Goal: Entertainment & Leisure: Browse casually

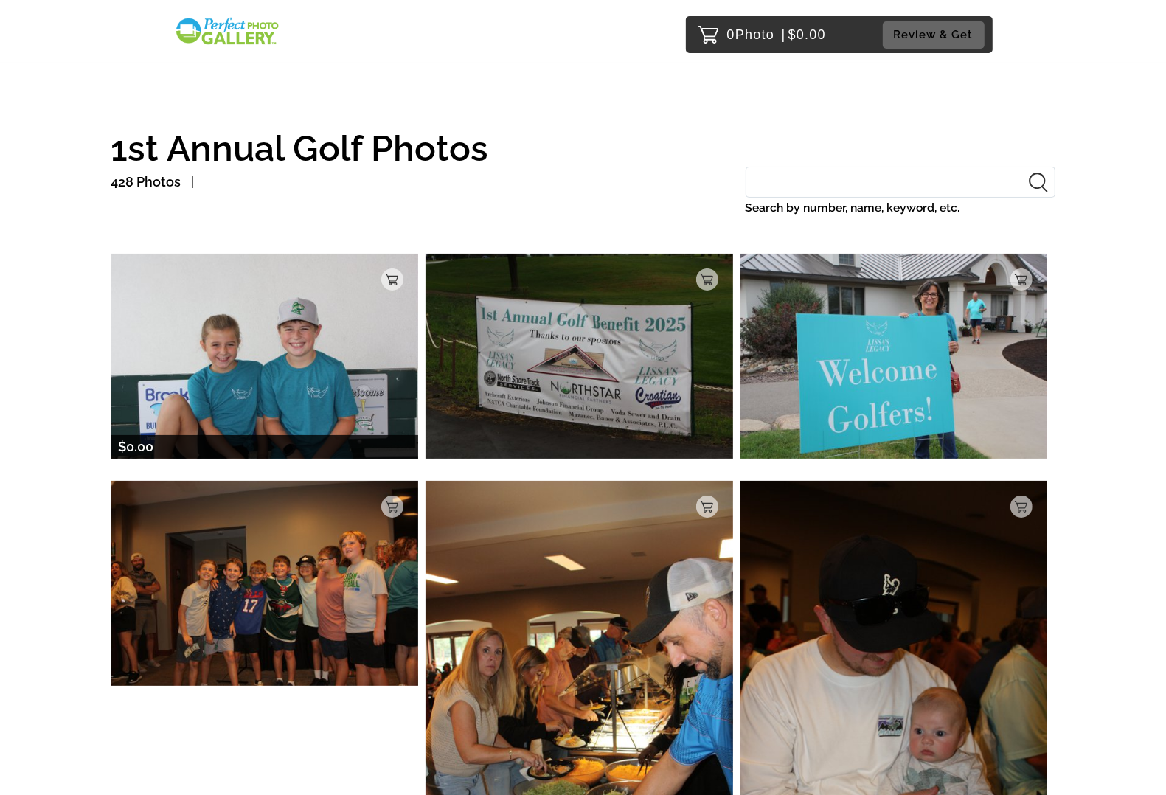
click at [295, 375] on img at bounding box center [265, 356] width 308 height 204
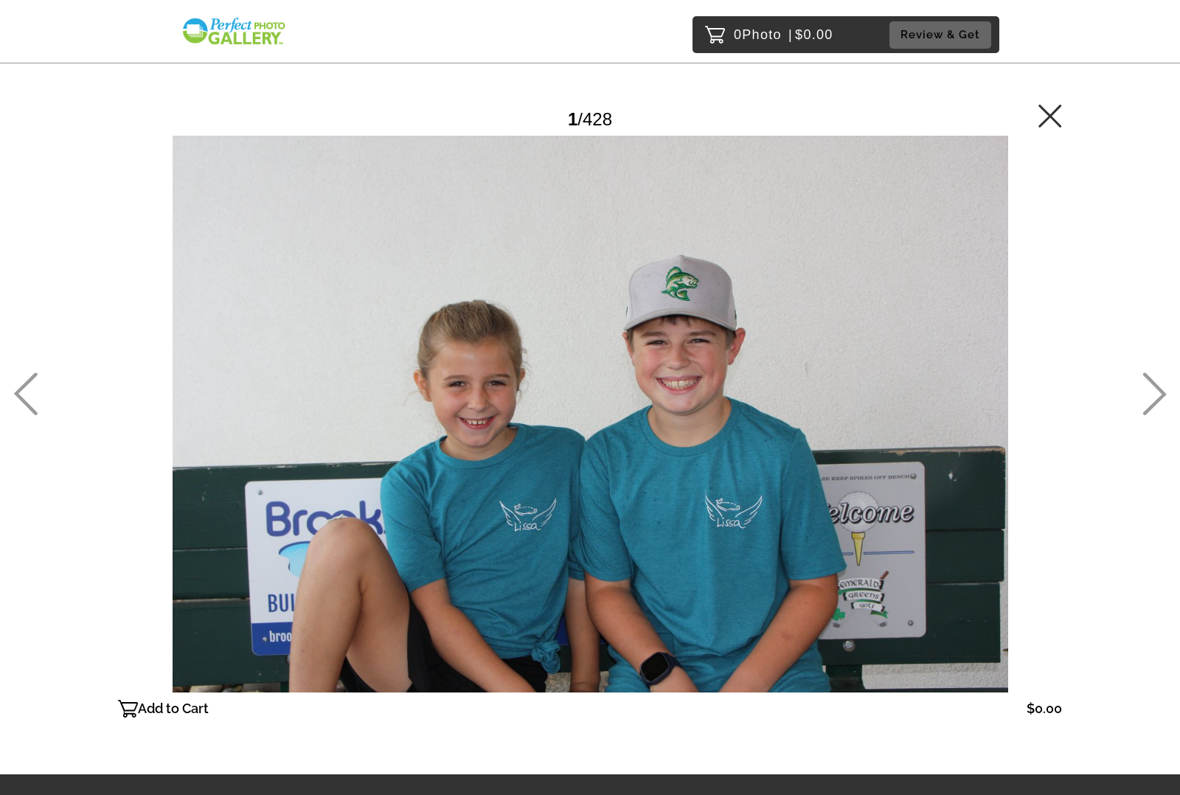
click at [1151, 395] on icon at bounding box center [1155, 394] width 24 height 43
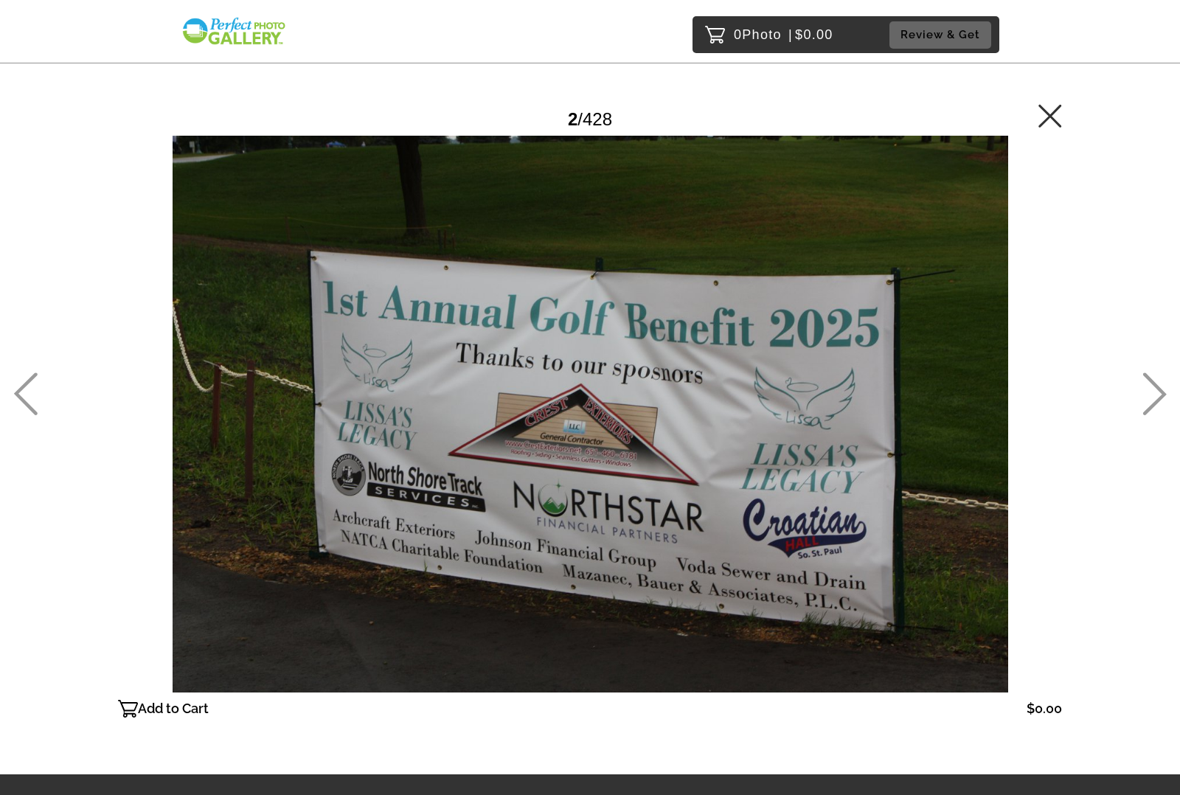
click at [1151, 395] on icon at bounding box center [1155, 394] width 24 height 43
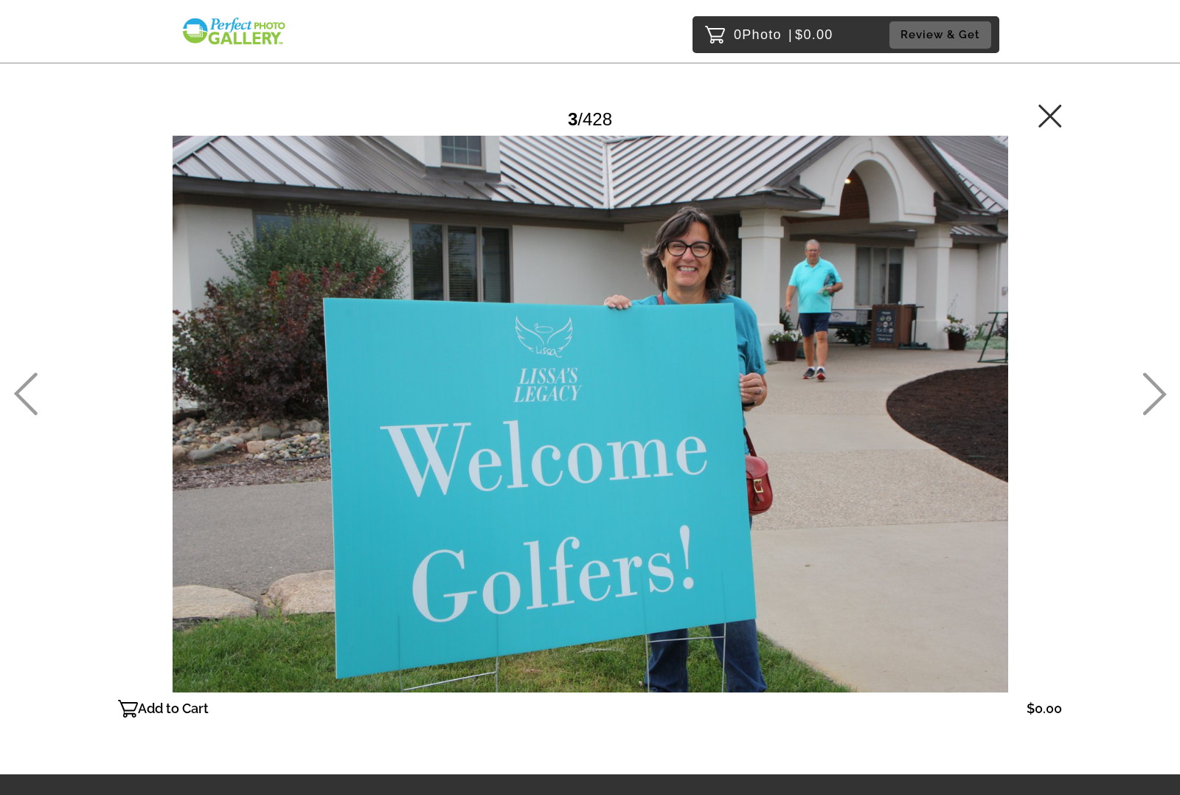
click at [1151, 395] on icon at bounding box center [1155, 394] width 24 height 43
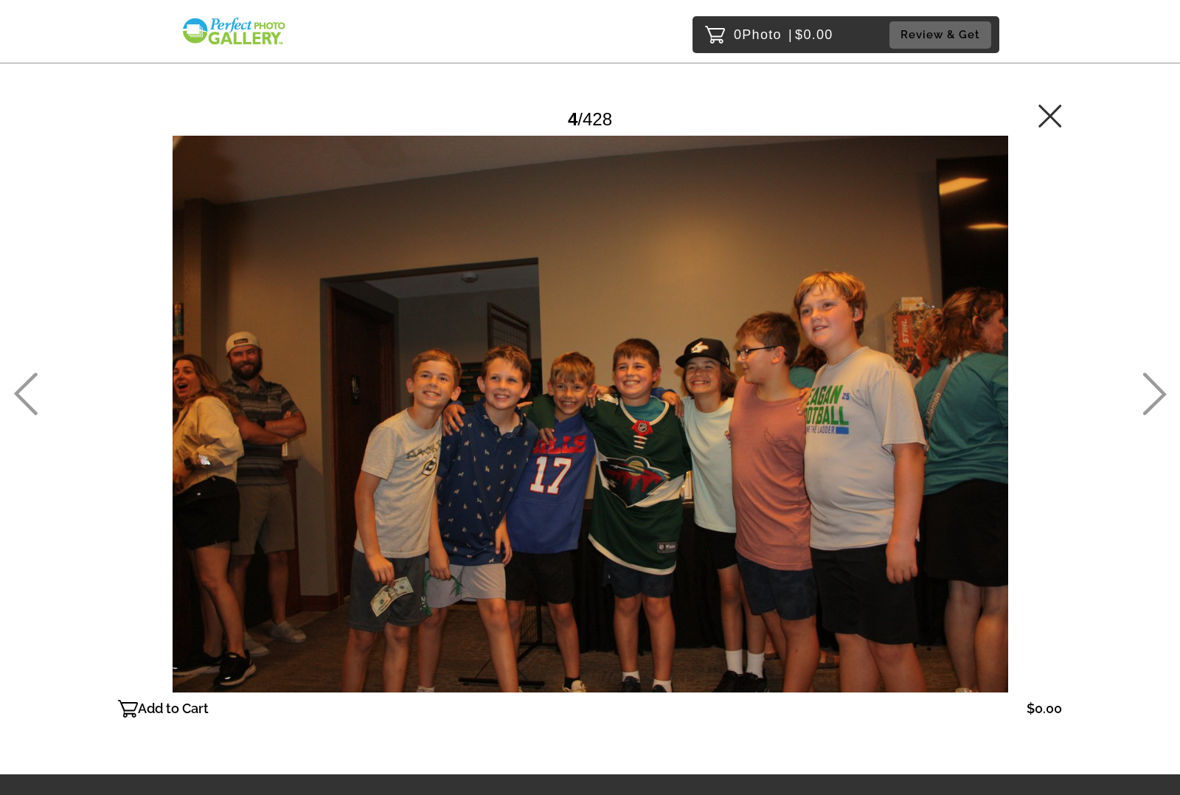
click at [1151, 395] on icon at bounding box center [1155, 394] width 24 height 43
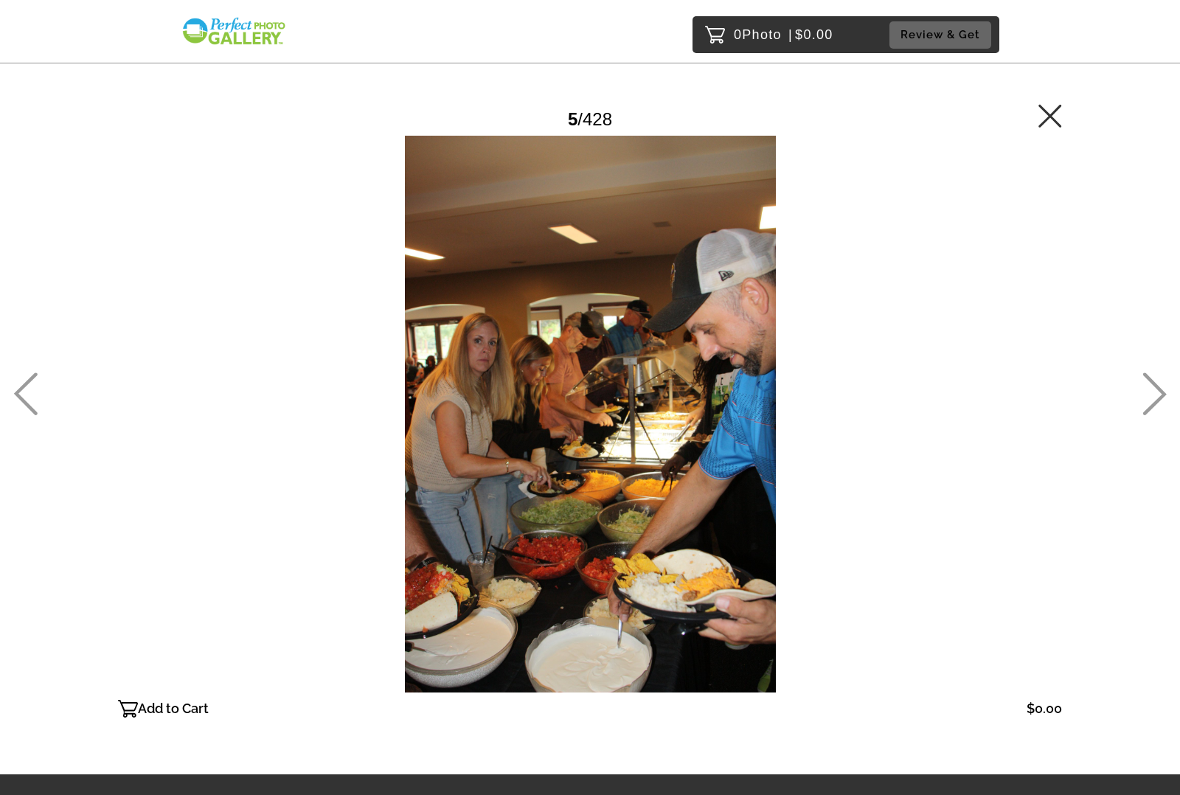
click at [1151, 395] on icon at bounding box center [1155, 394] width 24 height 43
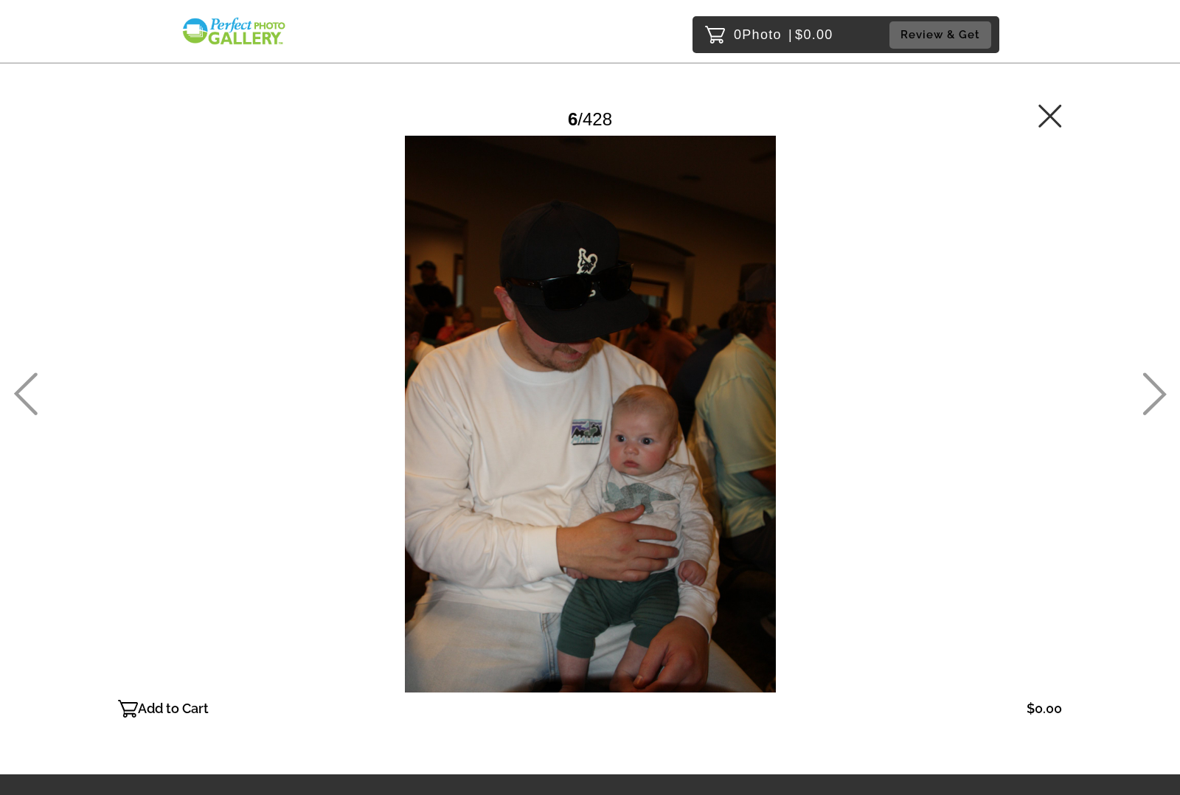
click at [1151, 395] on icon at bounding box center [1155, 394] width 24 height 43
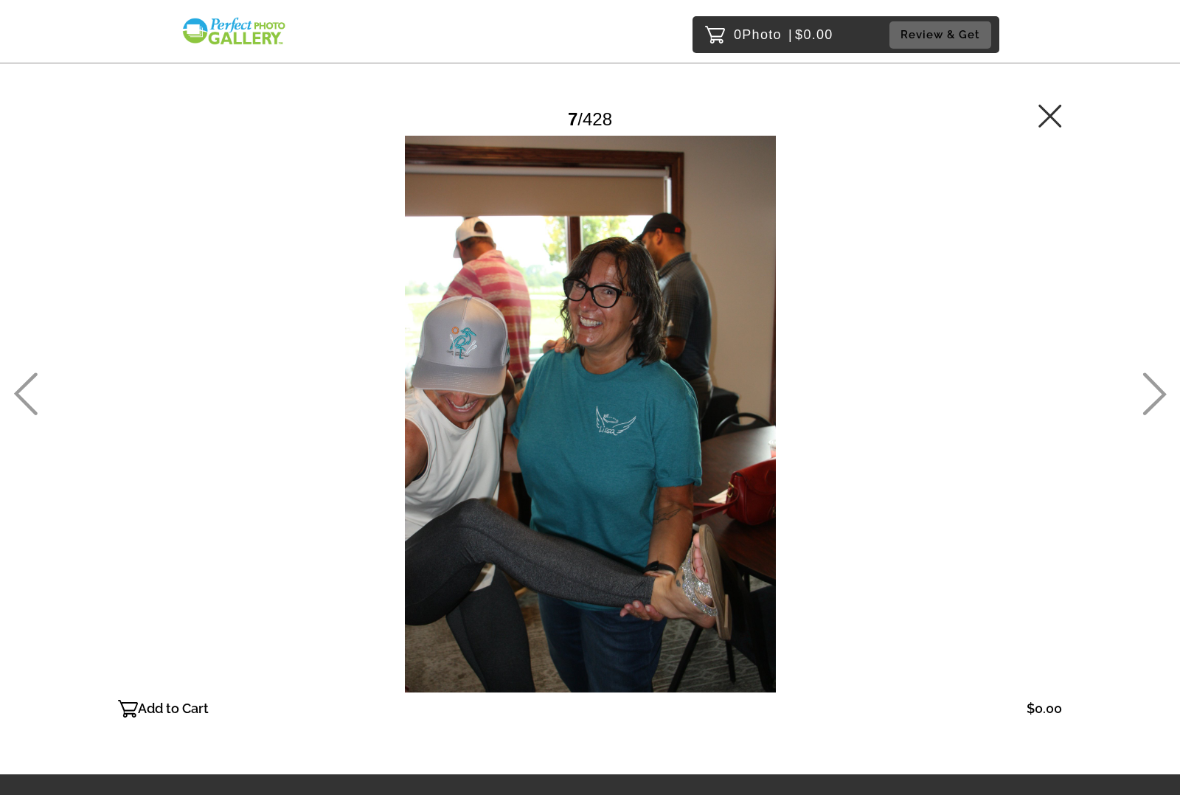
click at [1151, 395] on icon at bounding box center [1155, 394] width 24 height 43
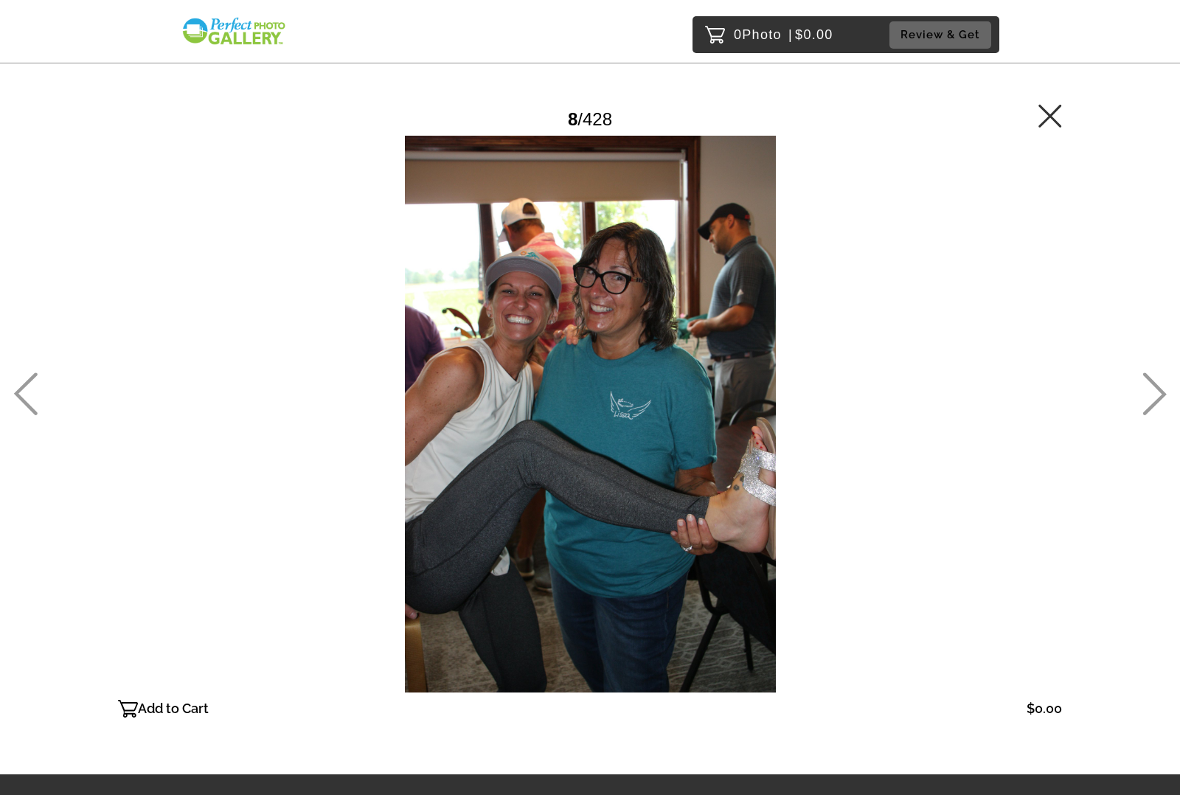
click at [1151, 395] on icon at bounding box center [1155, 394] width 24 height 43
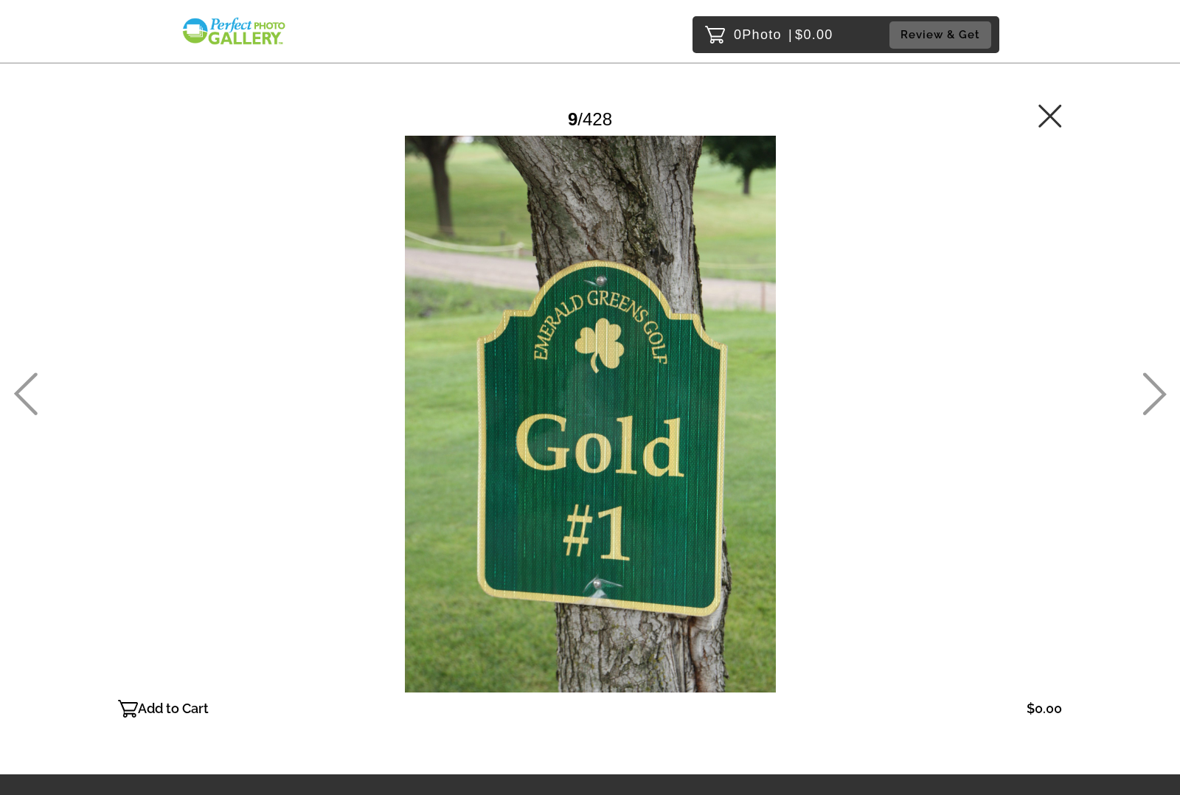
click at [1151, 395] on icon at bounding box center [1155, 394] width 24 height 43
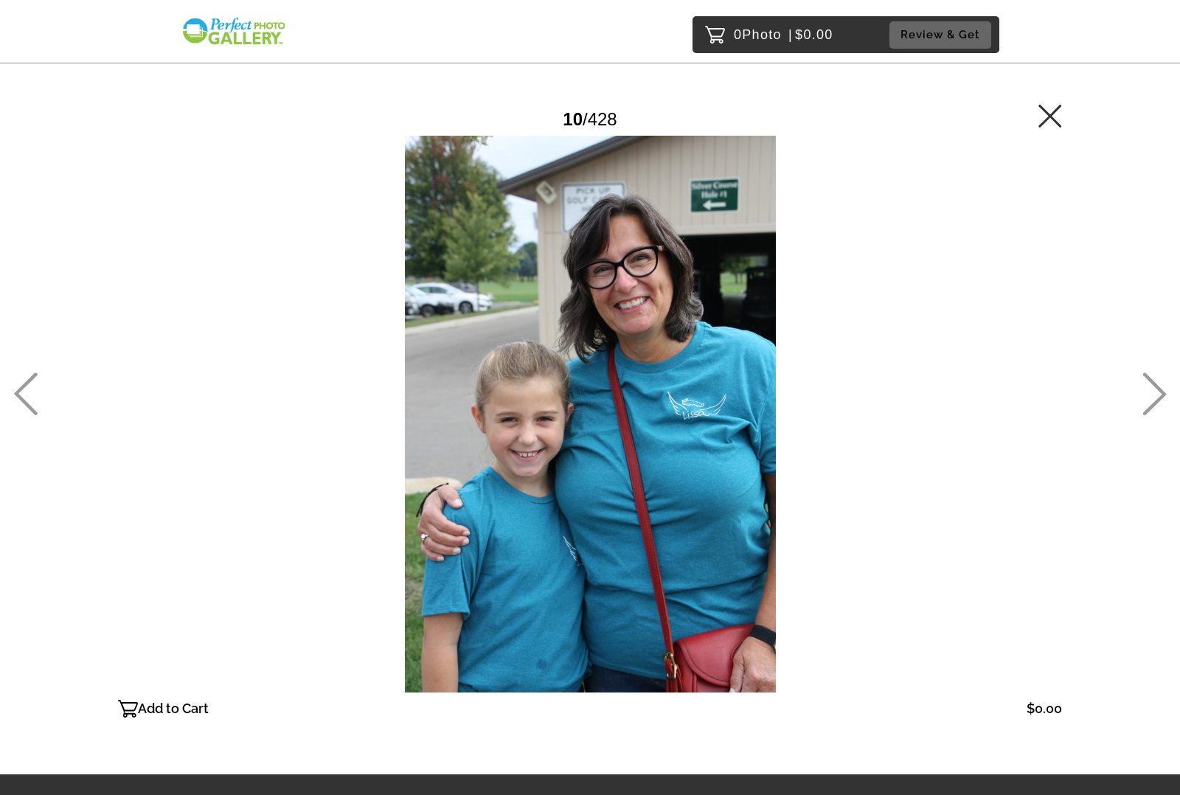
click at [1151, 395] on icon at bounding box center [1155, 394] width 24 height 43
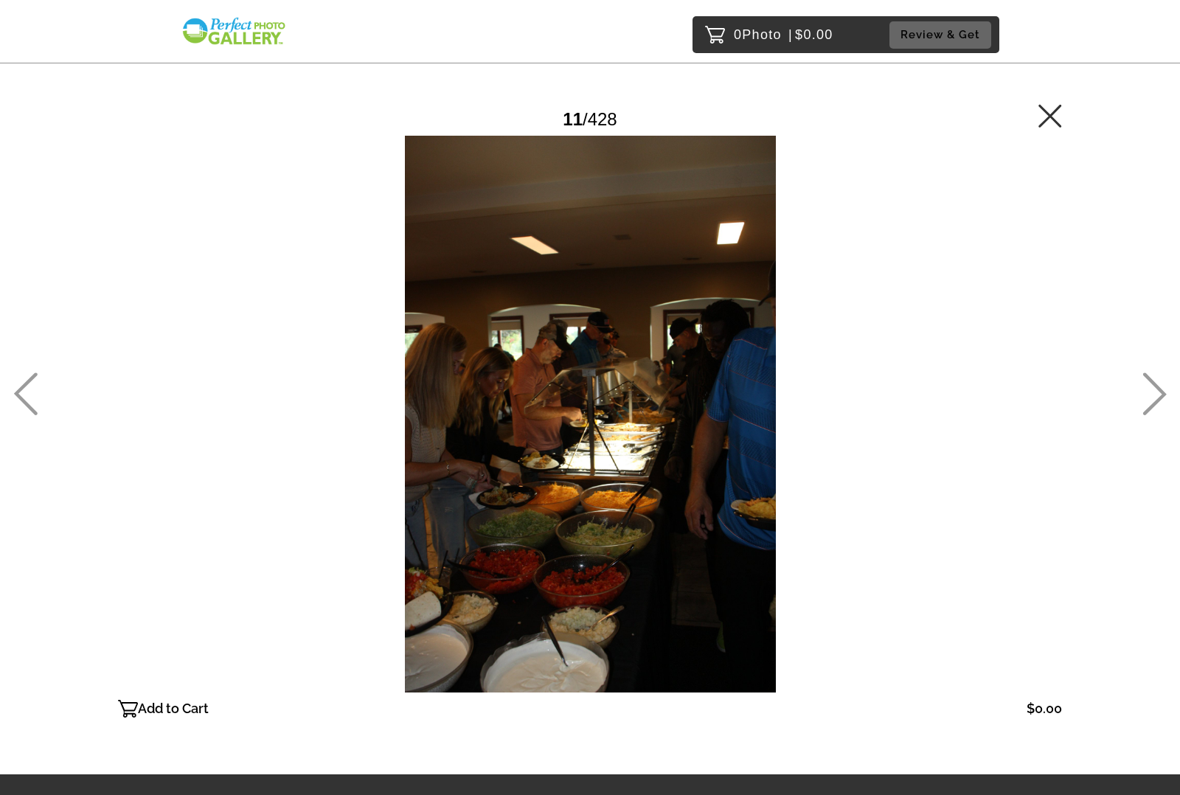
click at [1151, 395] on icon at bounding box center [1155, 394] width 24 height 43
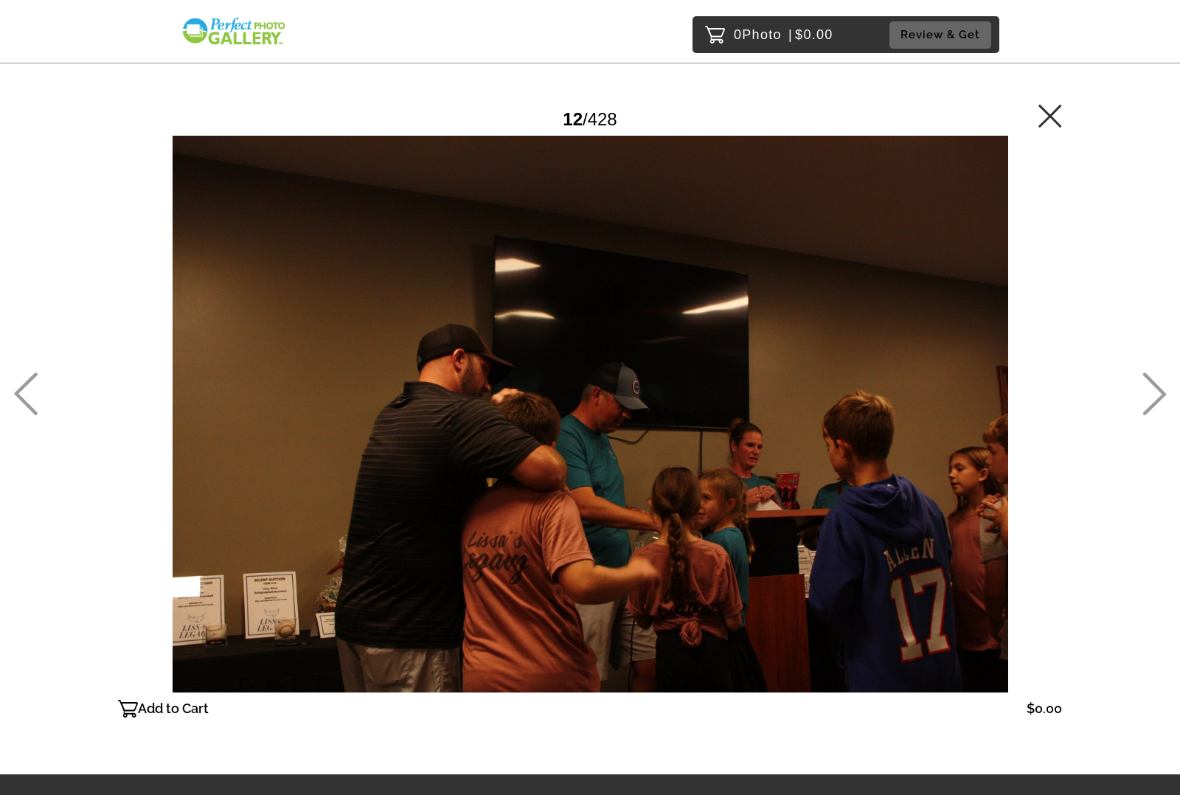
click at [1151, 395] on icon at bounding box center [1155, 394] width 24 height 43
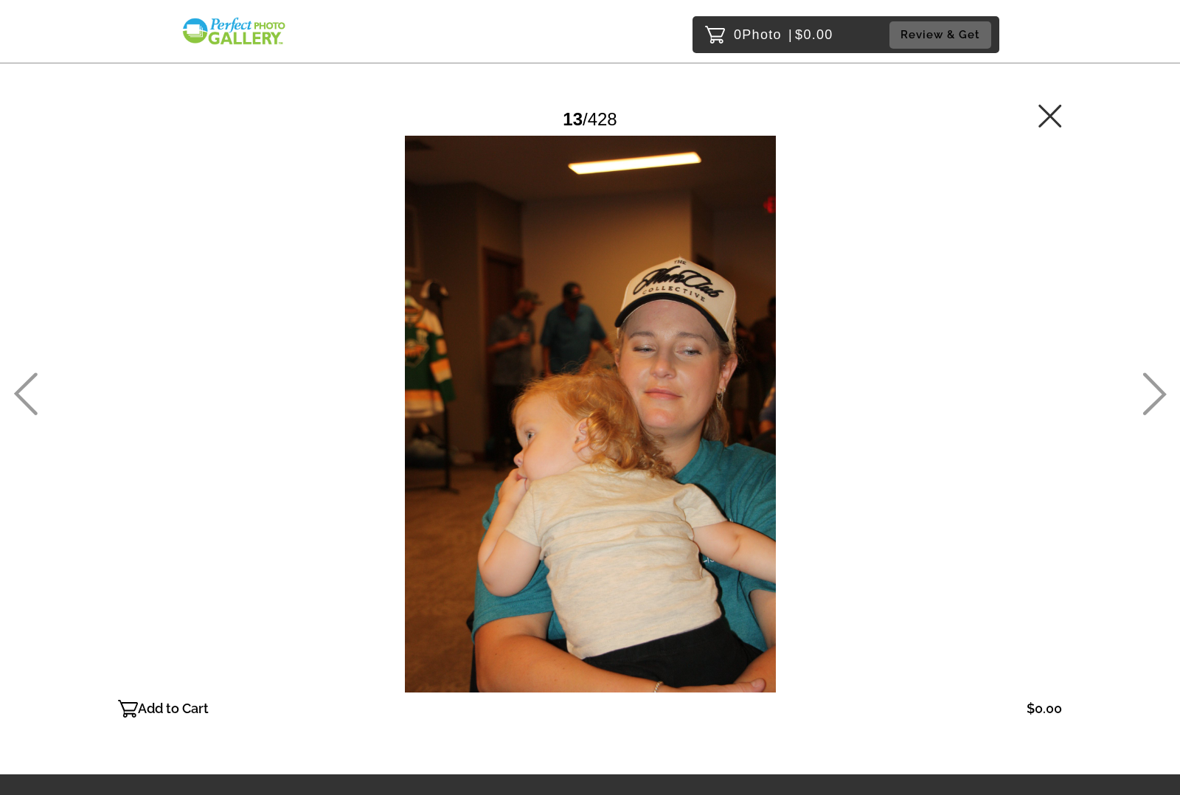
click at [1151, 395] on icon at bounding box center [1155, 394] width 24 height 43
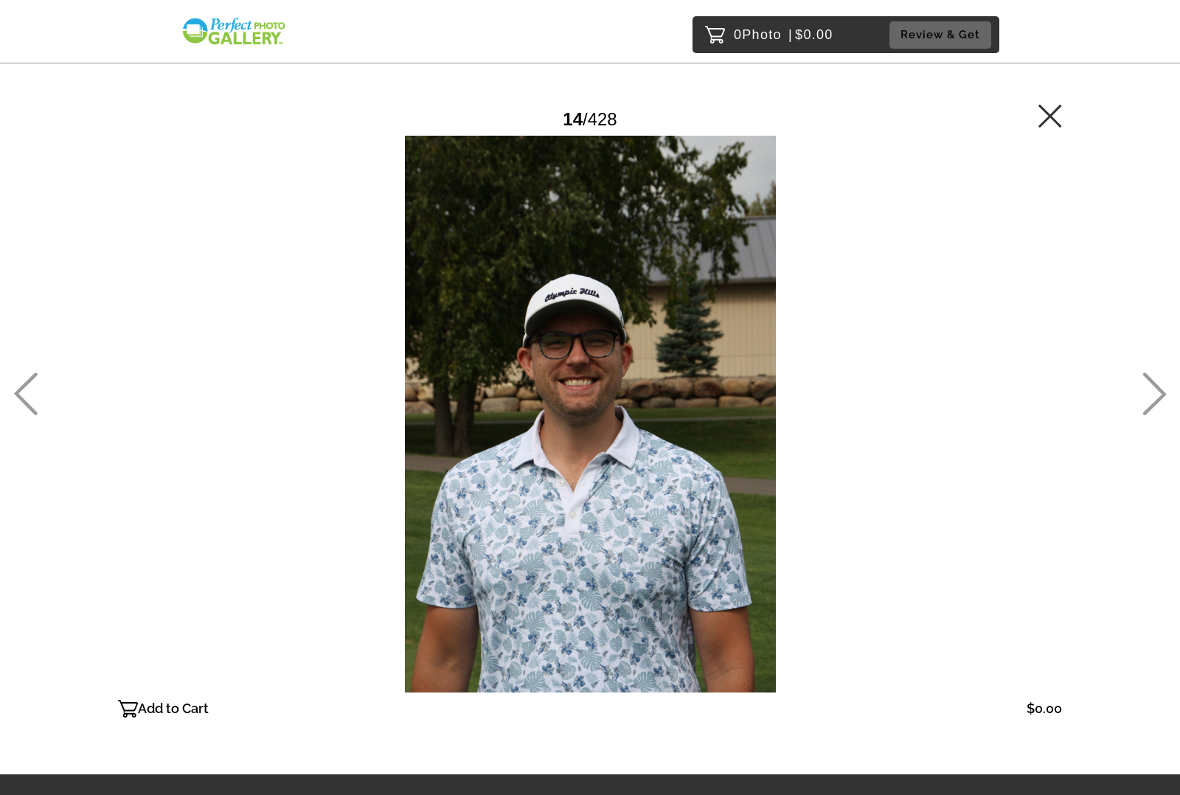
click at [1151, 395] on icon at bounding box center [1155, 394] width 24 height 43
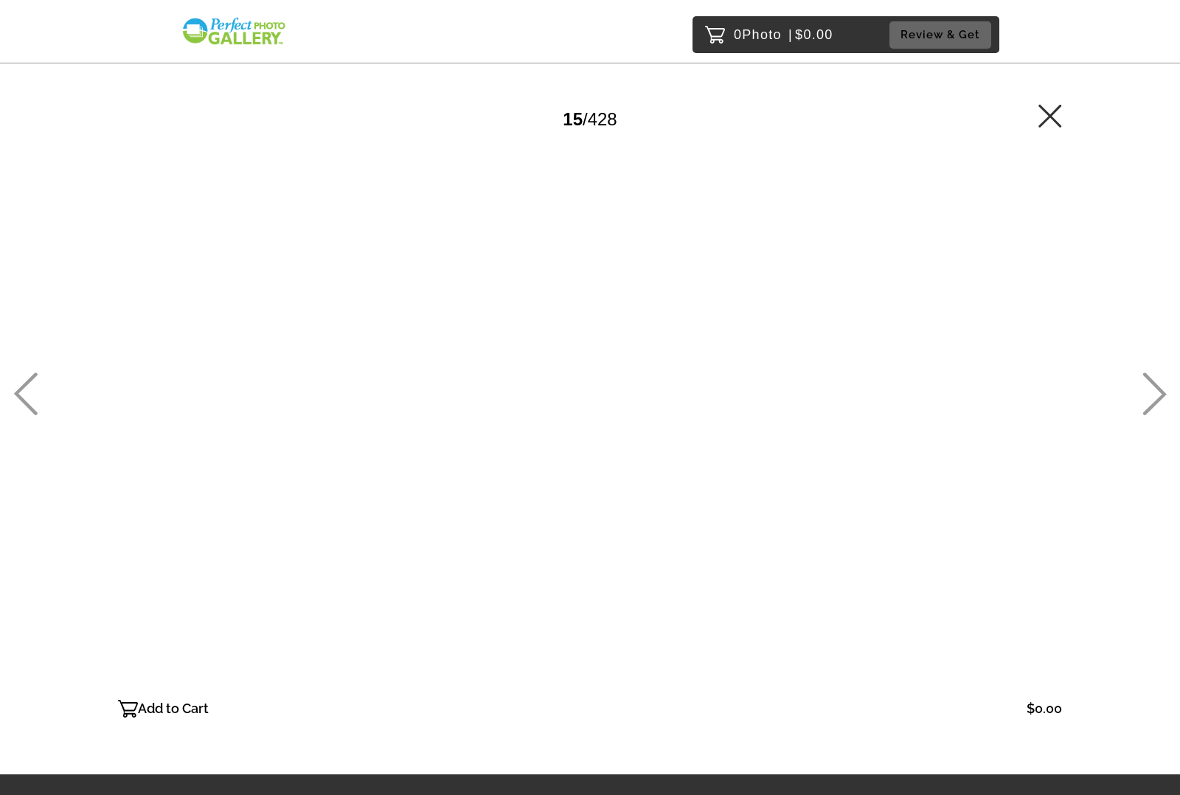
click at [1151, 395] on icon at bounding box center [1155, 394] width 24 height 43
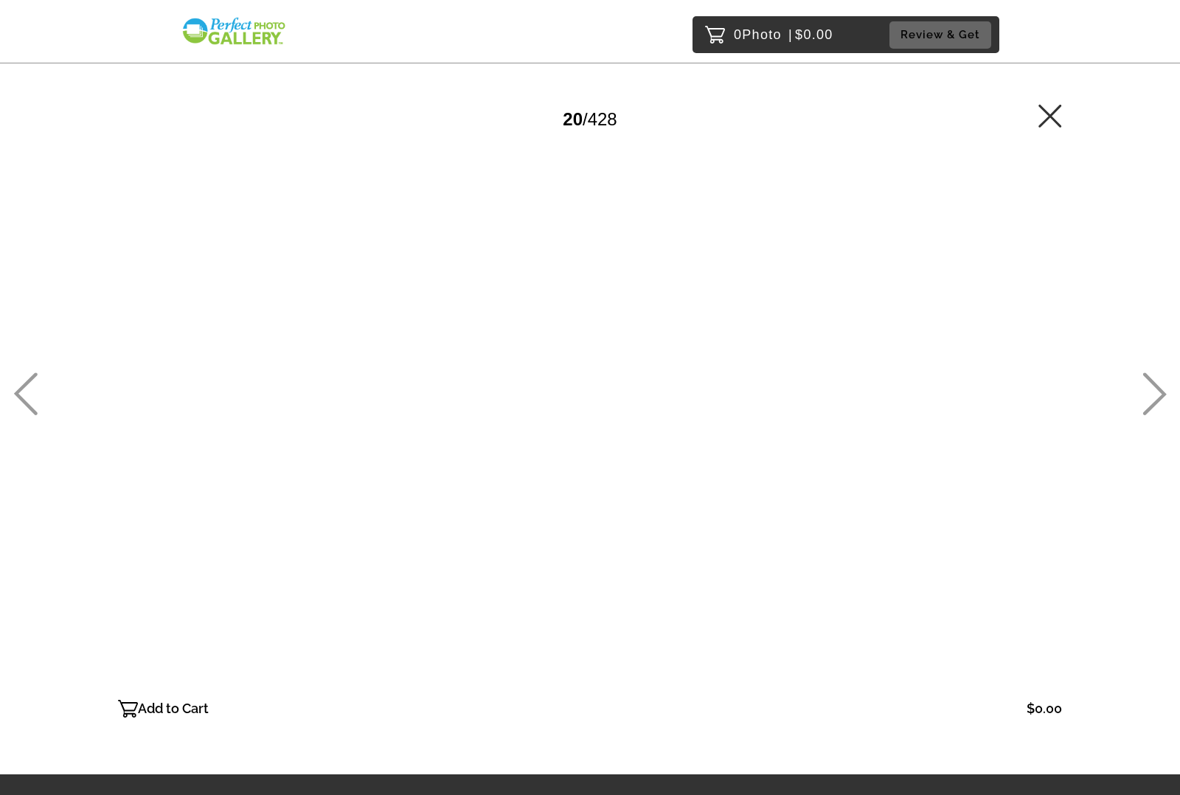
click at [1151, 395] on icon at bounding box center [1155, 394] width 24 height 43
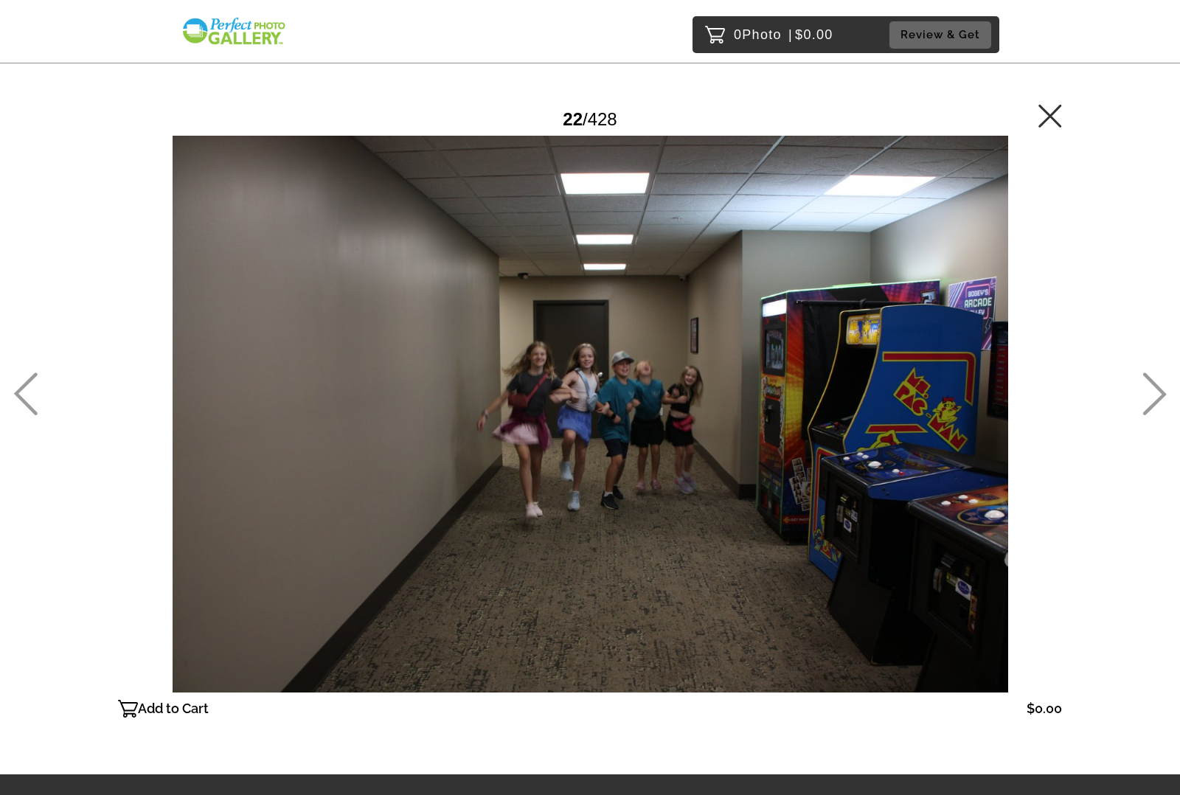
click at [1151, 395] on icon at bounding box center [1155, 394] width 24 height 43
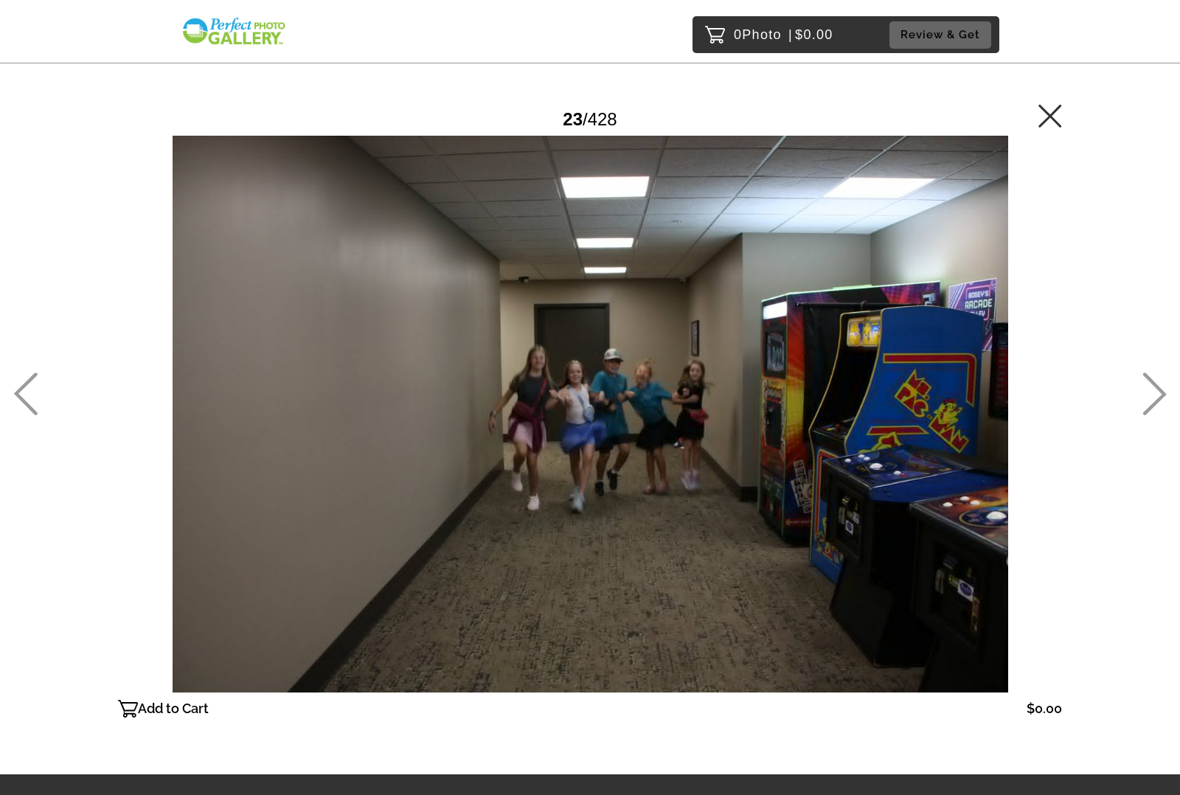
click at [1151, 395] on icon at bounding box center [1155, 394] width 24 height 43
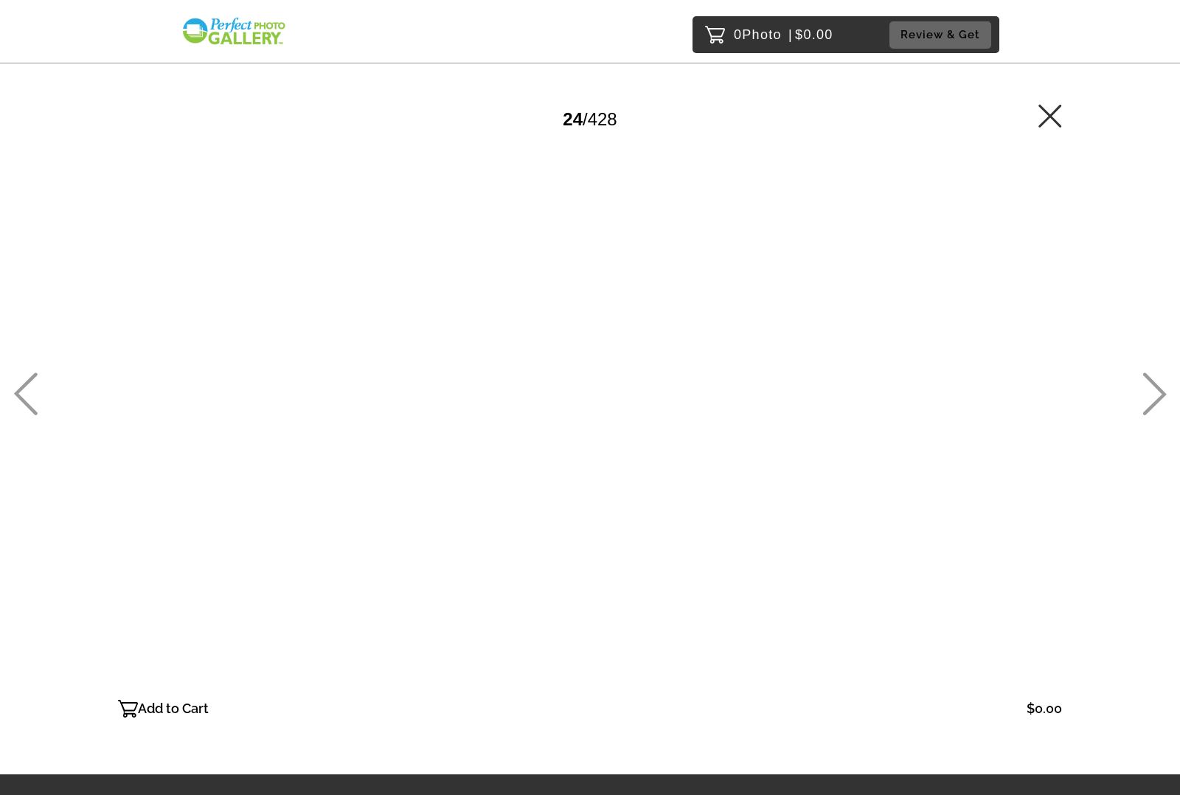
click at [1151, 395] on icon at bounding box center [1155, 394] width 24 height 43
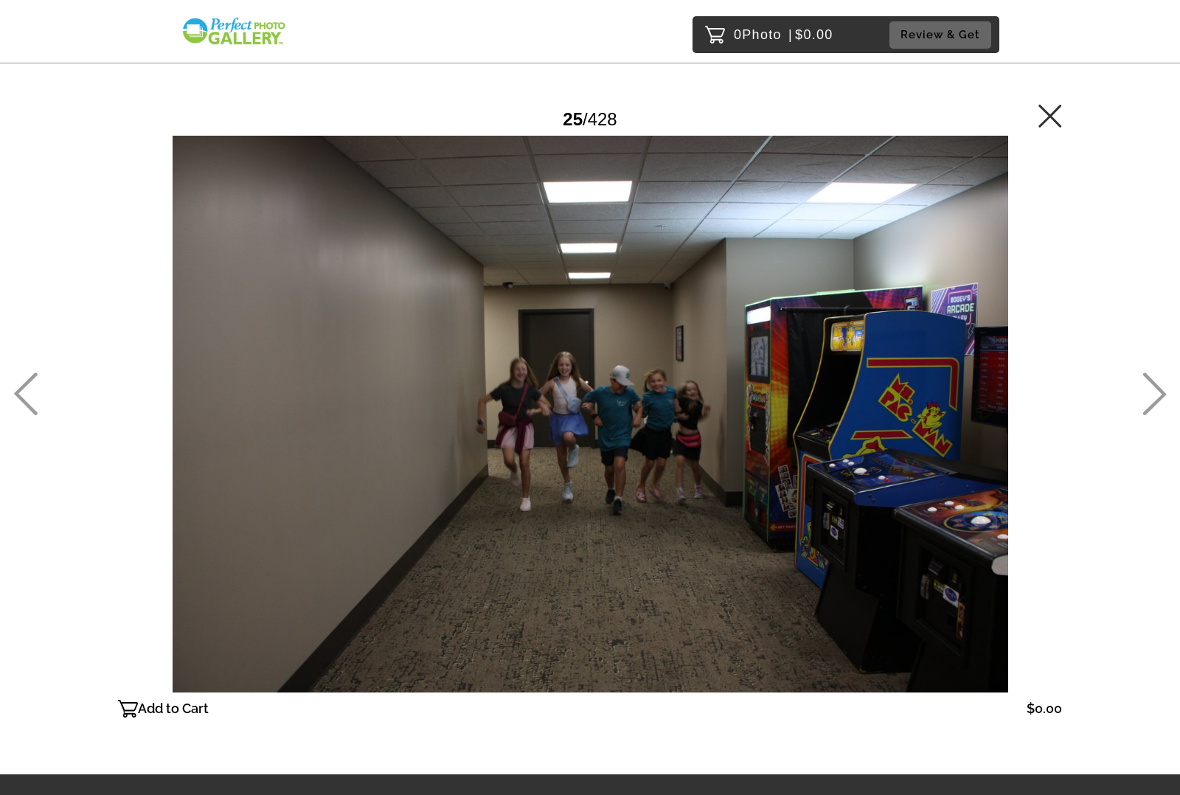
click at [1151, 395] on icon at bounding box center [1155, 394] width 24 height 43
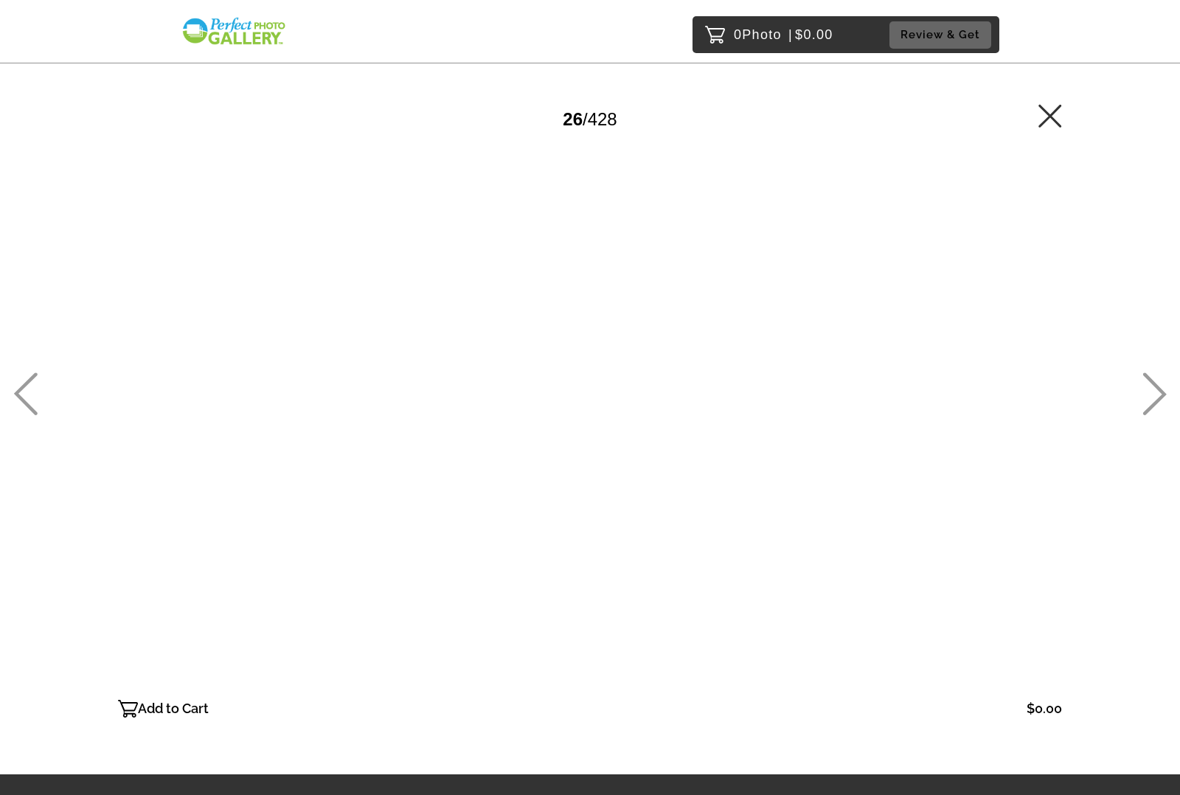
click at [1151, 395] on icon at bounding box center [1155, 394] width 24 height 43
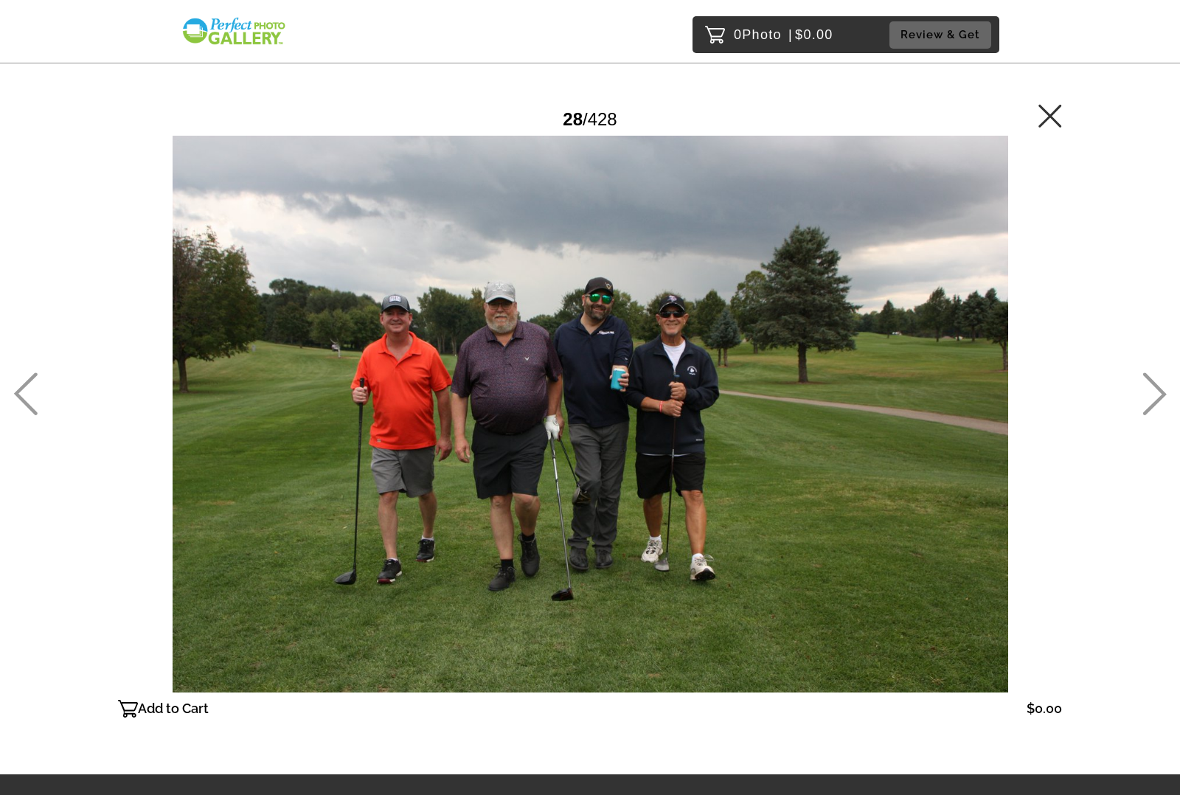
click at [1151, 395] on icon at bounding box center [1155, 394] width 24 height 43
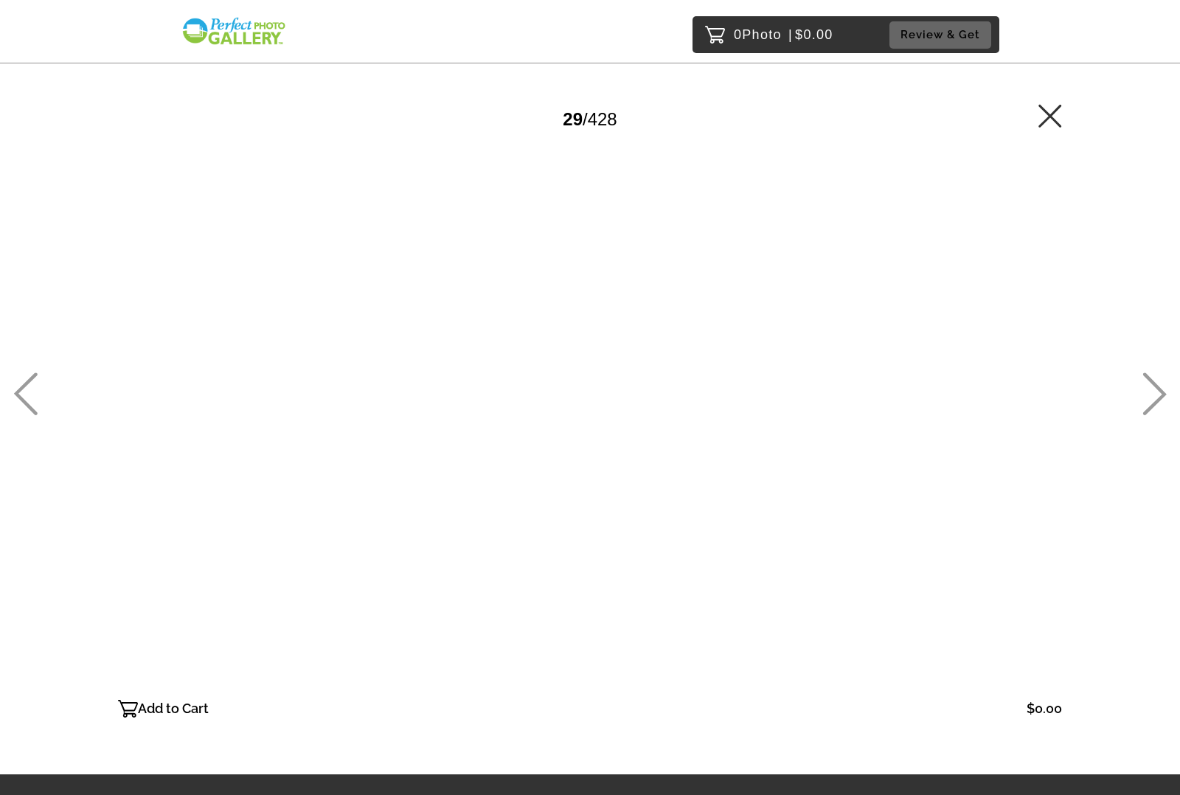
click at [1151, 395] on icon at bounding box center [1155, 394] width 24 height 43
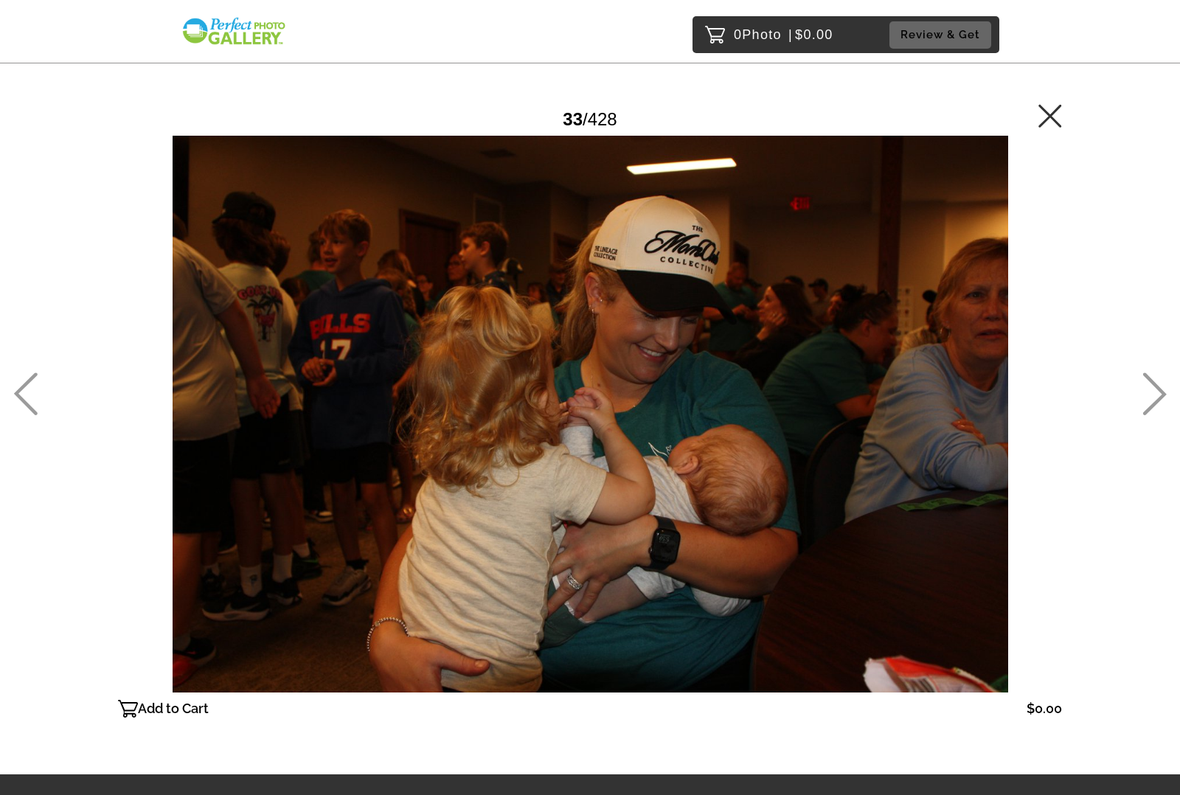
click at [1151, 395] on icon at bounding box center [1155, 394] width 24 height 43
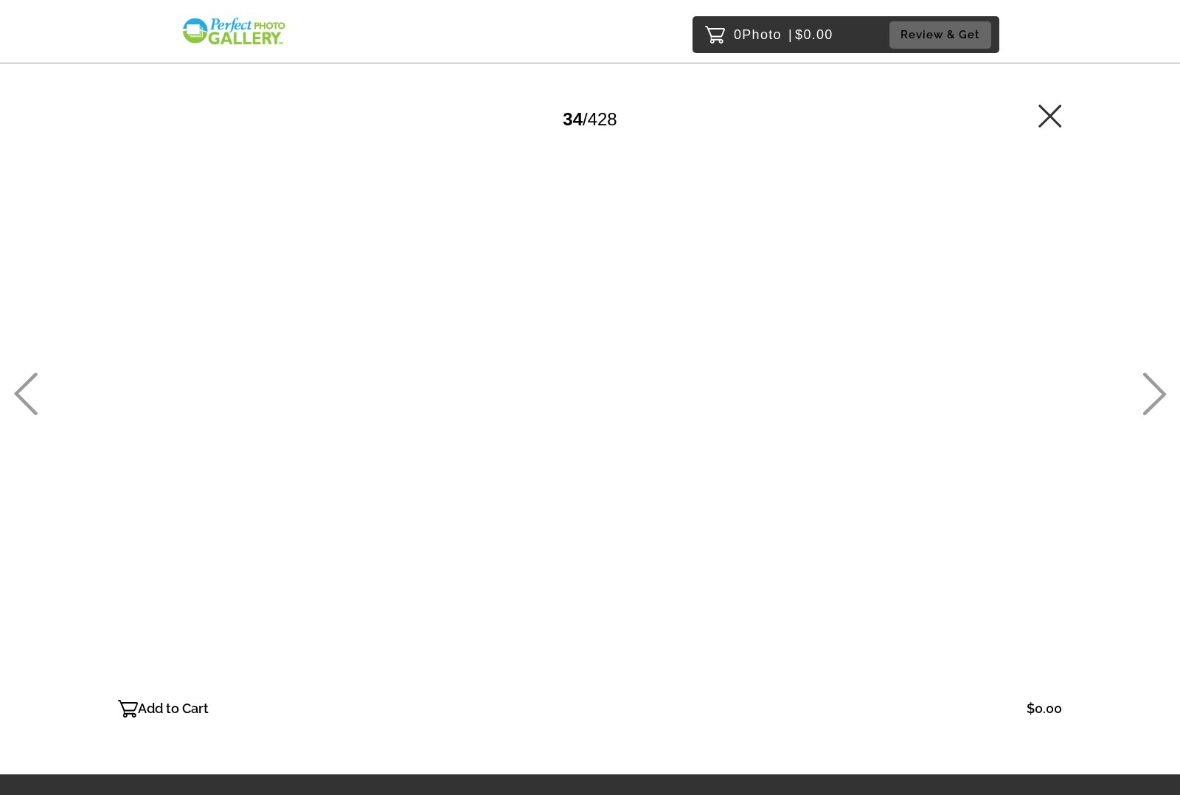
click at [1151, 395] on icon at bounding box center [1155, 394] width 24 height 43
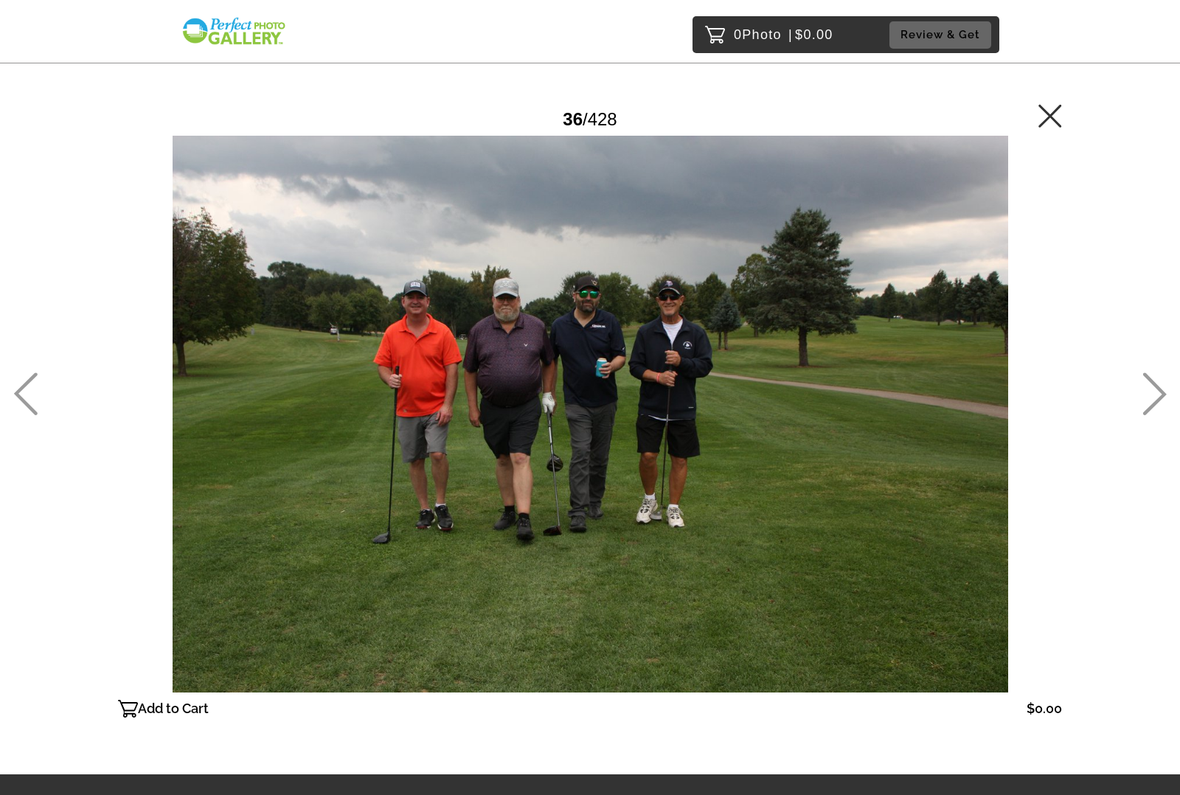
click at [1151, 395] on icon at bounding box center [1155, 394] width 24 height 43
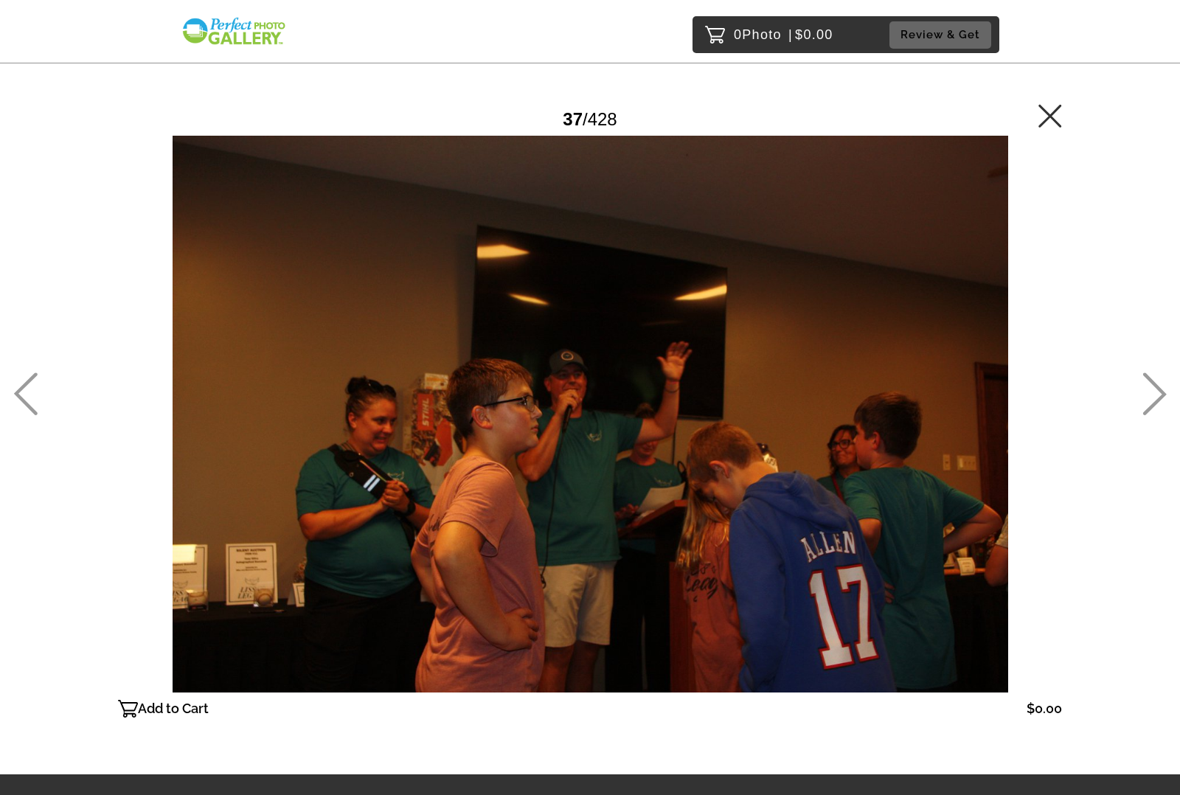
click at [1151, 395] on icon at bounding box center [1155, 394] width 24 height 43
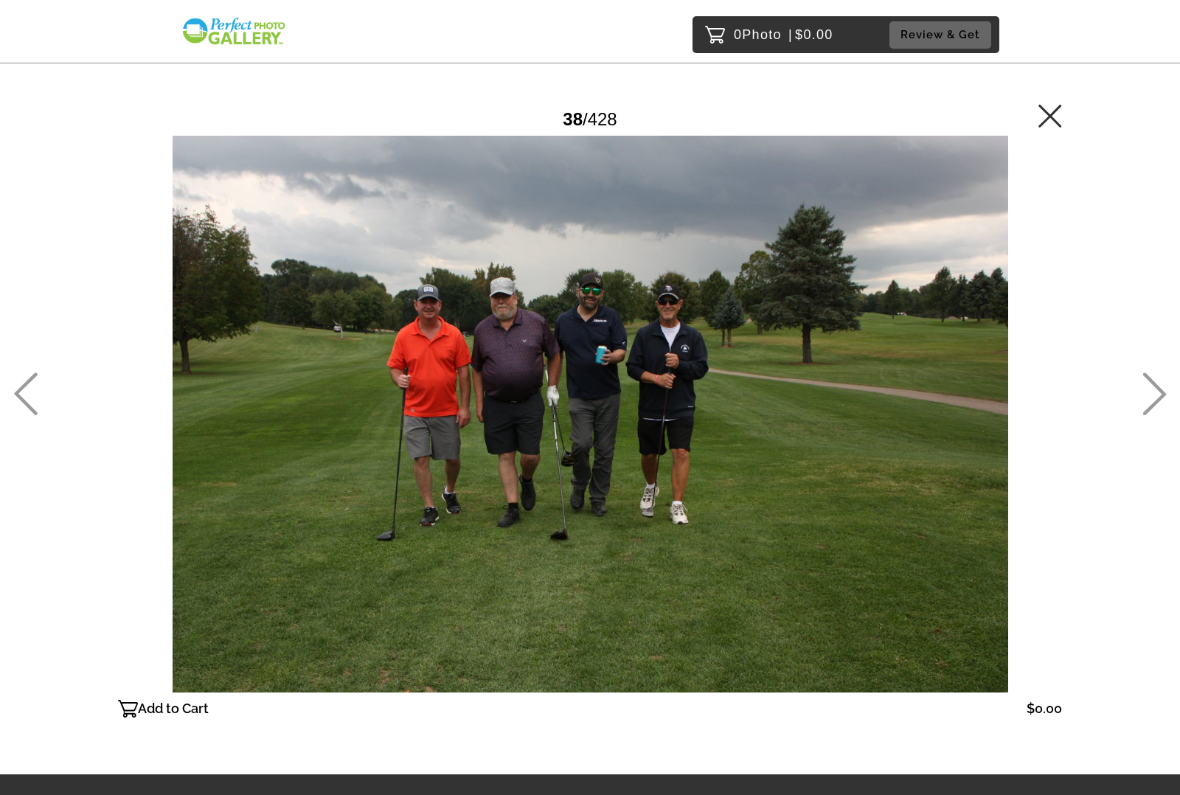
click at [1151, 395] on icon at bounding box center [1155, 394] width 24 height 43
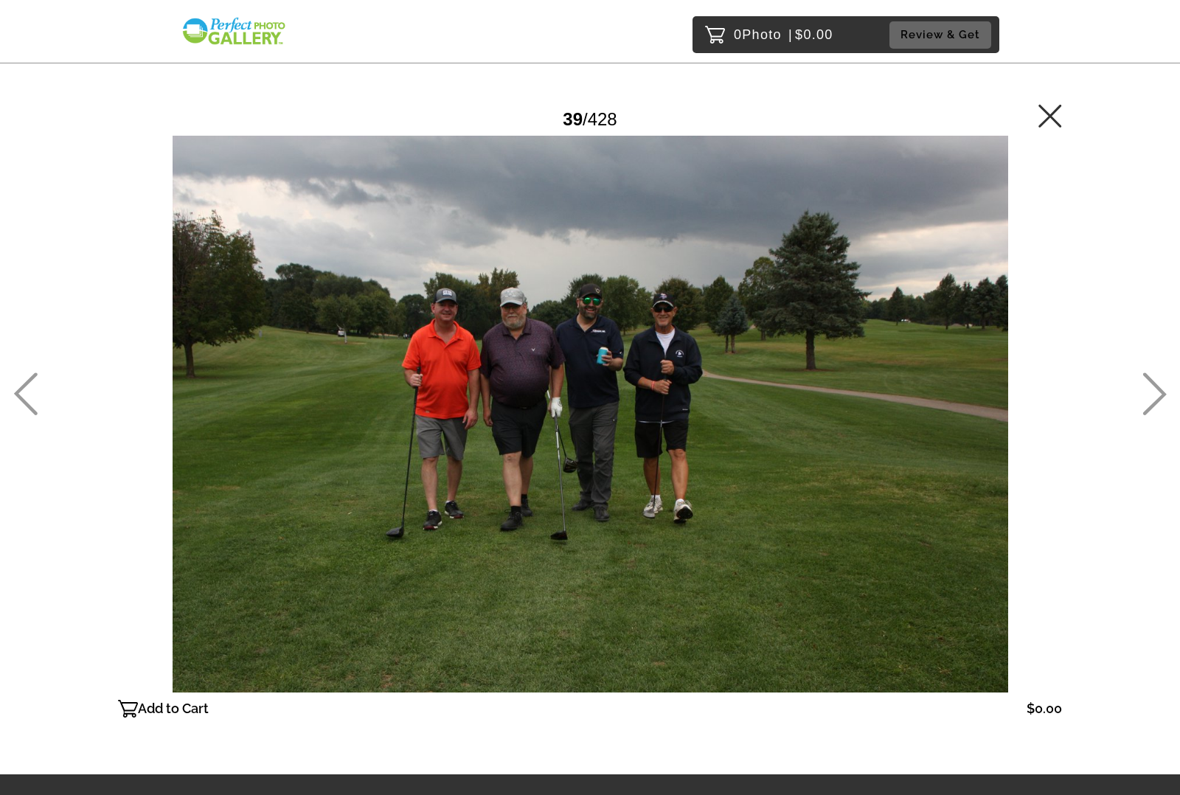
click at [1151, 395] on icon at bounding box center [1155, 394] width 24 height 43
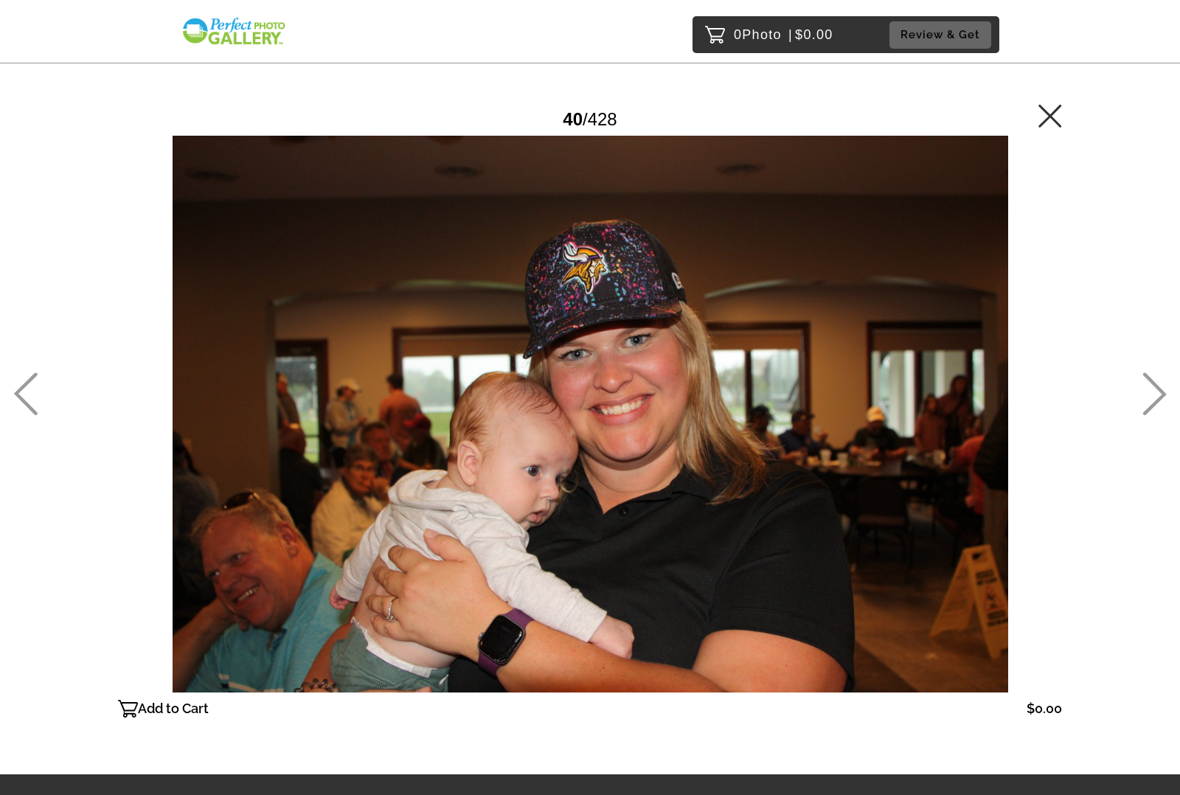
click at [1151, 395] on icon at bounding box center [1155, 394] width 24 height 43
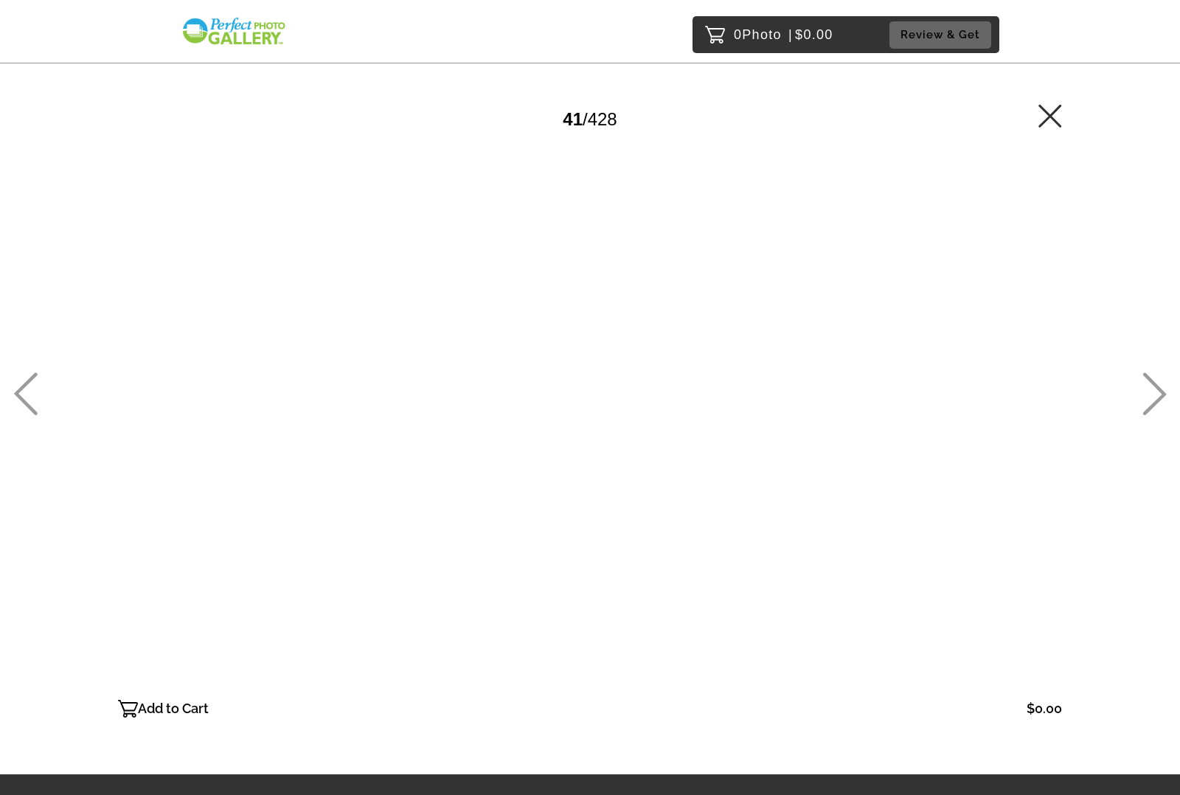
click at [1151, 395] on icon at bounding box center [1155, 394] width 24 height 43
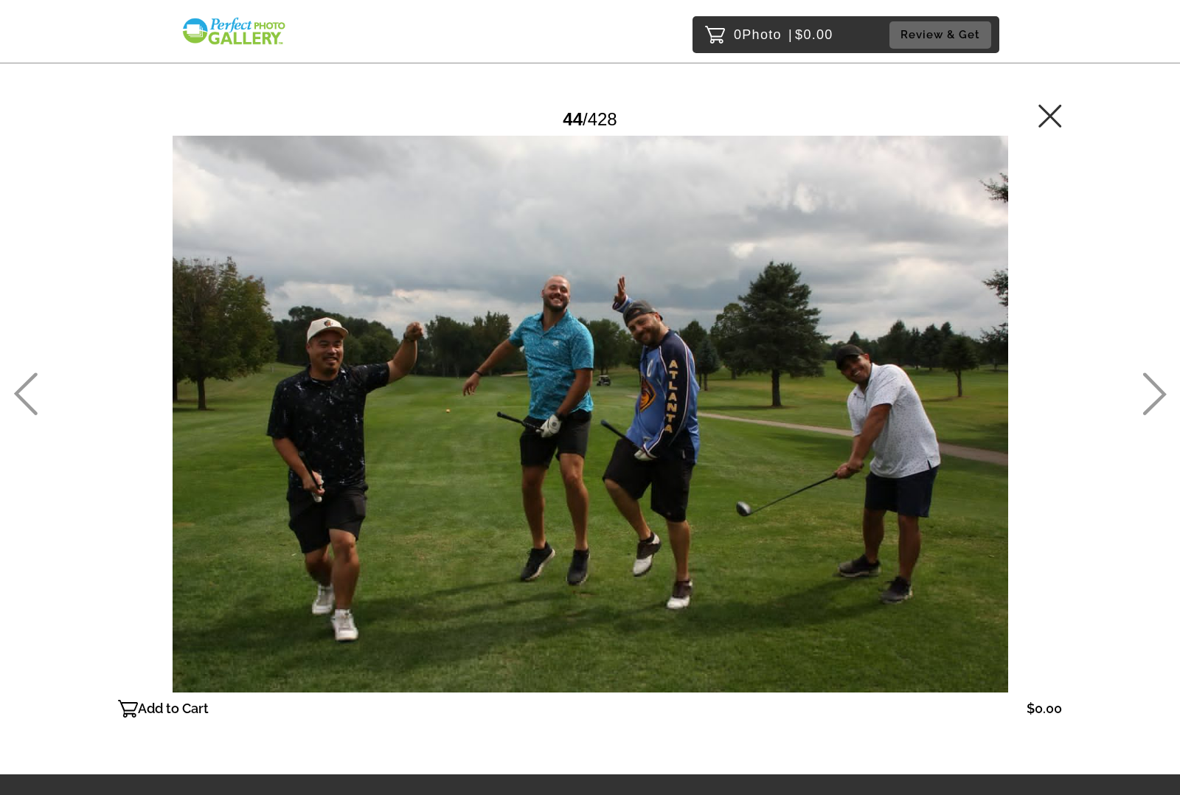
click at [1155, 395] on icon at bounding box center [1155, 394] width 24 height 43
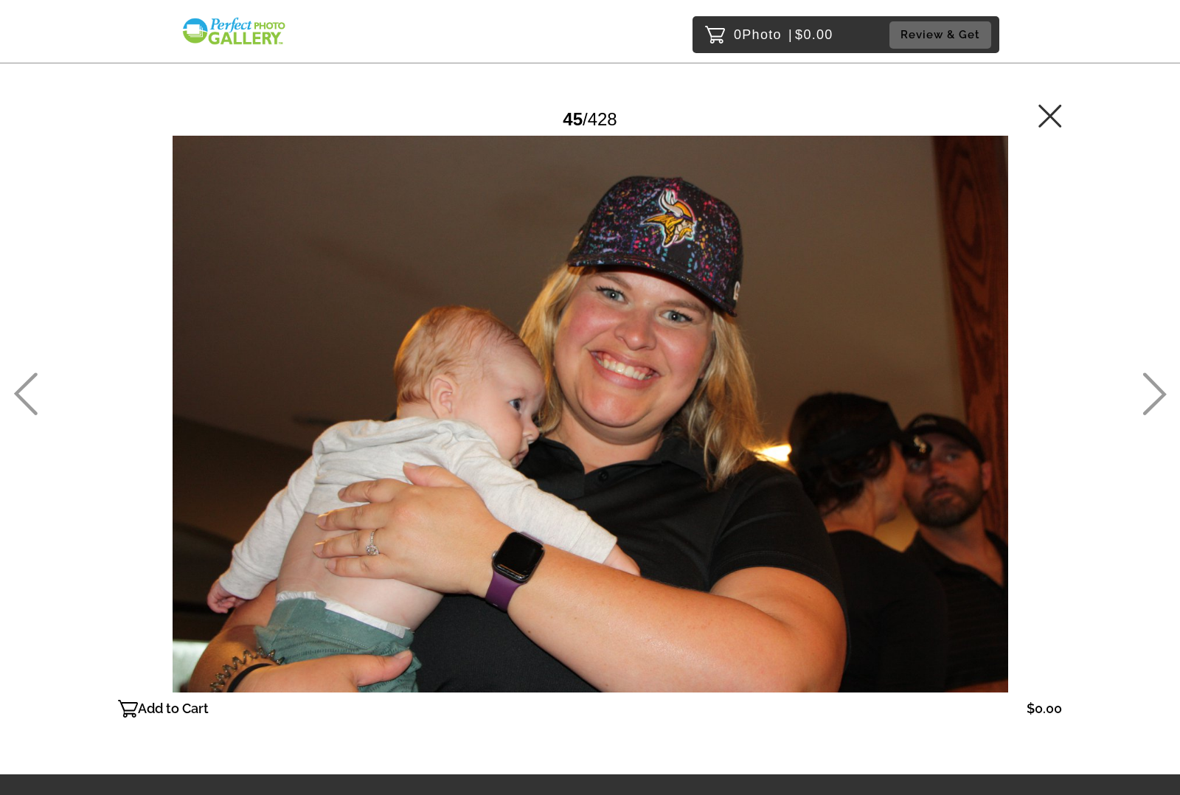
click at [1155, 393] on icon at bounding box center [1155, 394] width 24 height 43
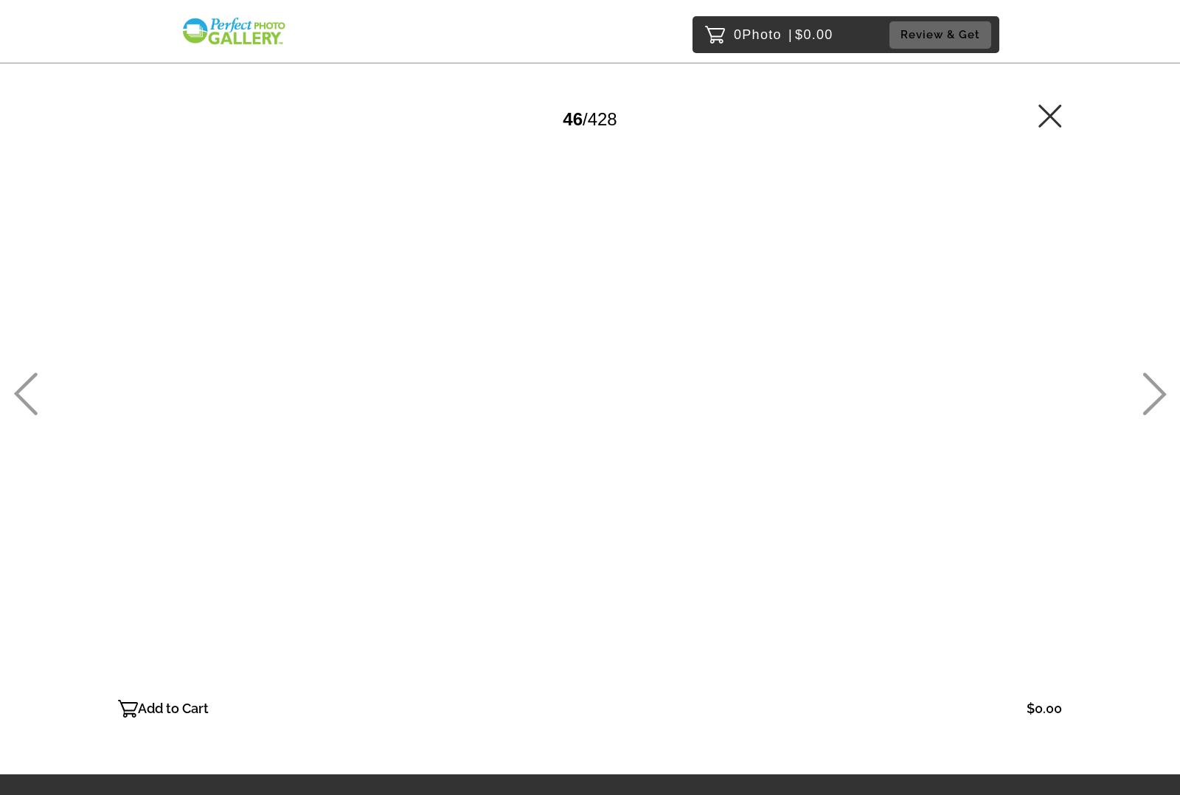
click at [1155, 393] on icon at bounding box center [1155, 394] width 24 height 43
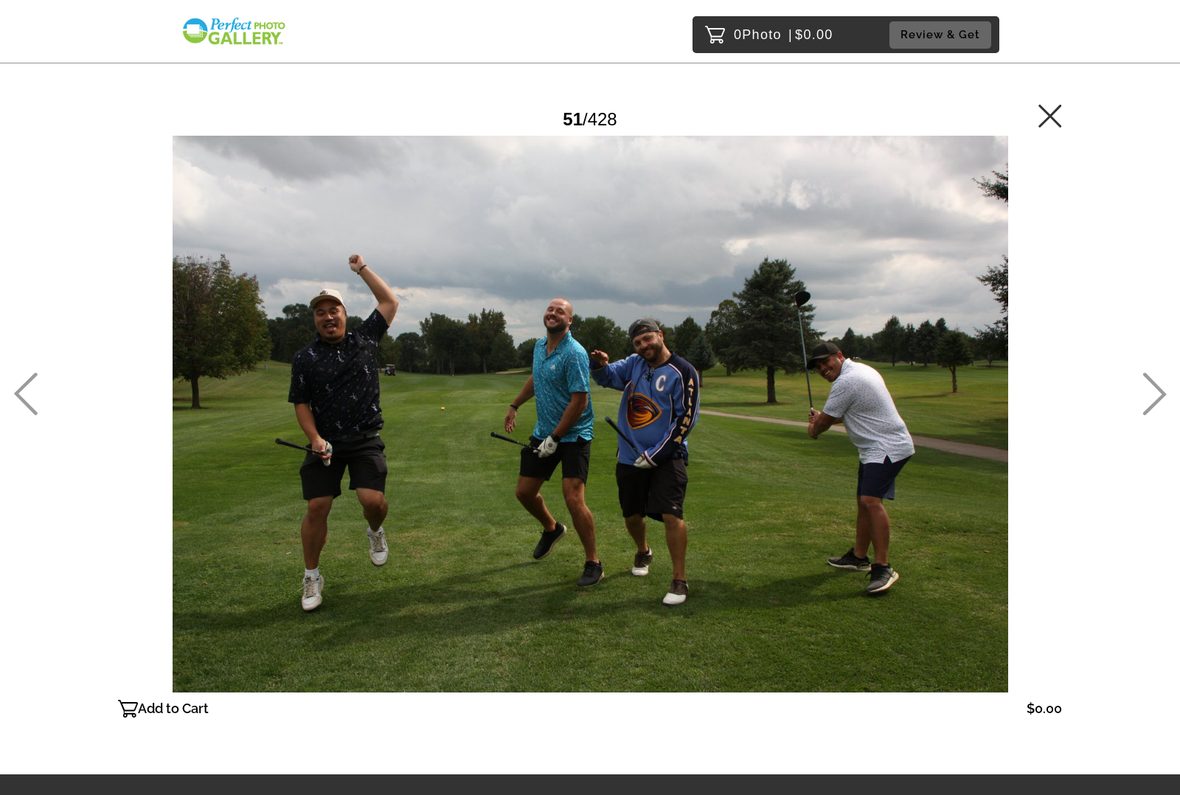
click at [1155, 393] on icon at bounding box center [1155, 394] width 24 height 43
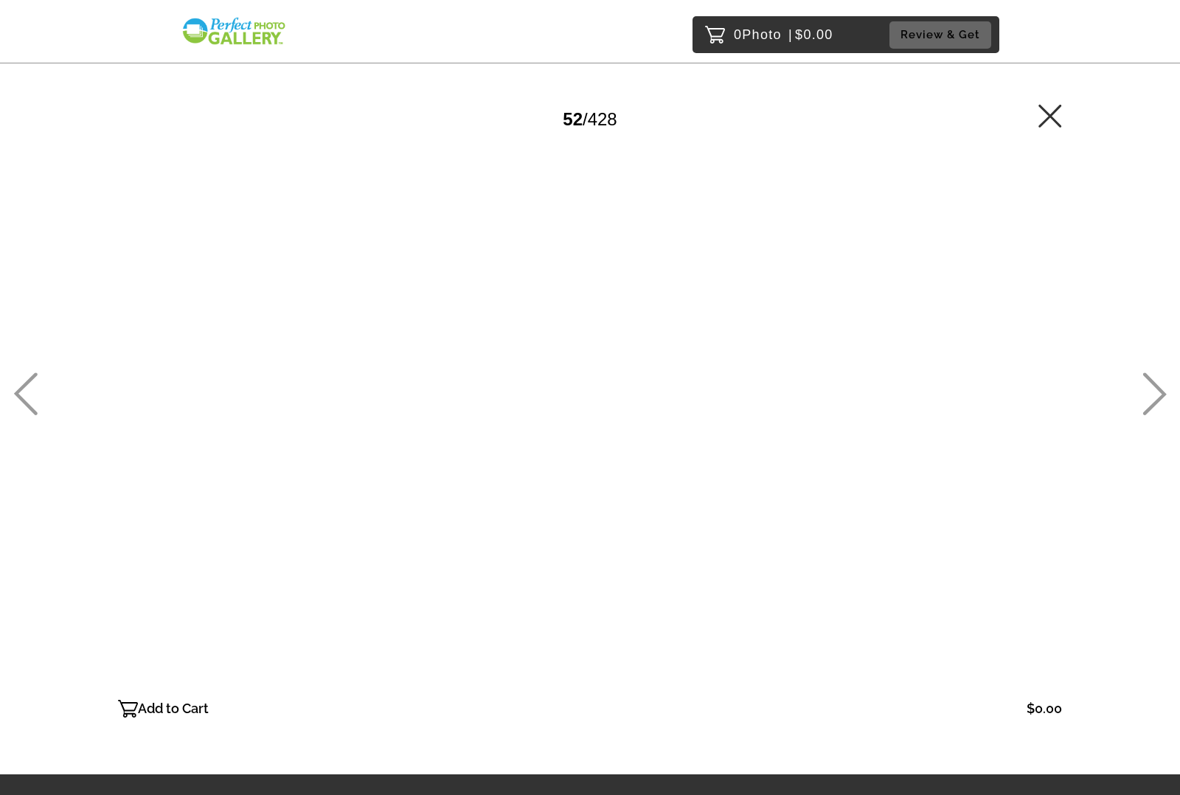
click at [1155, 393] on icon at bounding box center [1155, 394] width 24 height 43
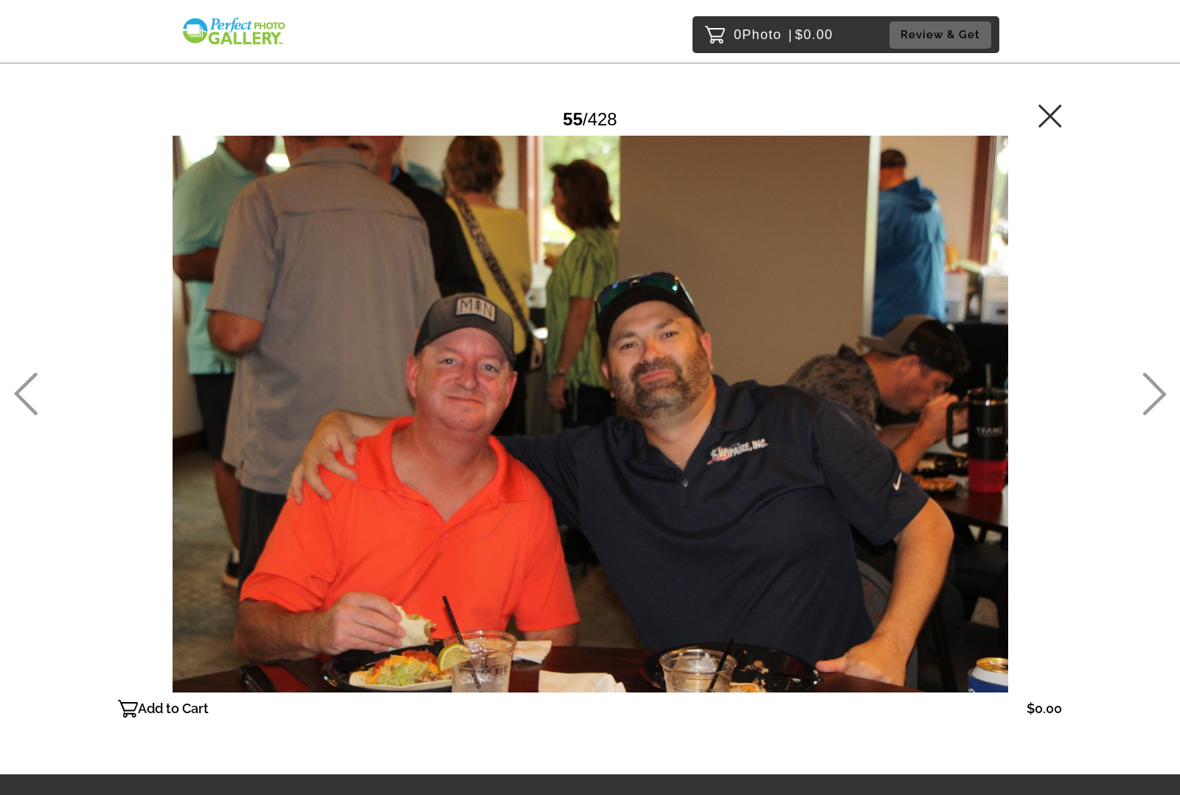
click at [1155, 393] on icon at bounding box center [1155, 394] width 24 height 43
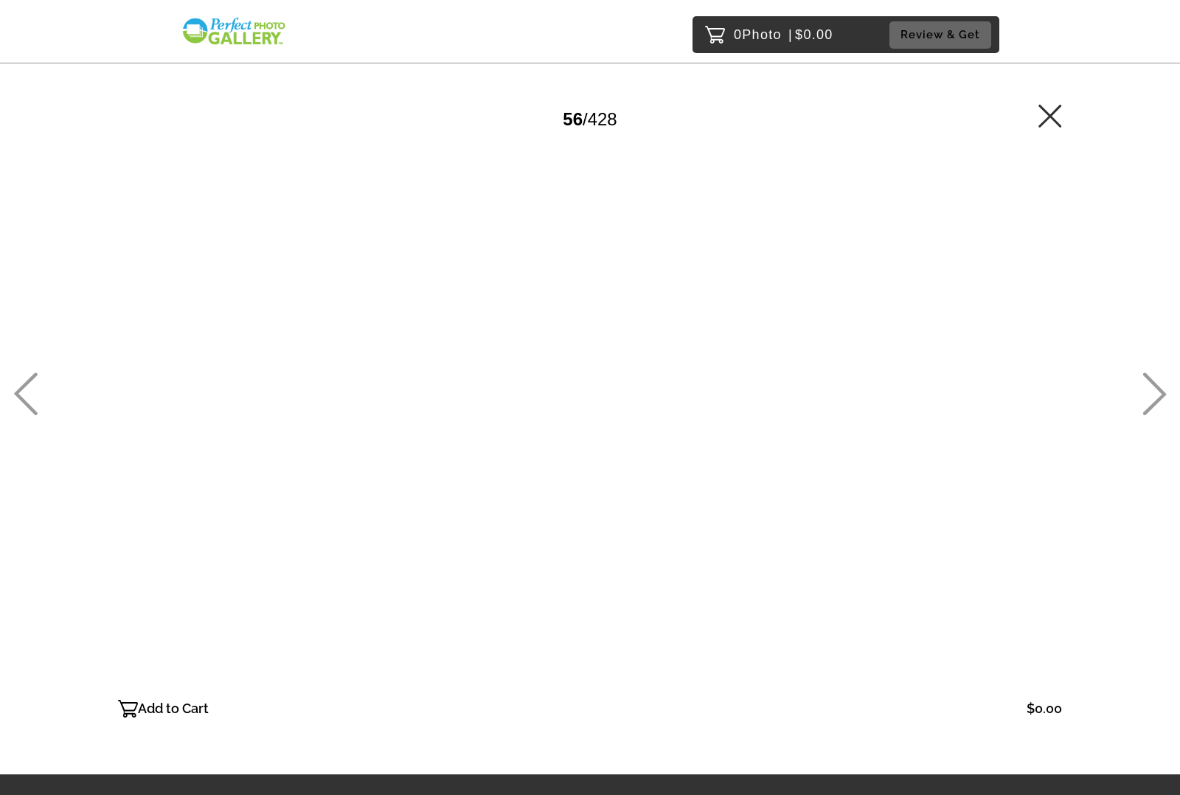
click at [1155, 393] on icon at bounding box center [1155, 394] width 24 height 43
click at [18, 388] on icon at bounding box center [25, 394] width 24 height 43
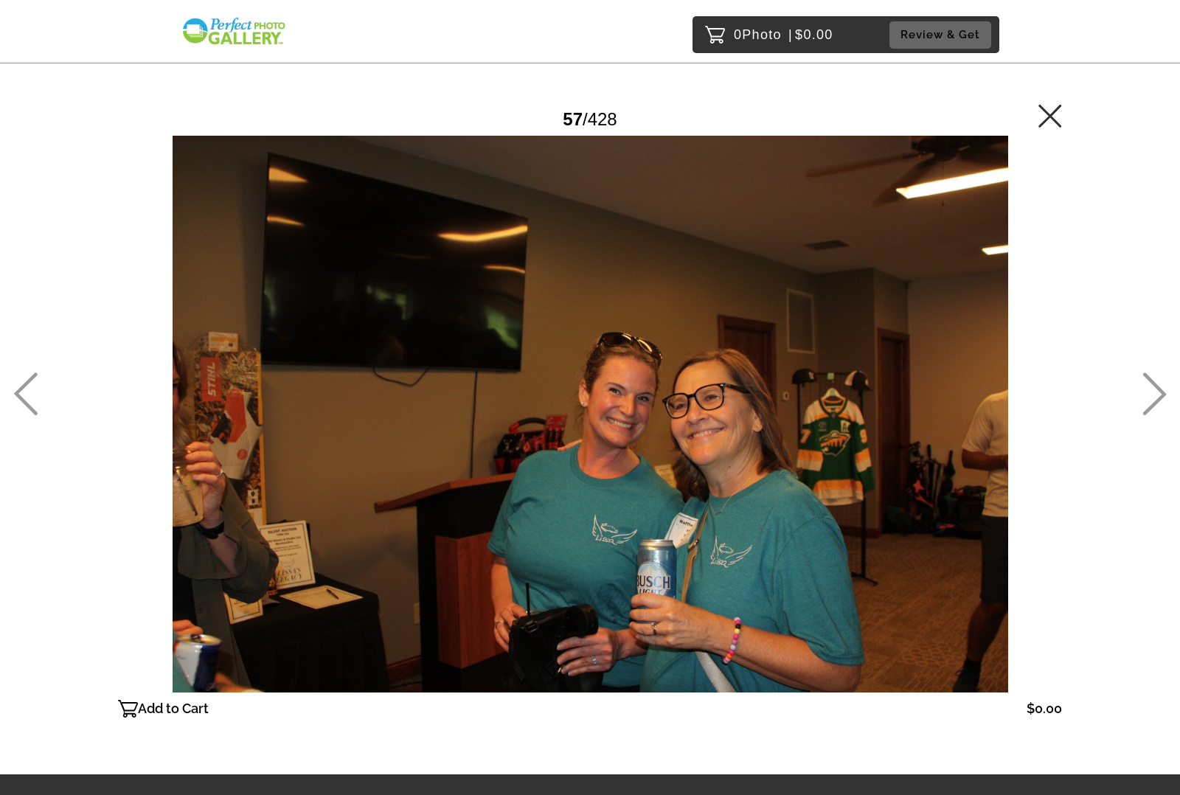
click at [1153, 393] on icon at bounding box center [1155, 394] width 24 height 43
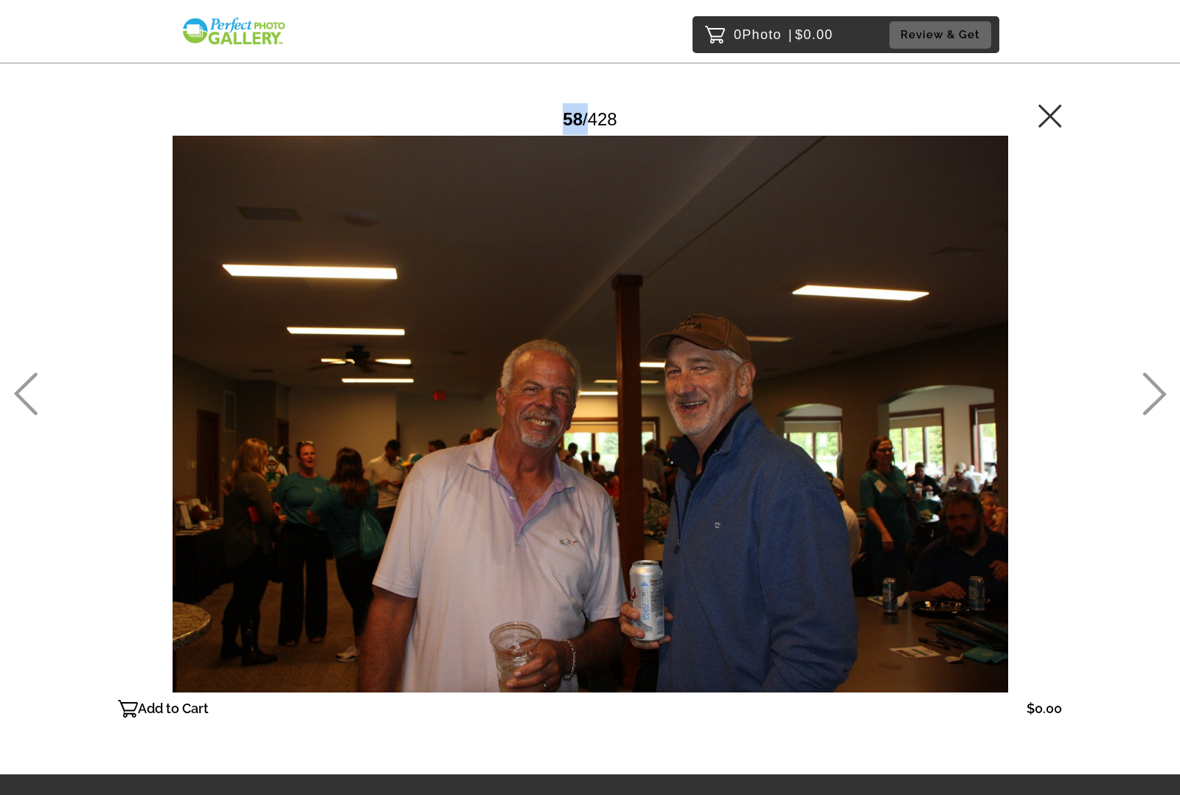
click at [1153, 393] on icon at bounding box center [1155, 394] width 24 height 43
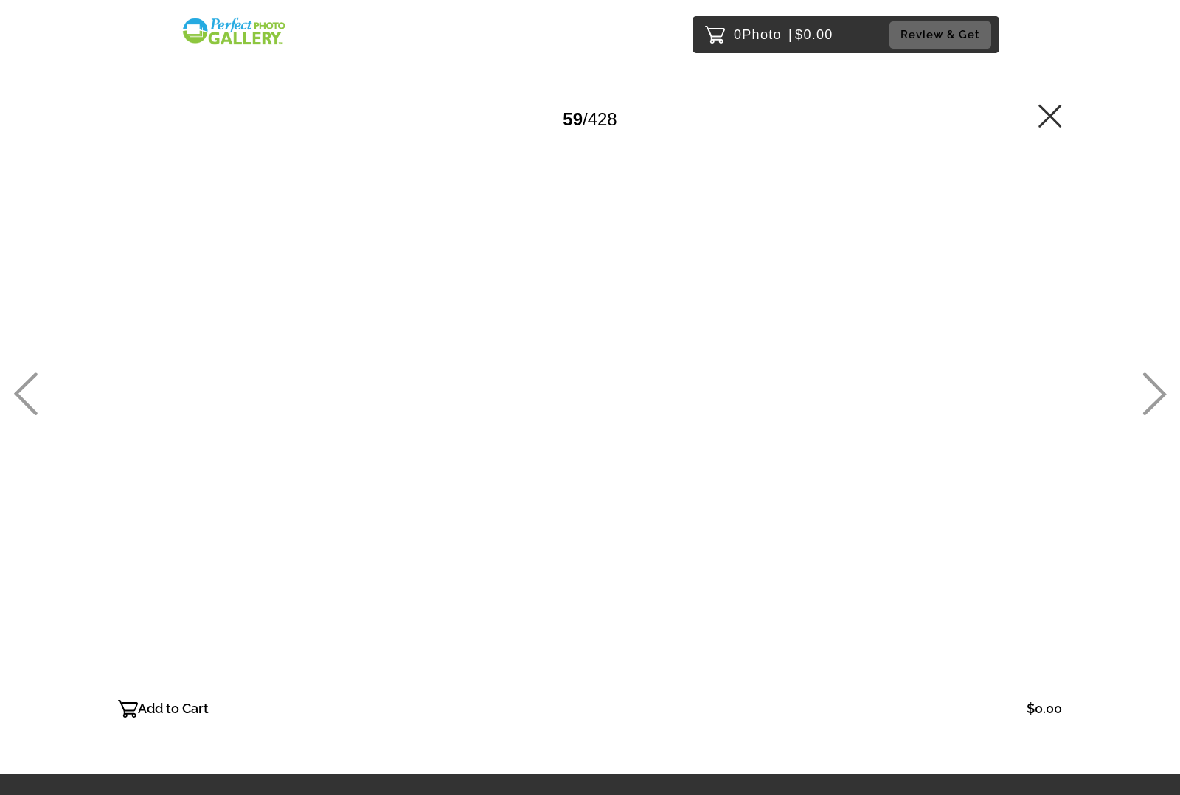
click at [1153, 393] on icon at bounding box center [1155, 394] width 24 height 43
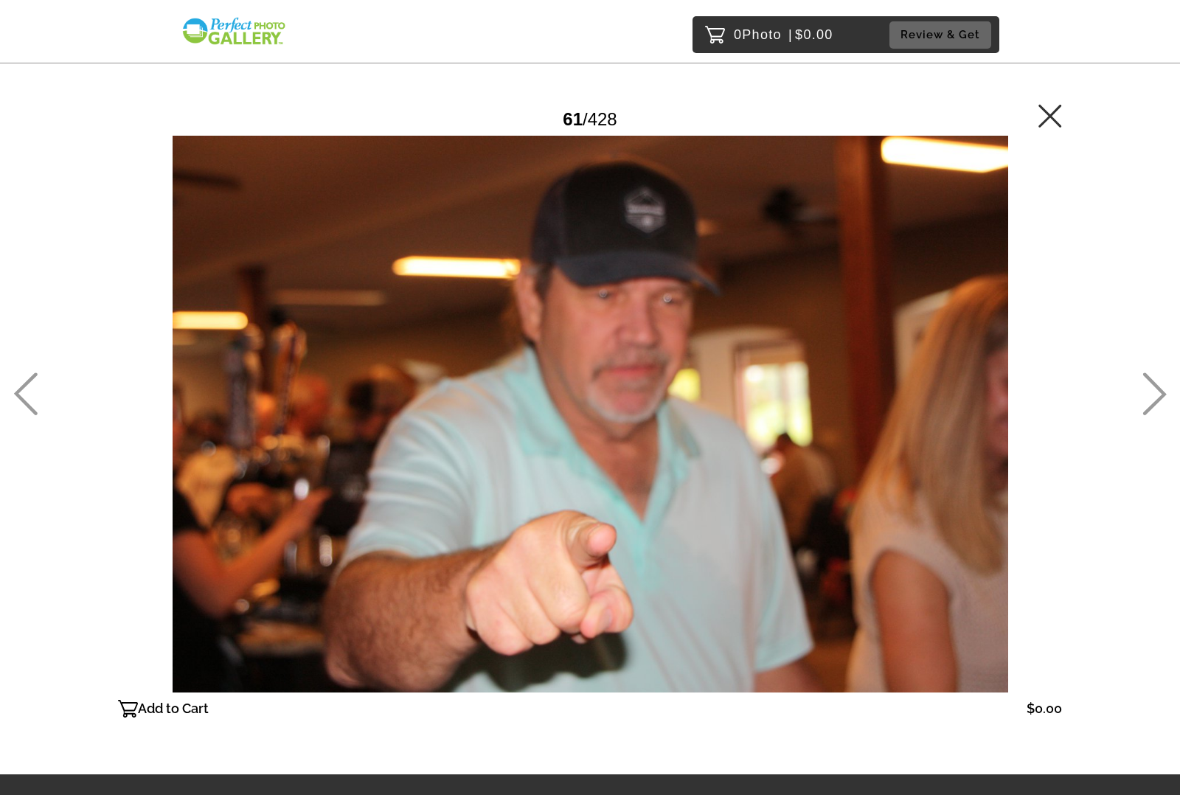
click at [1153, 393] on icon at bounding box center [1155, 394] width 24 height 43
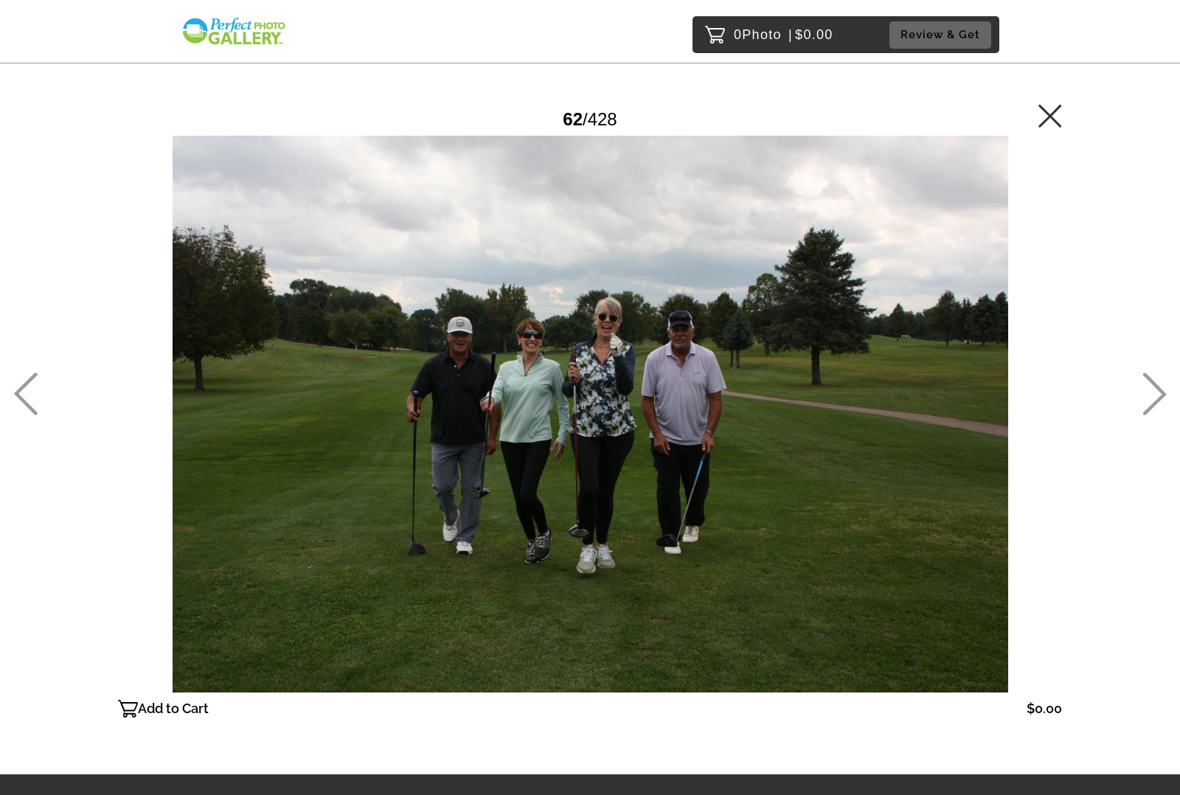
click at [1153, 393] on icon at bounding box center [1155, 394] width 24 height 43
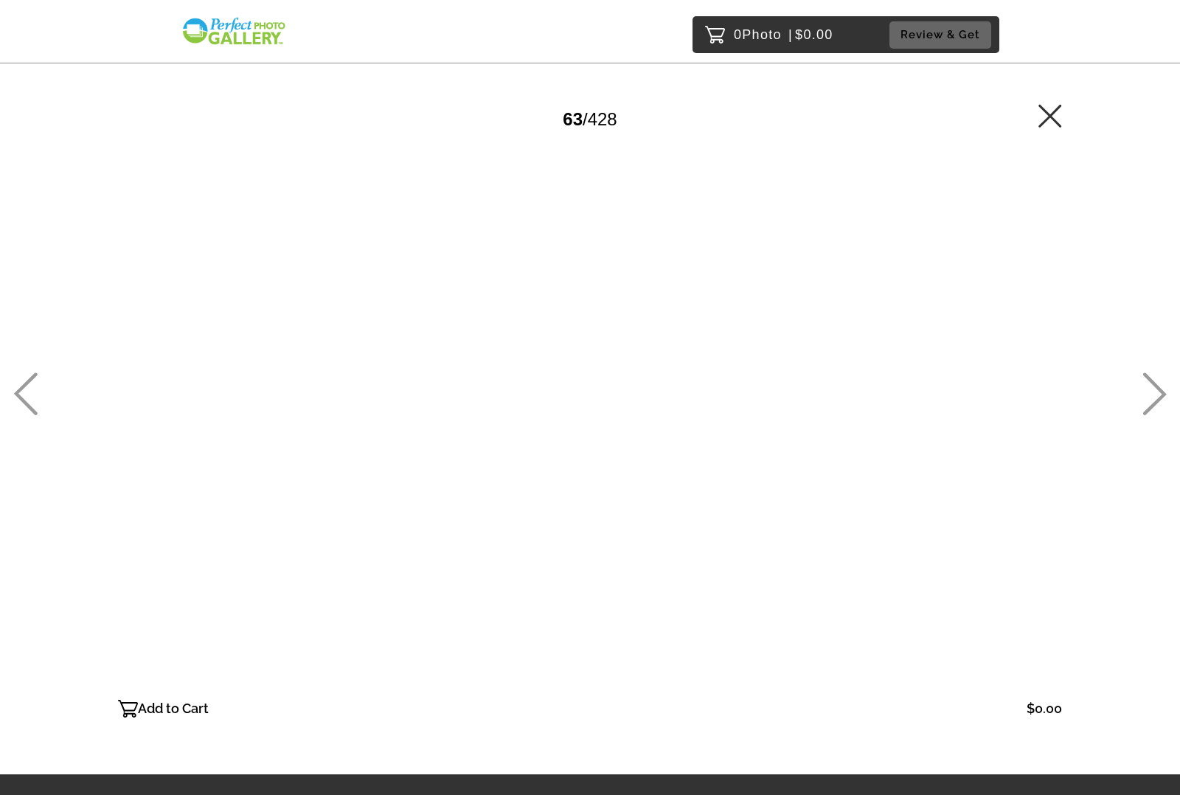
click at [15, 389] on icon at bounding box center [25, 394] width 24 height 43
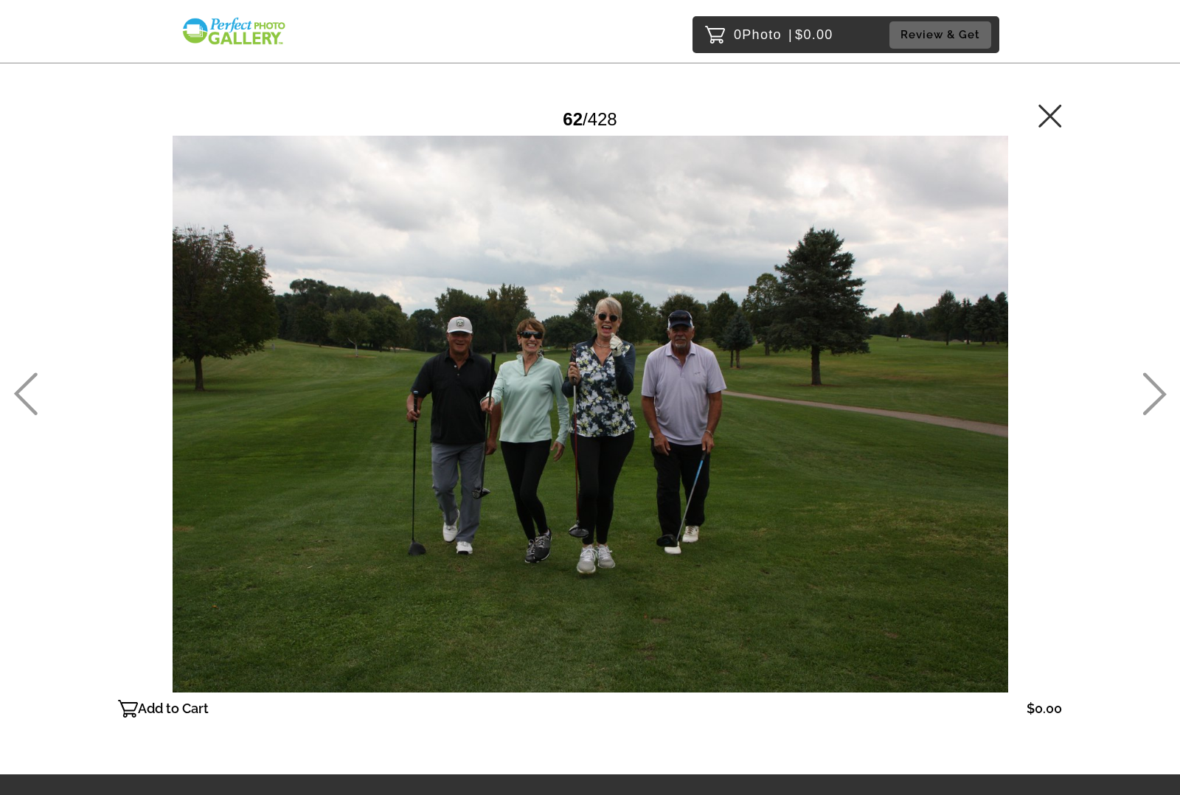
click at [1152, 388] on icon at bounding box center [1155, 394] width 24 height 43
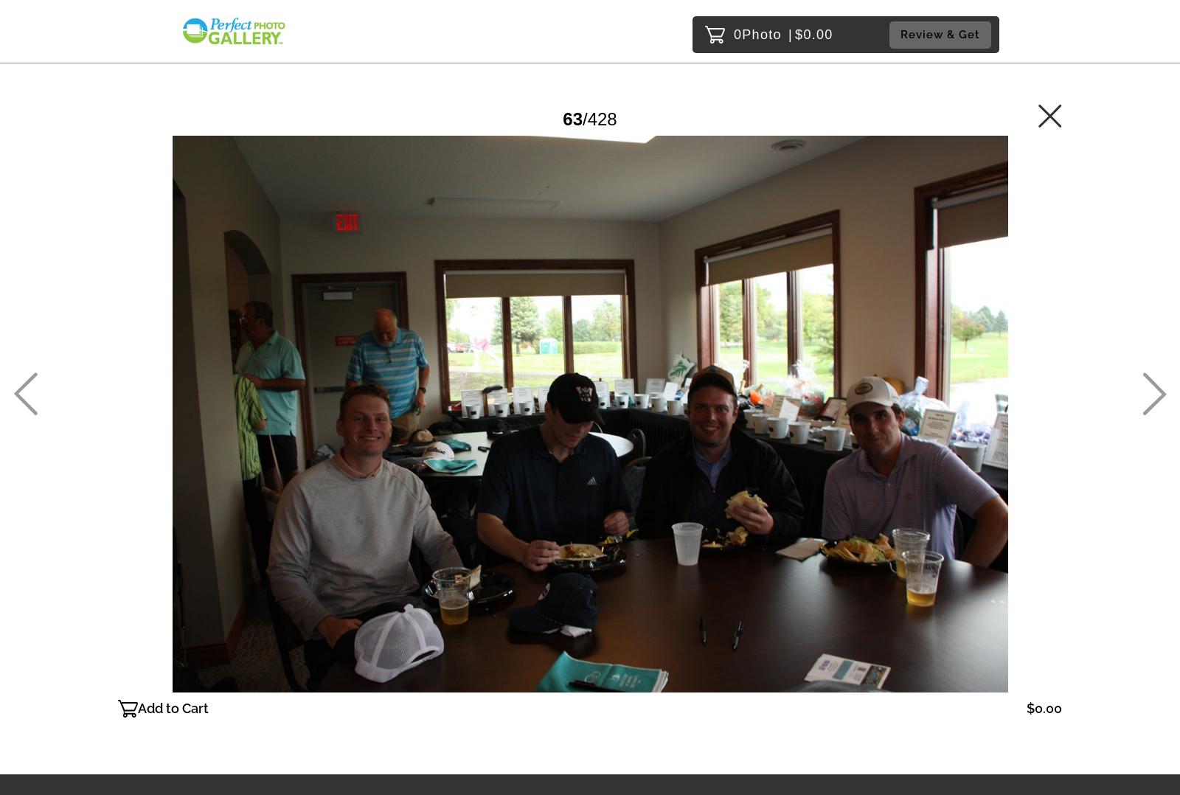
click at [1152, 388] on icon at bounding box center [1155, 394] width 24 height 43
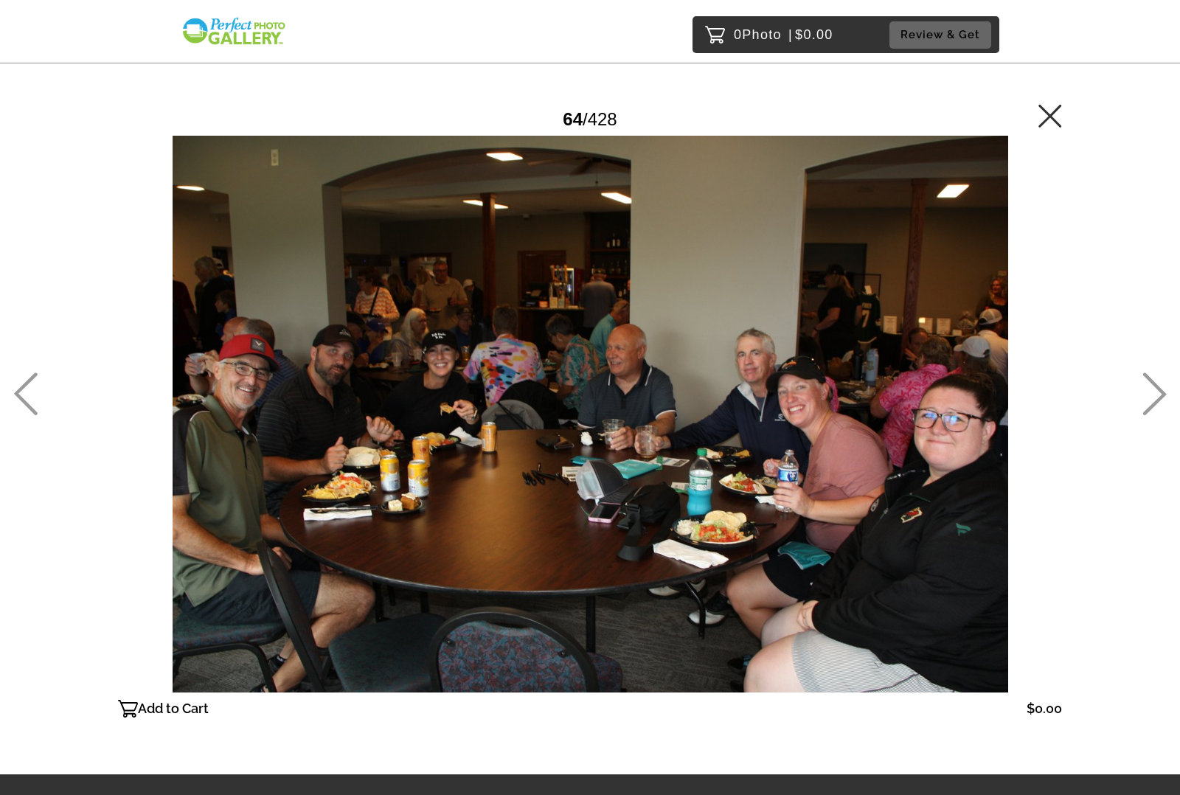
click at [1152, 388] on icon at bounding box center [1155, 394] width 24 height 43
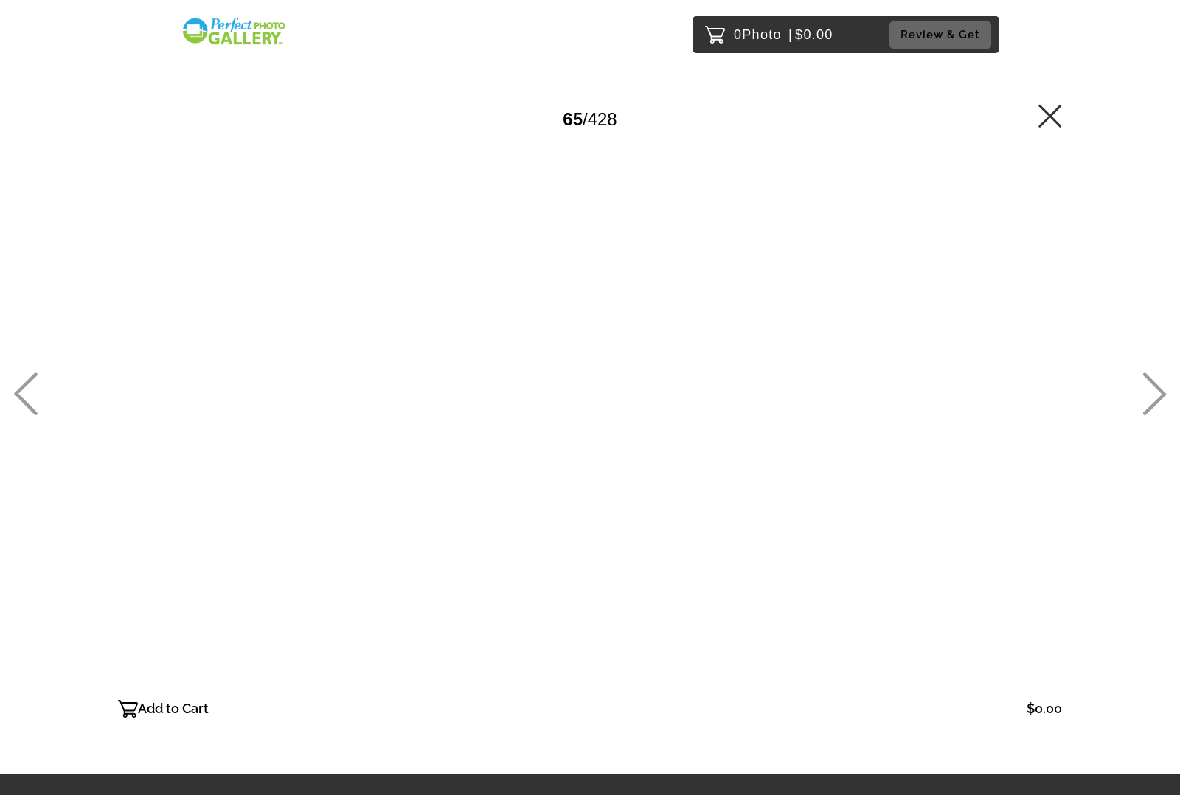
click at [1152, 388] on icon at bounding box center [1155, 394] width 24 height 43
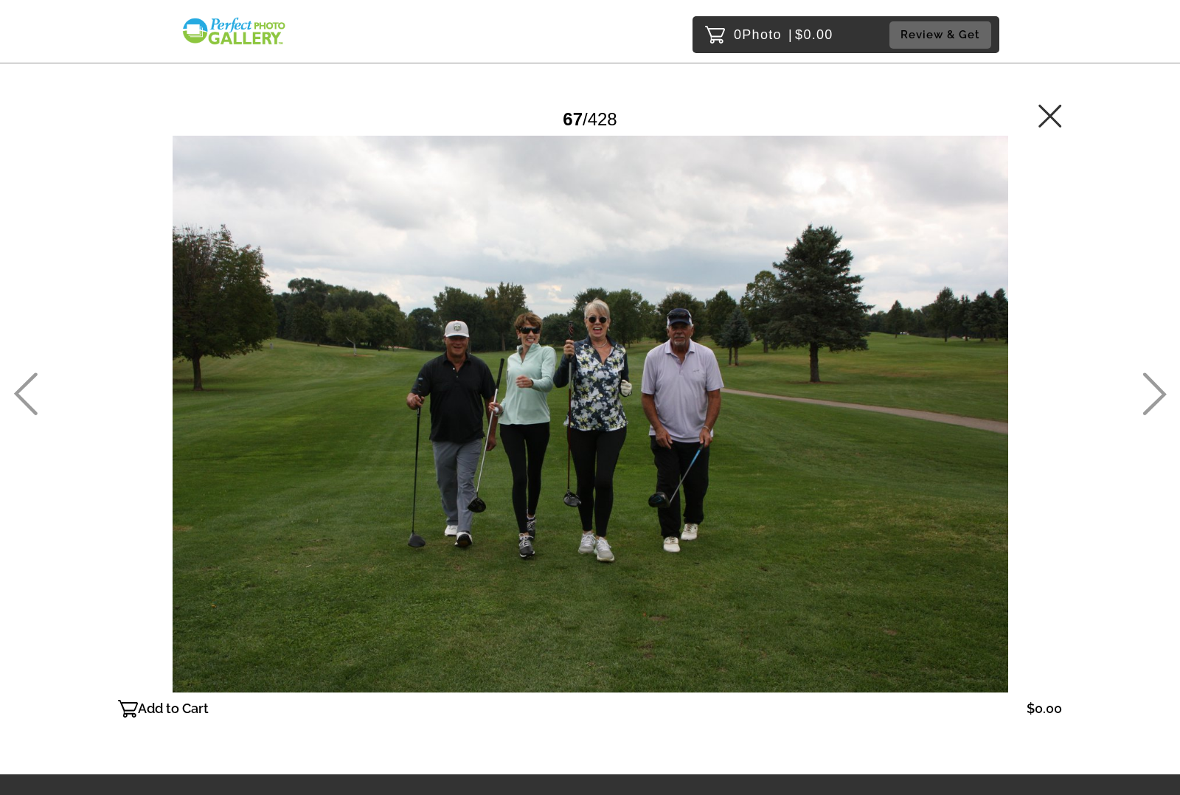
click at [1152, 388] on icon at bounding box center [1155, 394] width 24 height 43
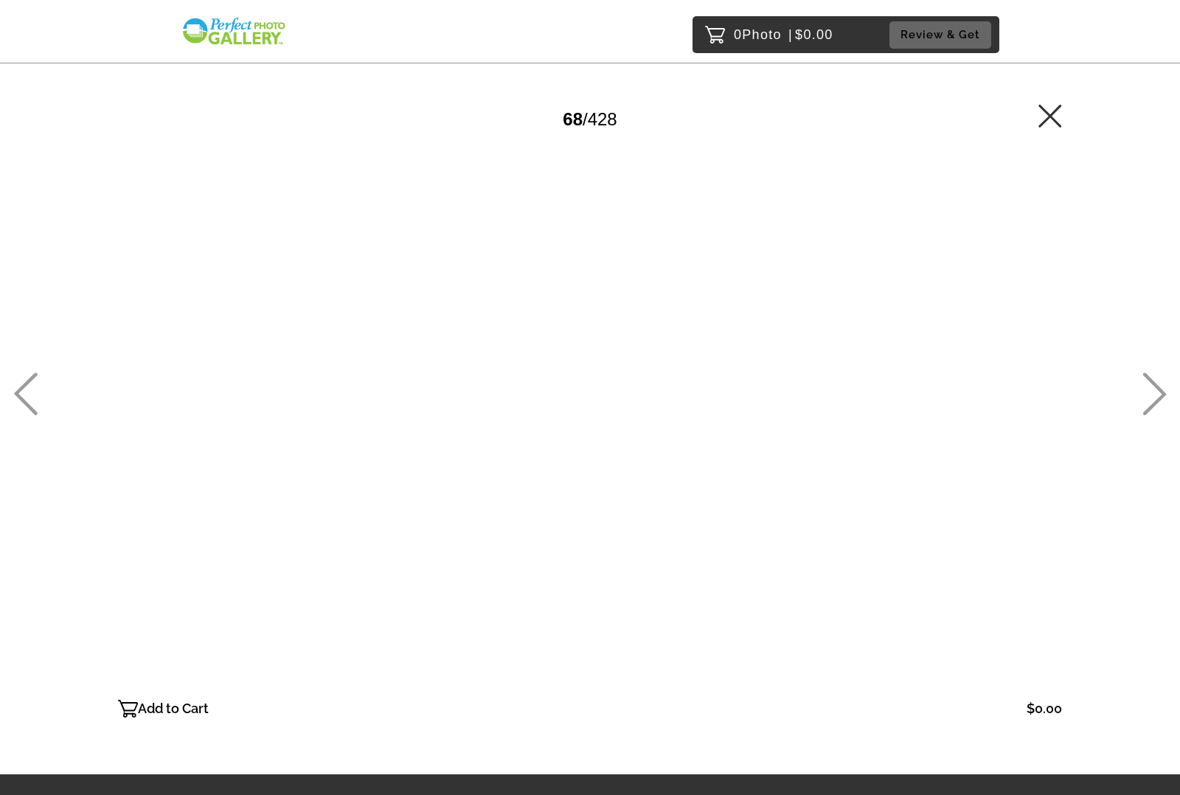
click at [1152, 388] on icon at bounding box center [1155, 394] width 24 height 43
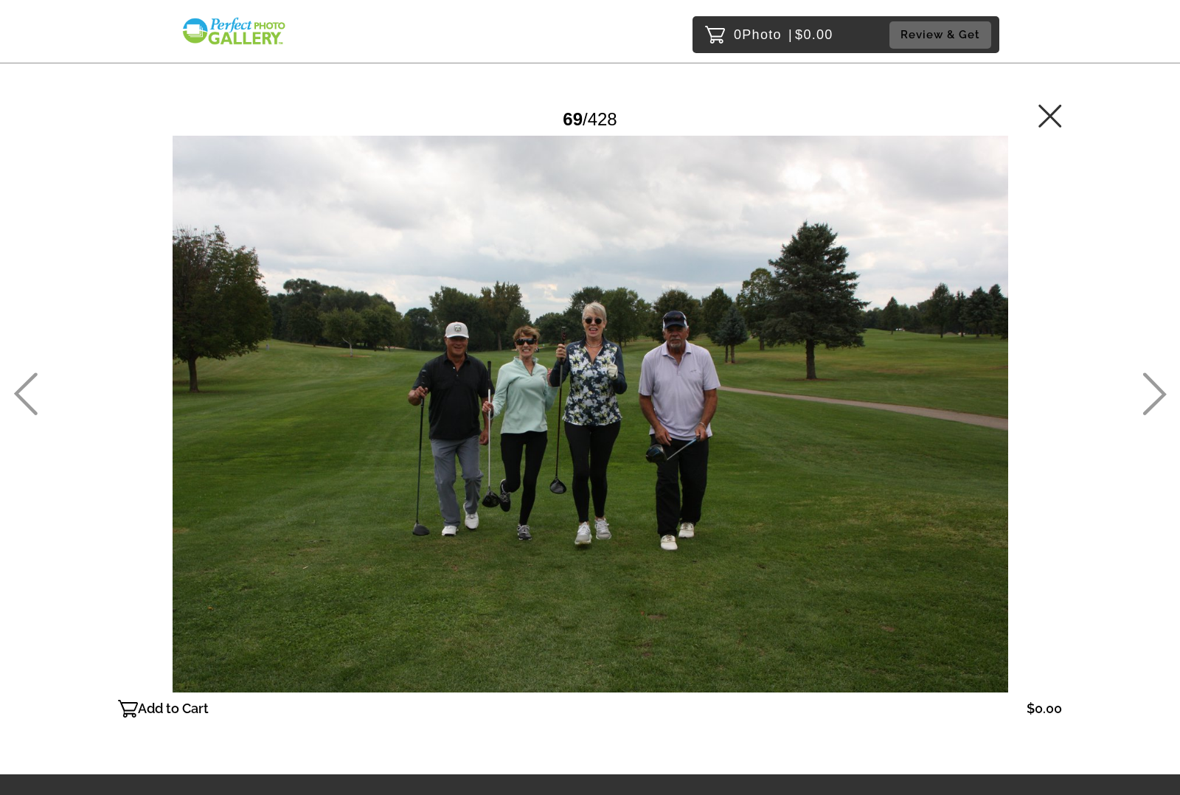
click at [1152, 388] on icon at bounding box center [1155, 394] width 24 height 43
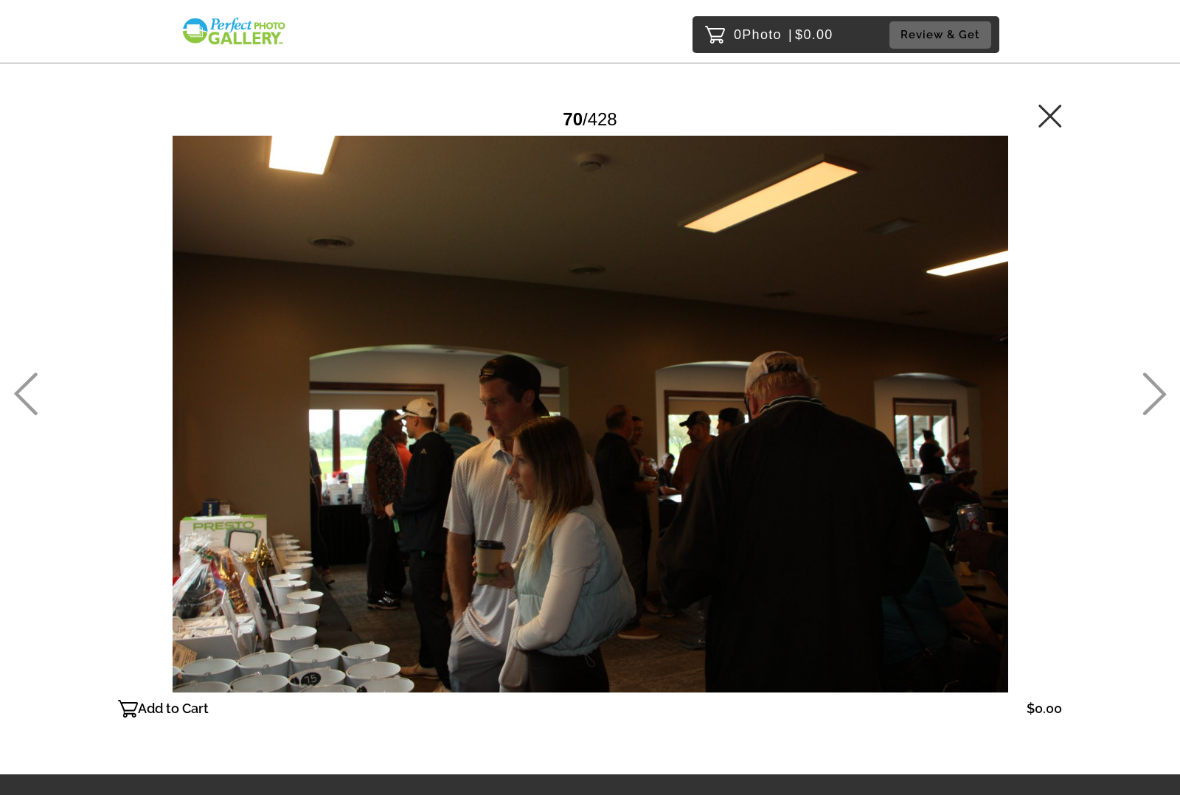
click at [1152, 388] on icon at bounding box center [1155, 394] width 24 height 43
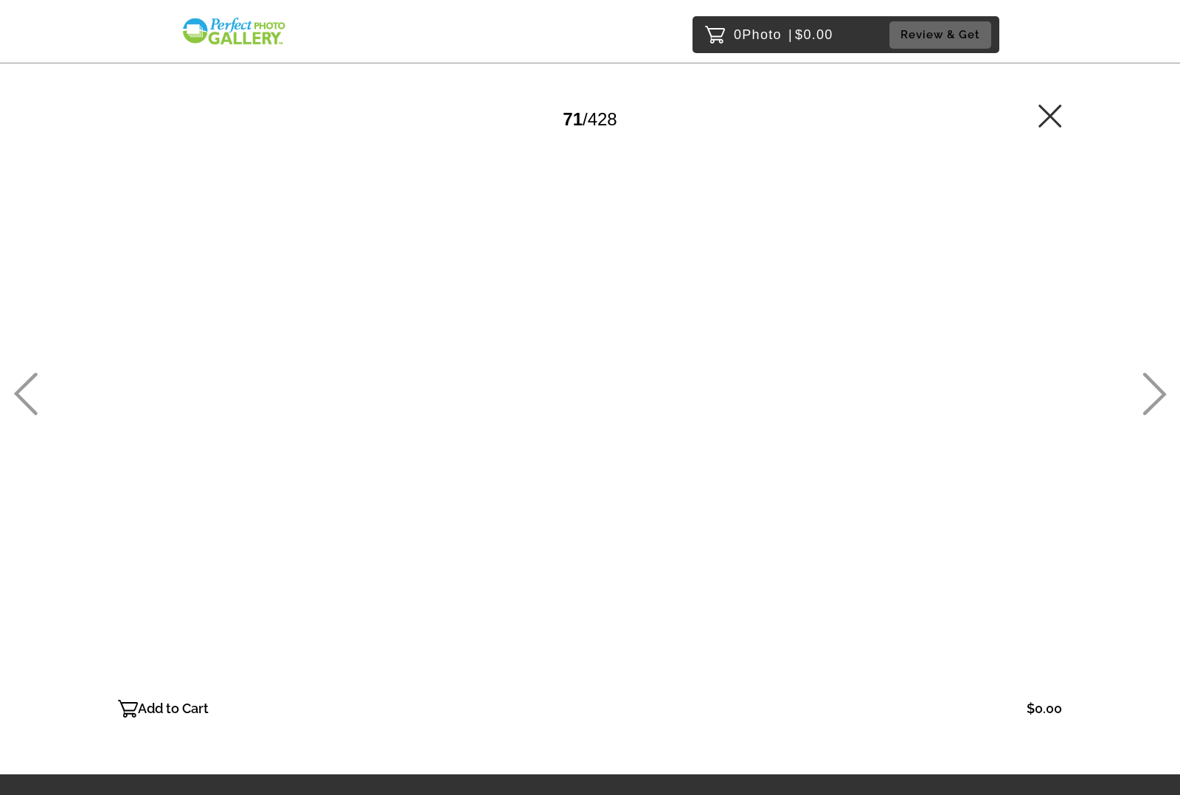
click at [1152, 388] on icon at bounding box center [1155, 394] width 24 height 43
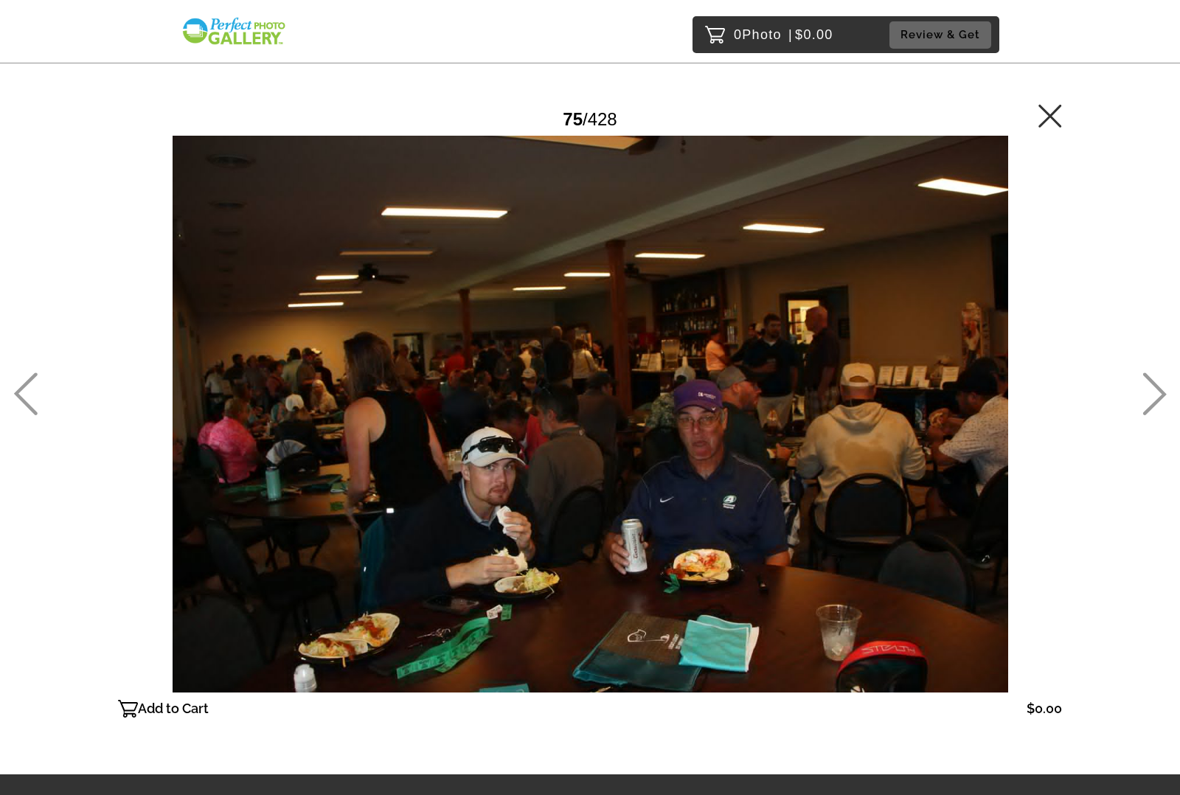
click at [1152, 388] on icon at bounding box center [1155, 394] width 24 height 43
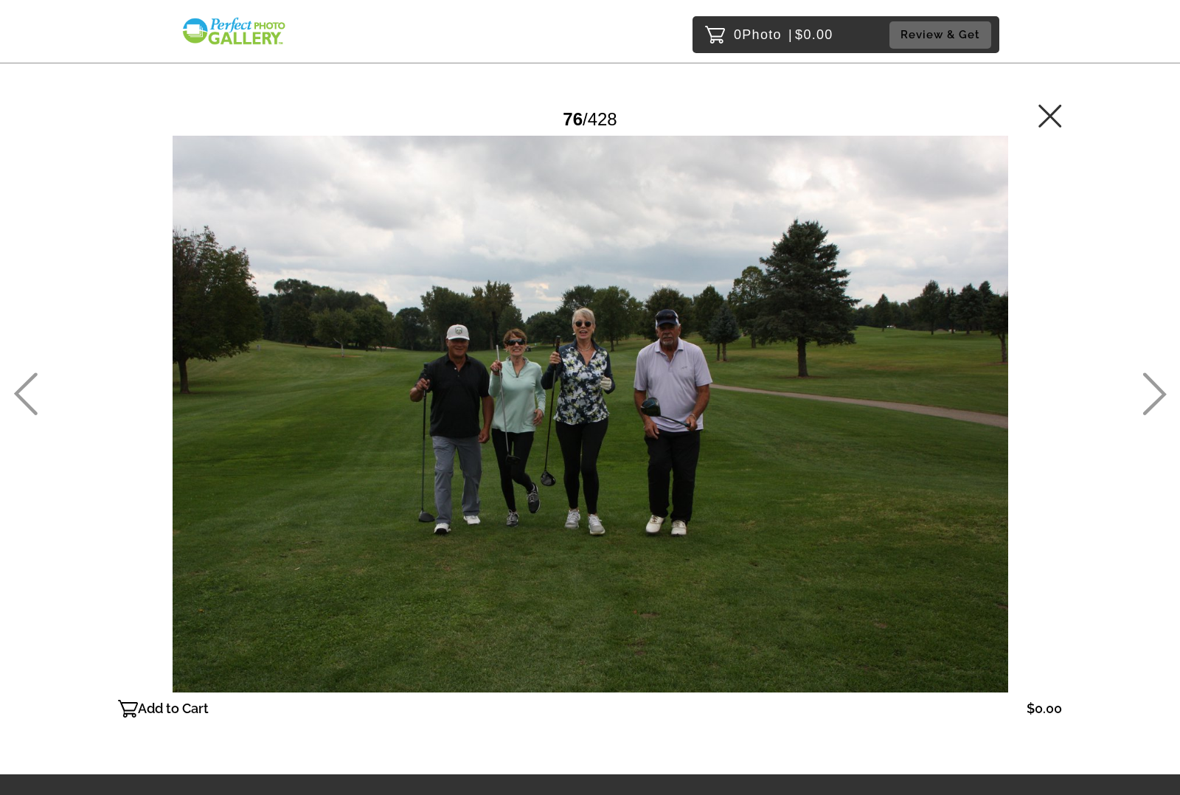
click at [1152, 388] on icon at bounding box center [1155, 394] width 24 height 43
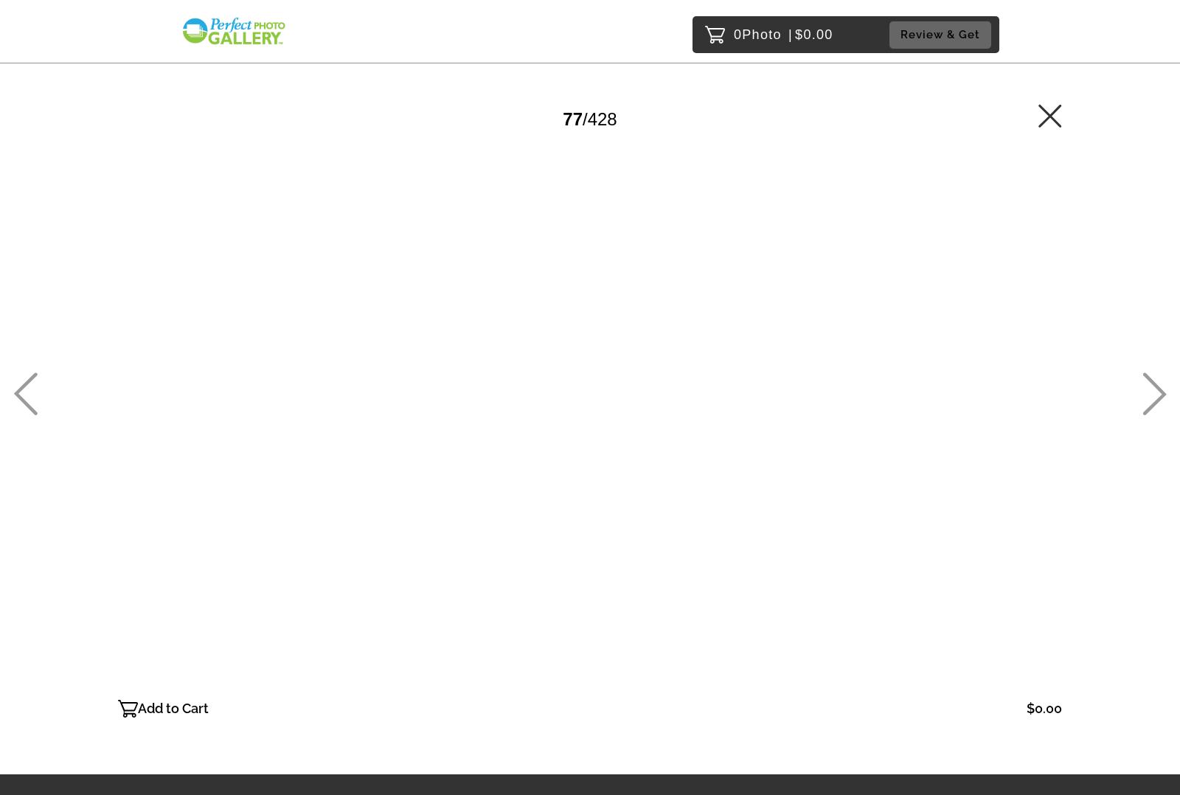
click at [1152, 388] on icon at bounding box center [1155, 394] width 24 height 43
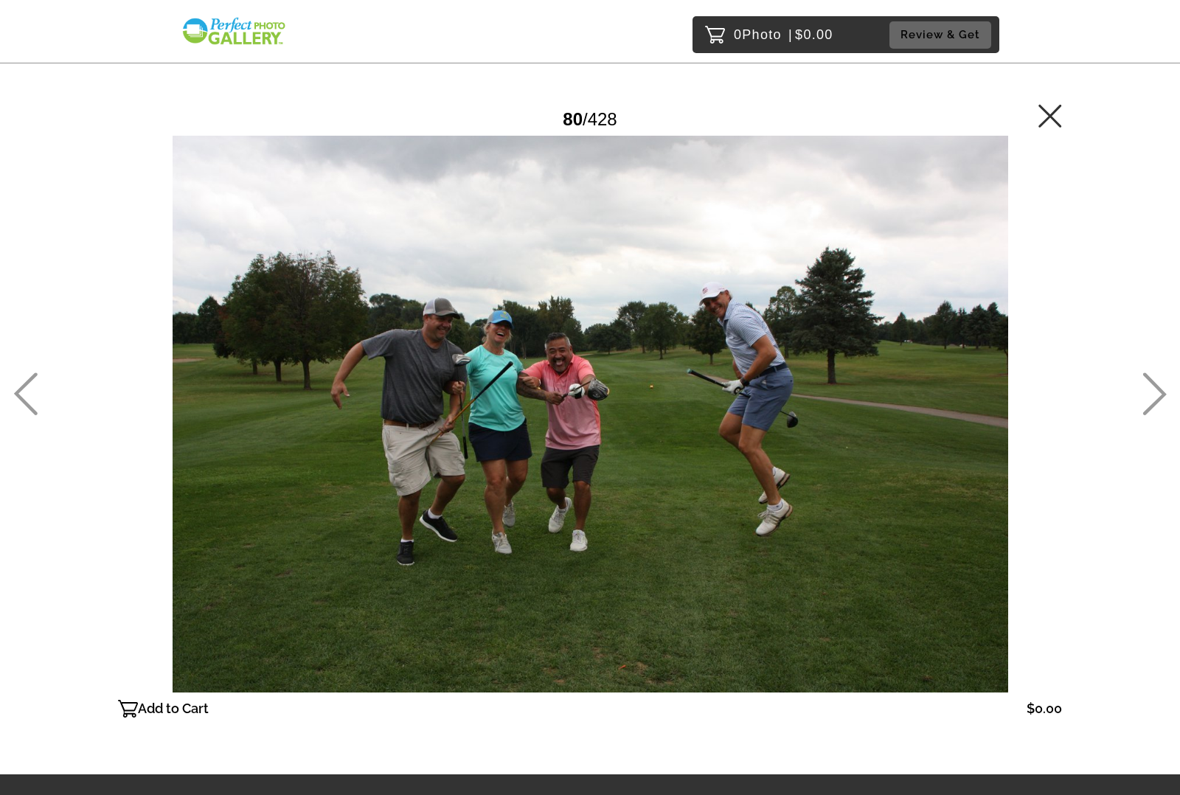
click at [1152, 388] on icon at bounding box center [1155, 394] width 24 height 43
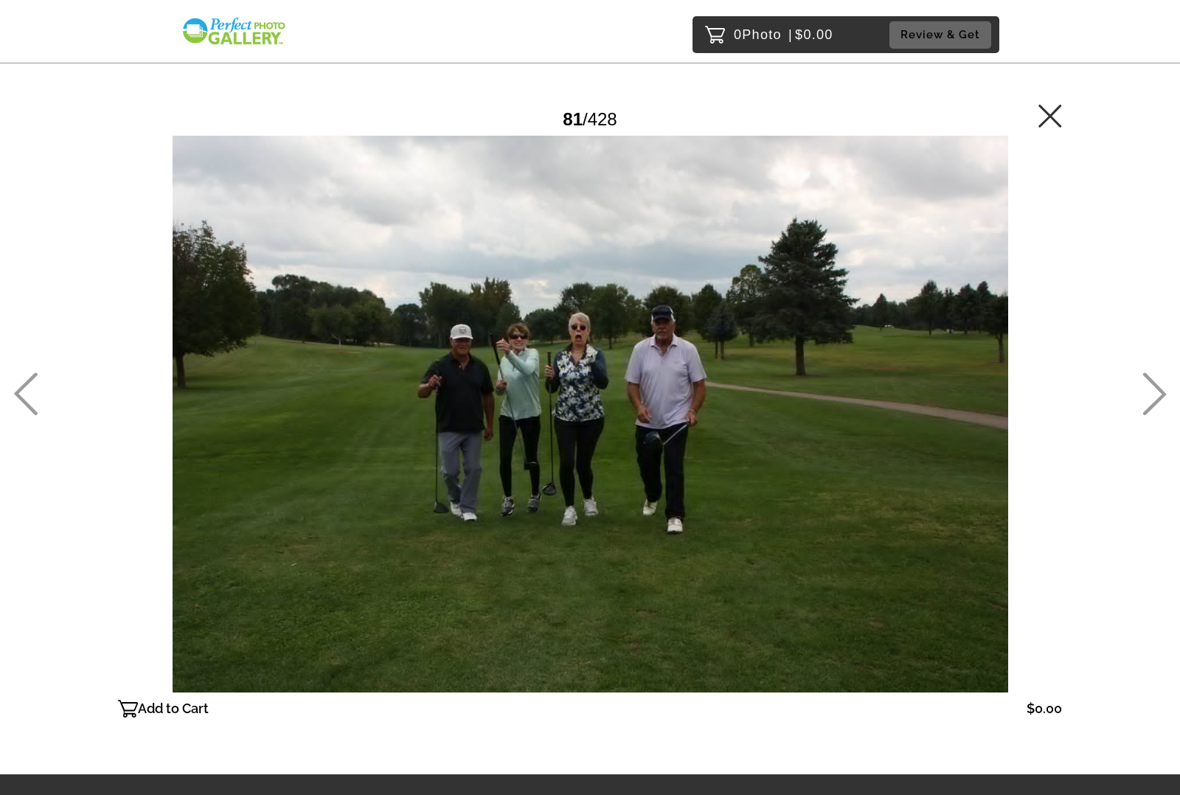
click at [1152, 388] on icon at bounding box center [1155, 394] width 24 height 43
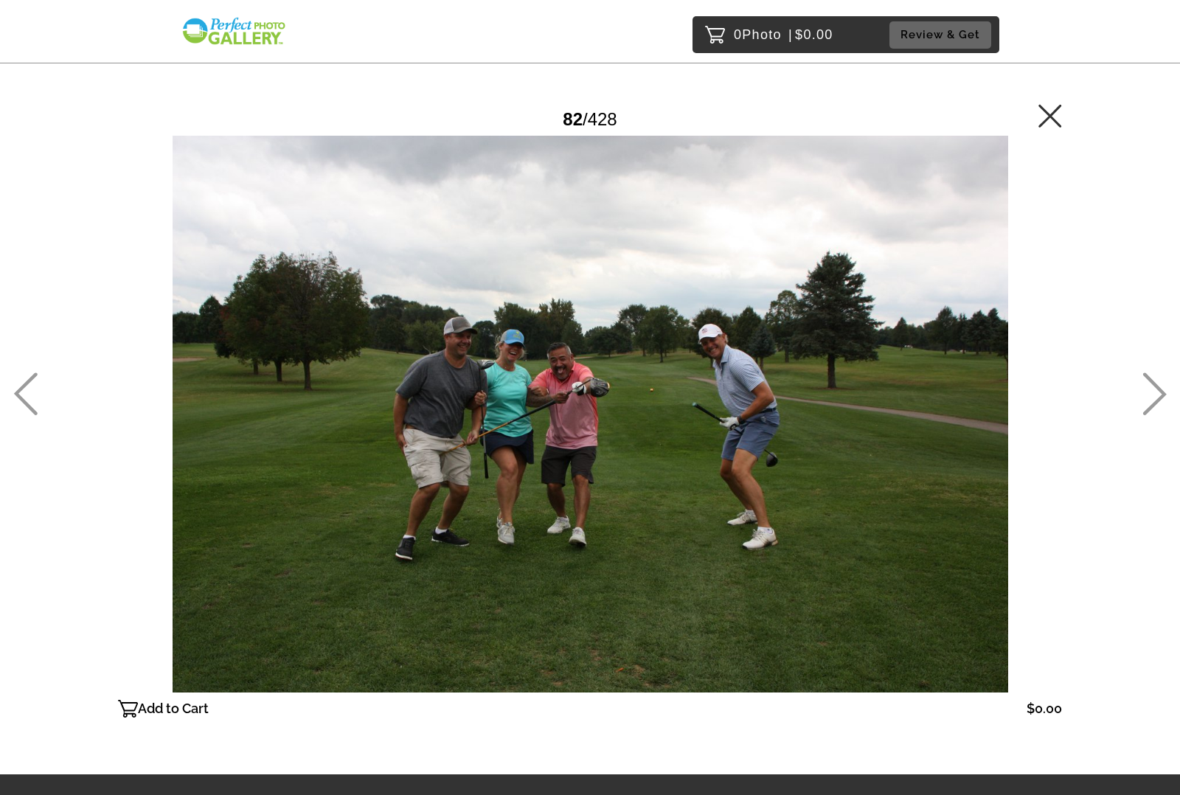
click at [1152, 388] on icon at bounding box center [1155, 394] width 24 height 43
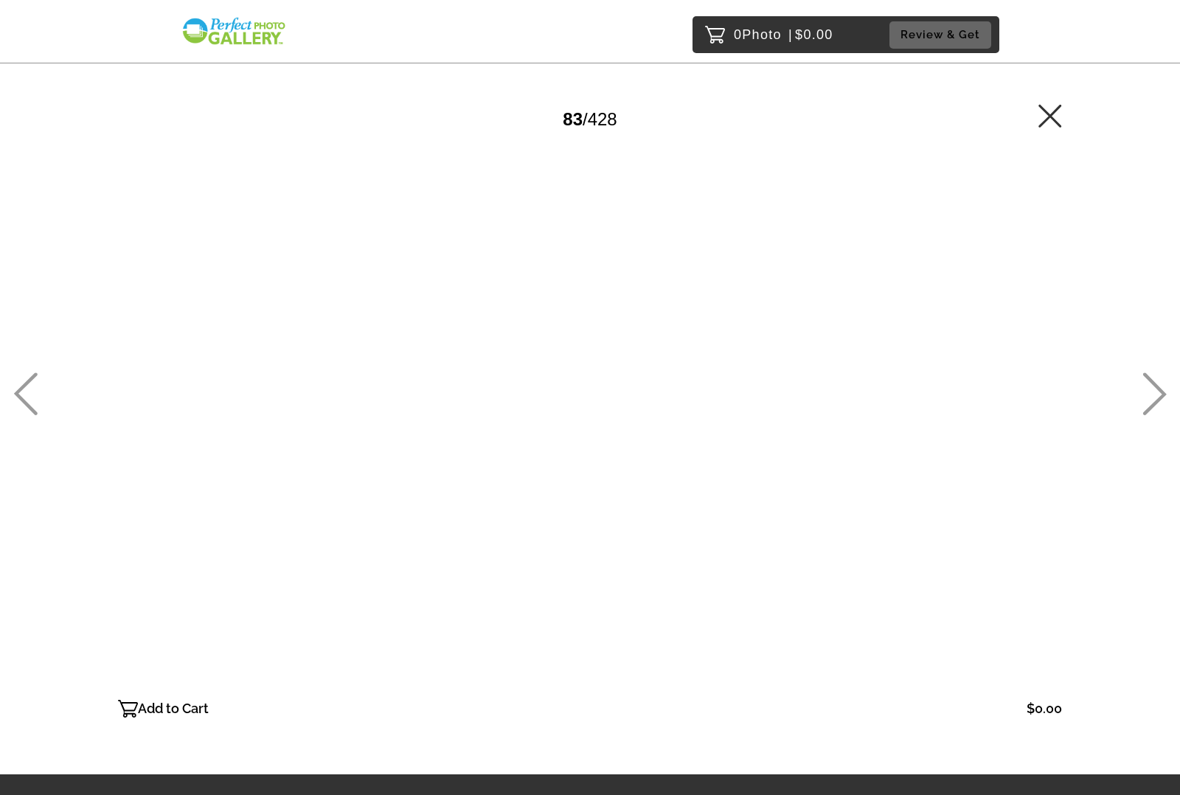
click at [1152, 388] on icon at bounding box center [1155, 394] width 24 height 43
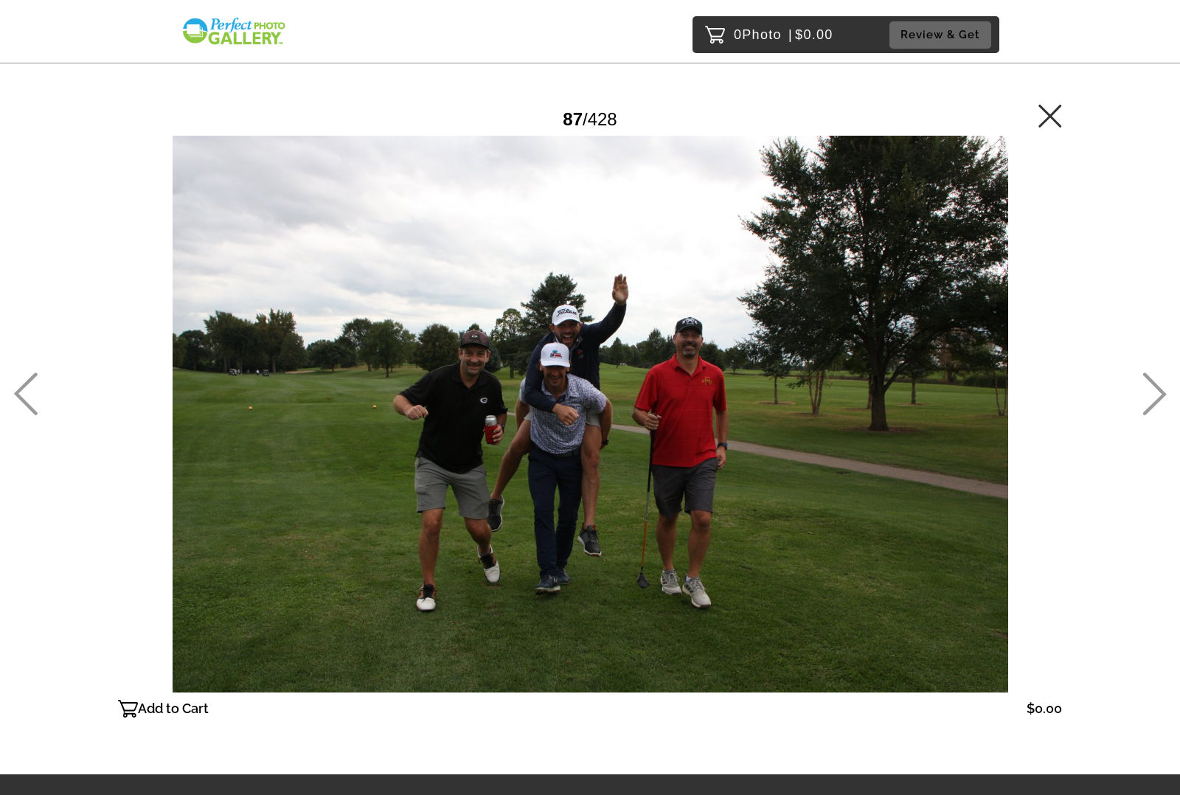
click at [1152, 388] on icon at bounding box center [1155, 394] width 24 height 43
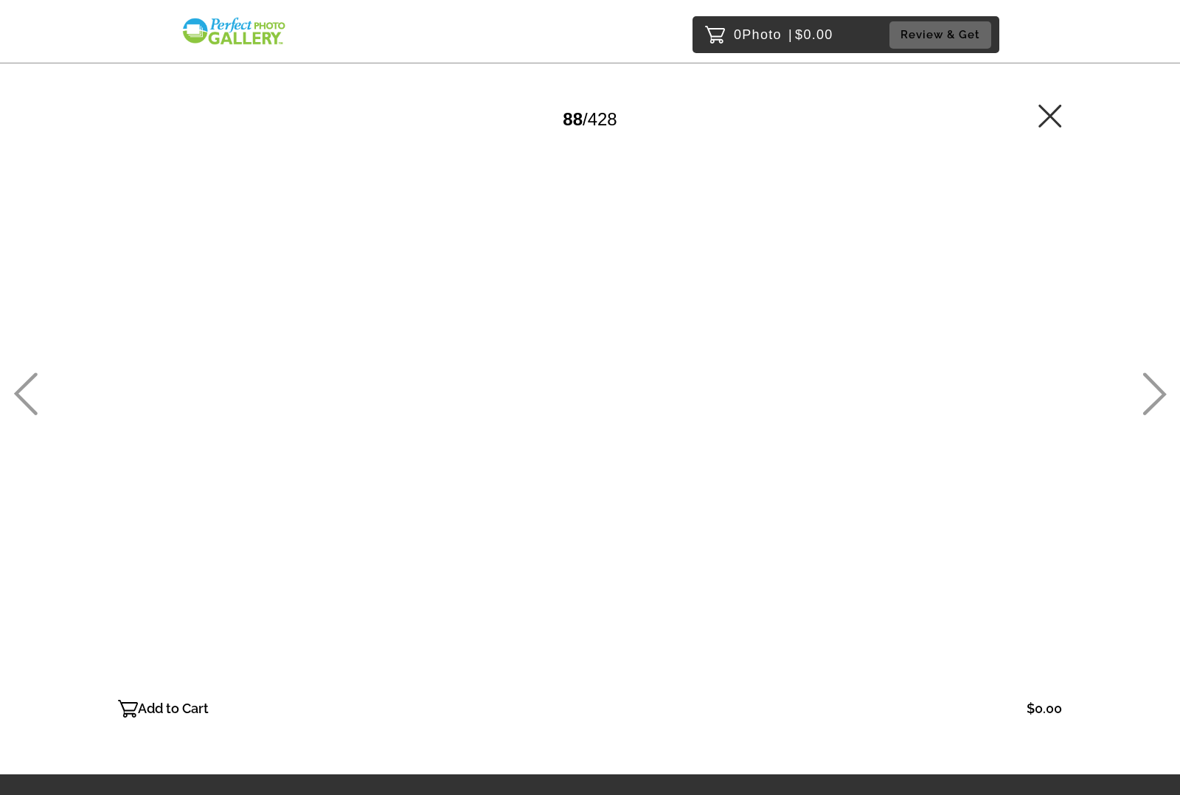
click at [1152, 388] on icon at bounding box center [1155, 394] width 24 height 43
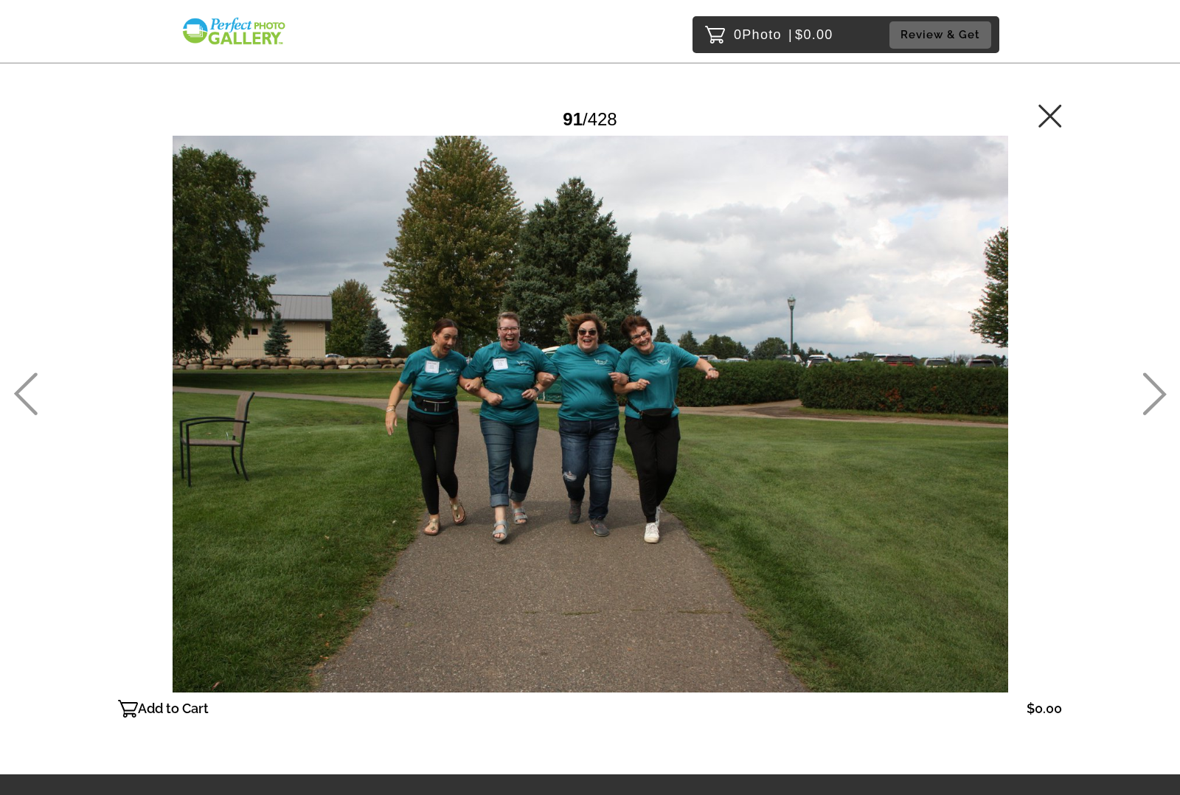
click at [1152, 388] on icon at bounding box center [1155, 394] width 24 height 43
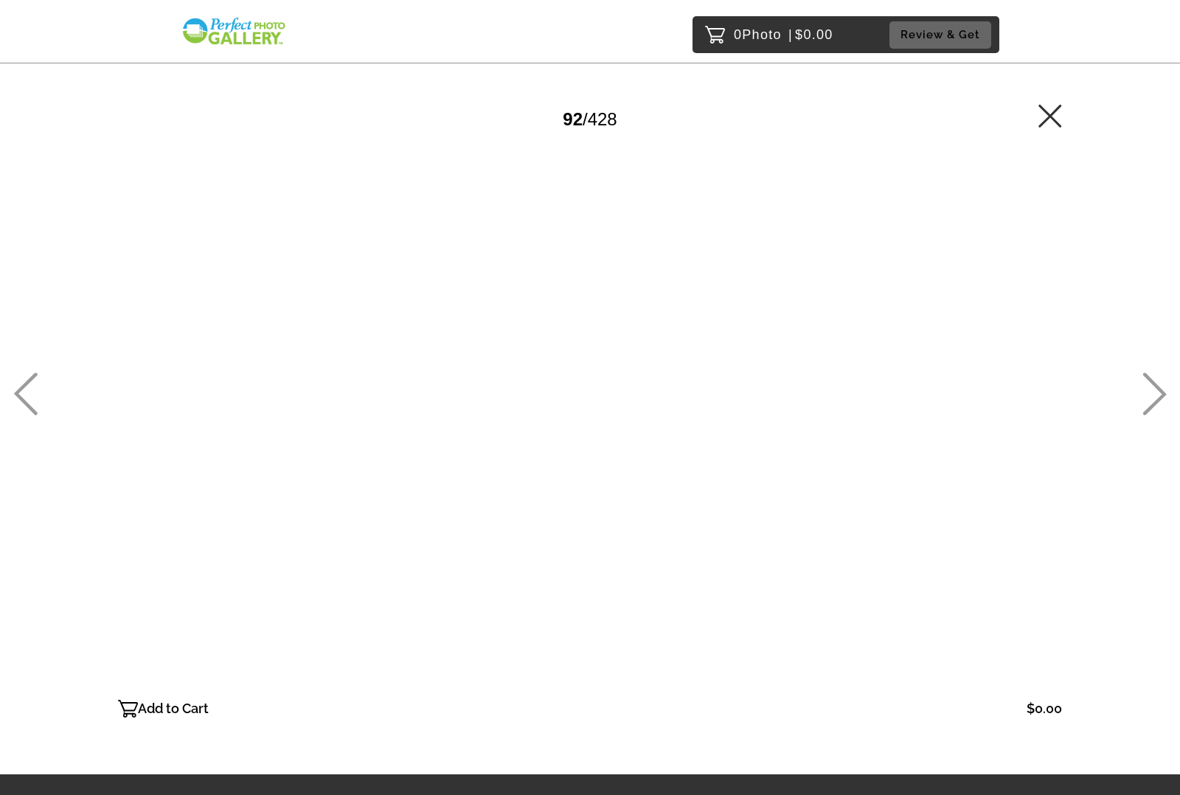
click at [1152, 388] on icon at bounding box center [1155, 394] width 24 height 43
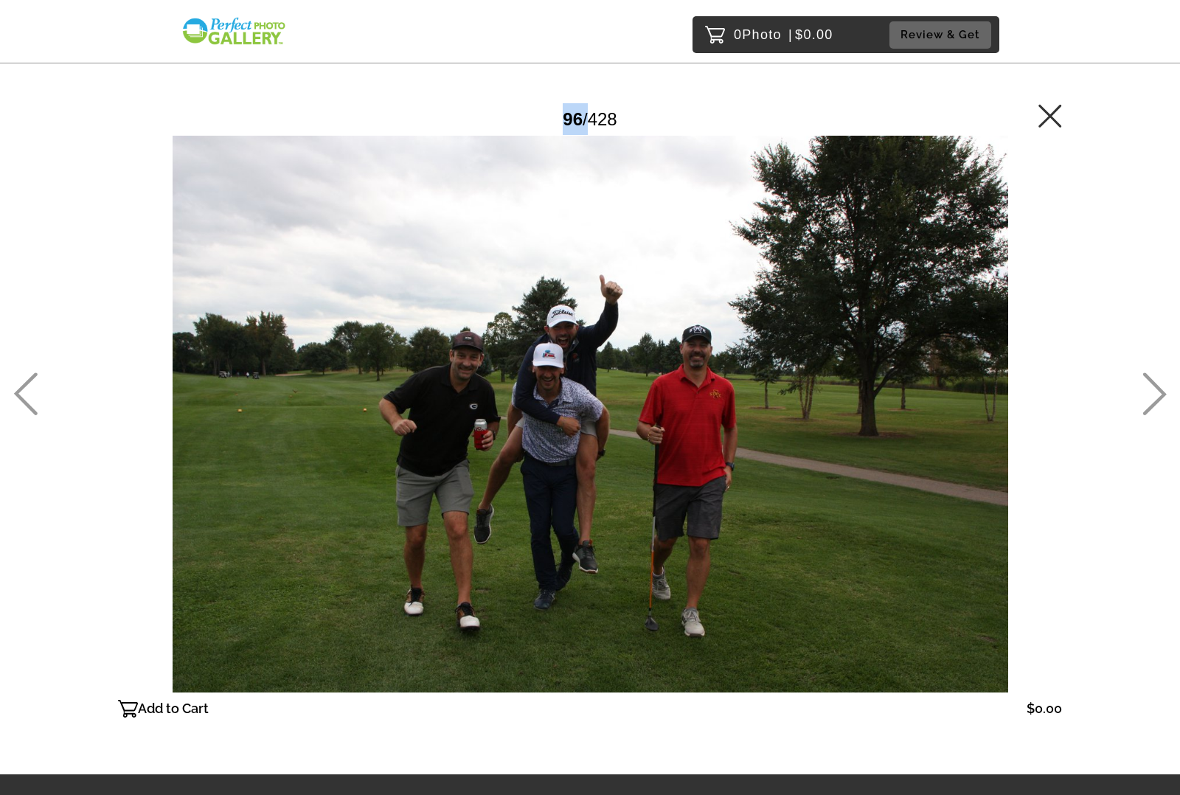
click at [1152, 388] on icon at bounding box center [1155, 394] width 24 height 43
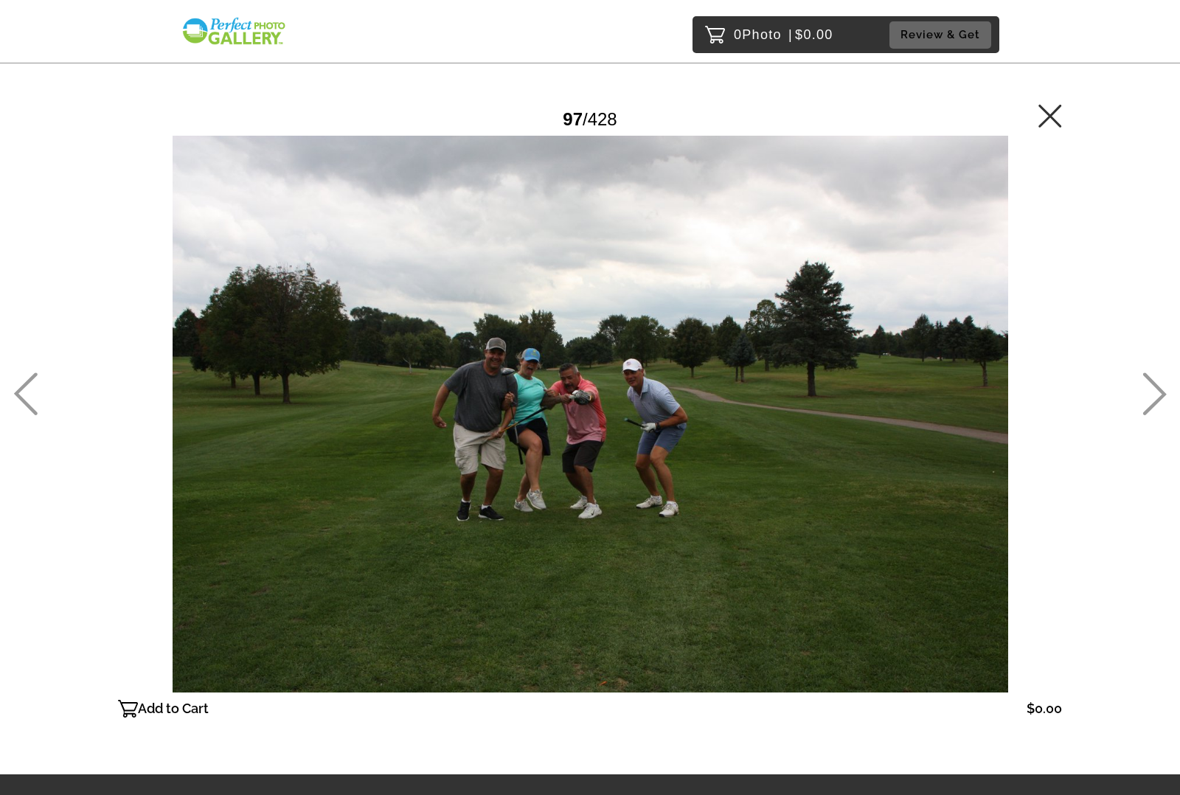
click at [1152, 388] on icon at bounding box center [1155, 394] width 24 height 43
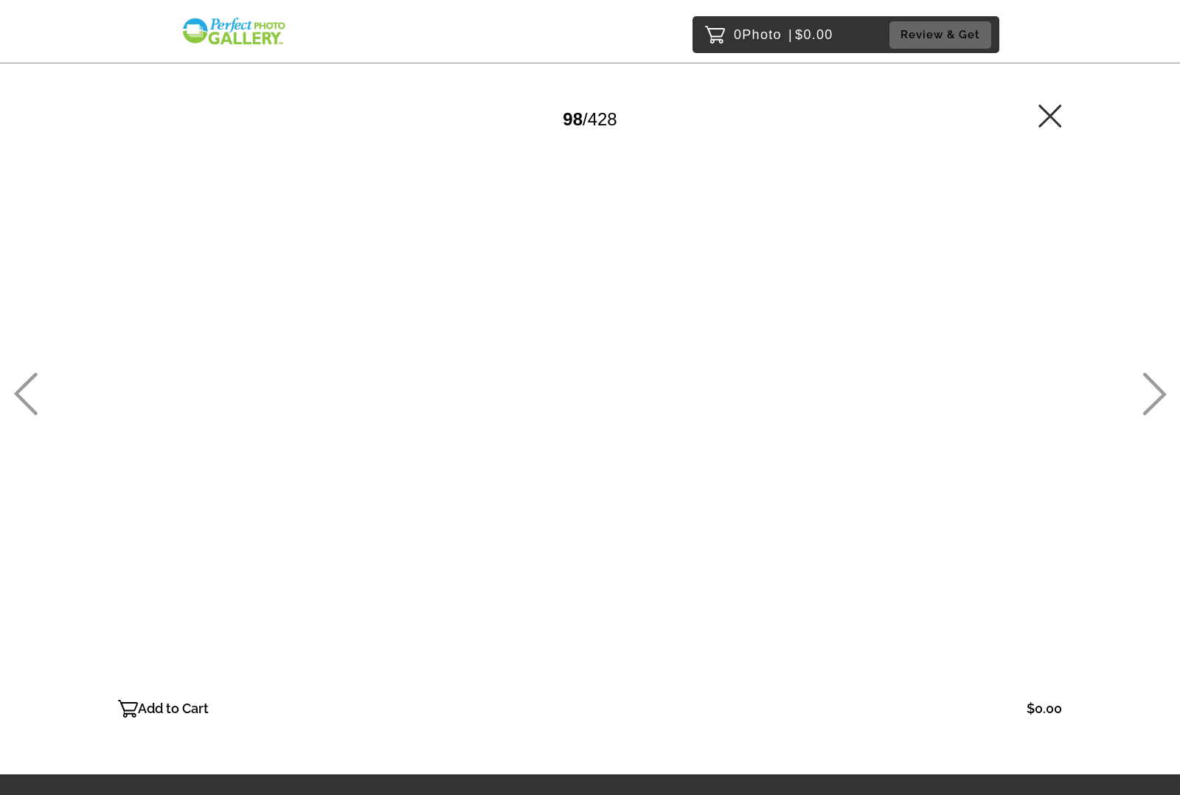
click at [1152, 388] on icon at bounding box center [1155, 394] width 24 height 43
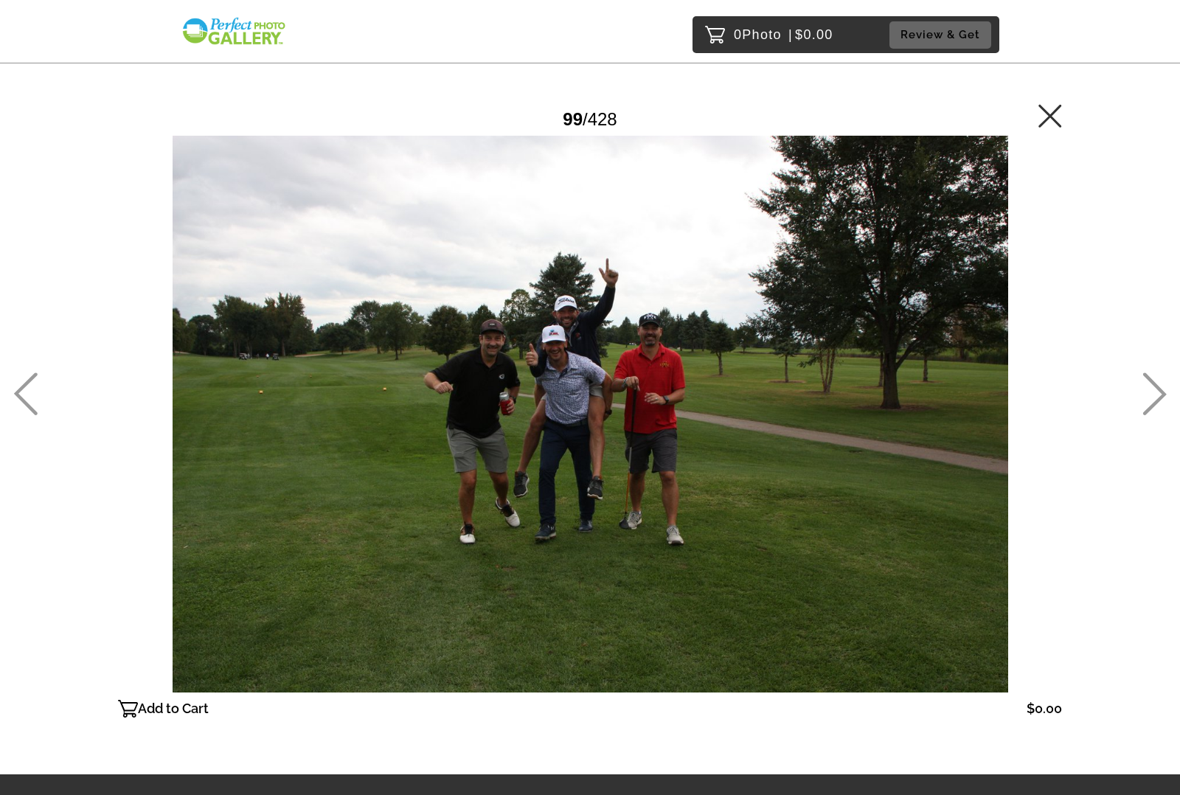
click at [1152, 388] on icon at bounding box center [1155, 394] width 24 height 43
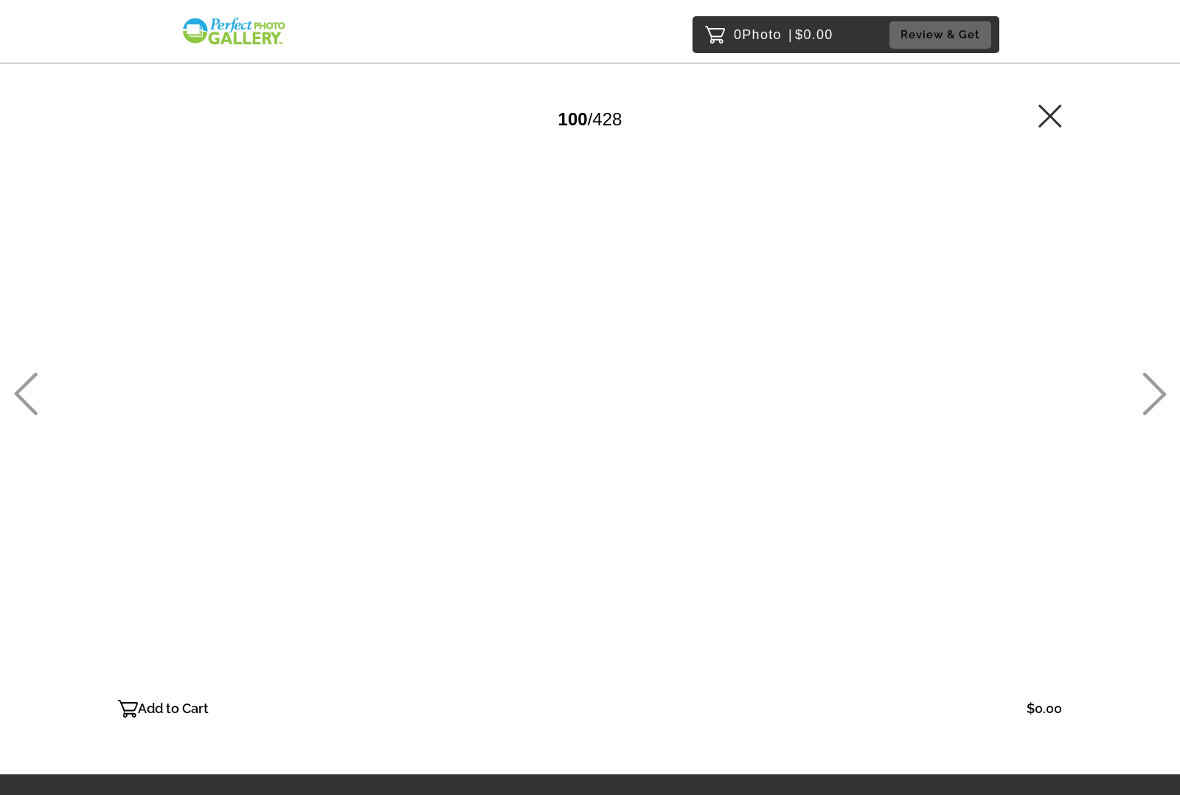
click at [1152, 388] on icon at bounding box center [1155, 394] width 24 height 43
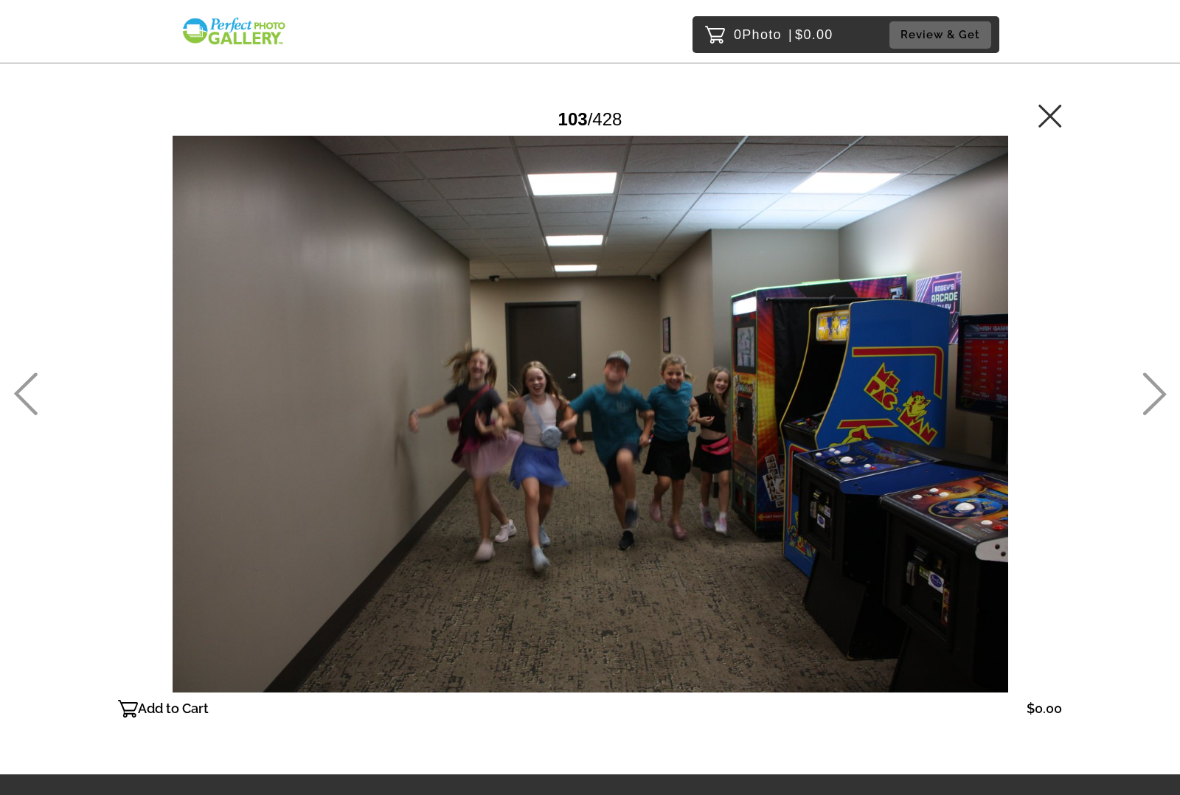
click at [1152, 388] on icon at bounding box center [1155, 394] width 24 height 43
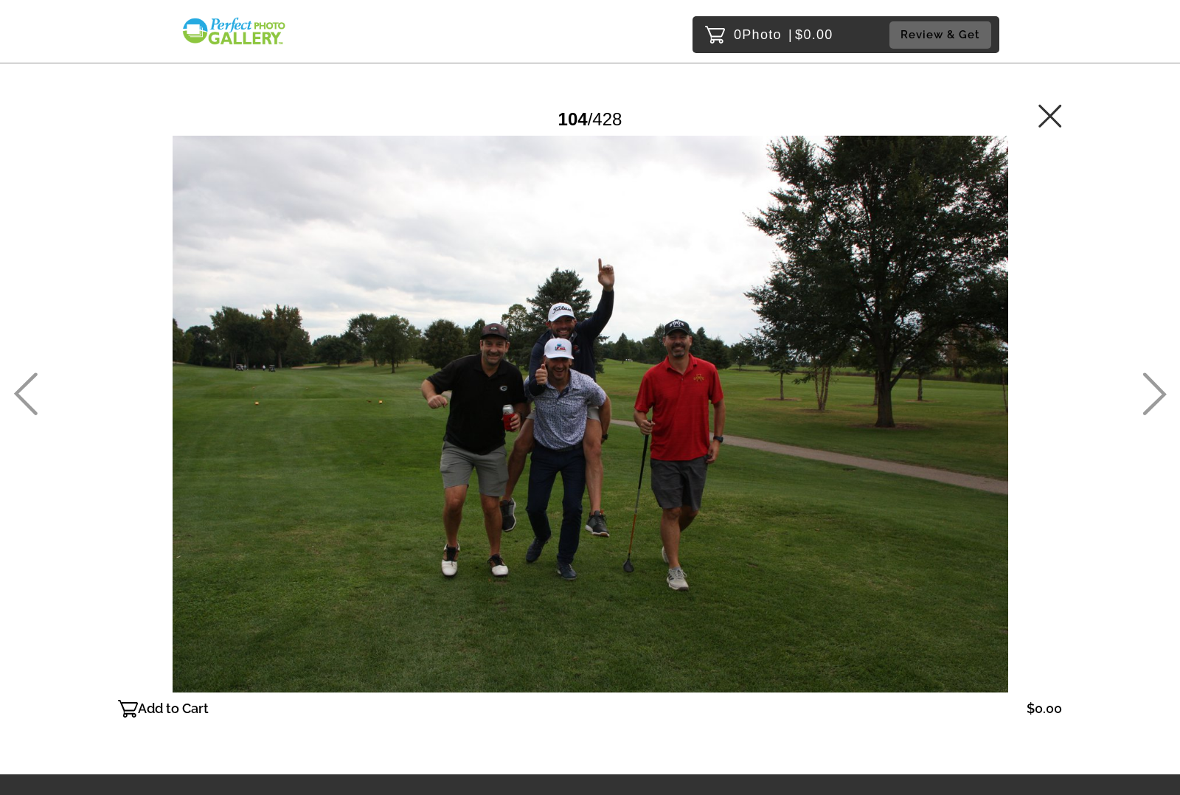
click at [1152, 388] on icon at bounding box center [1155, 394] width 24 height 43
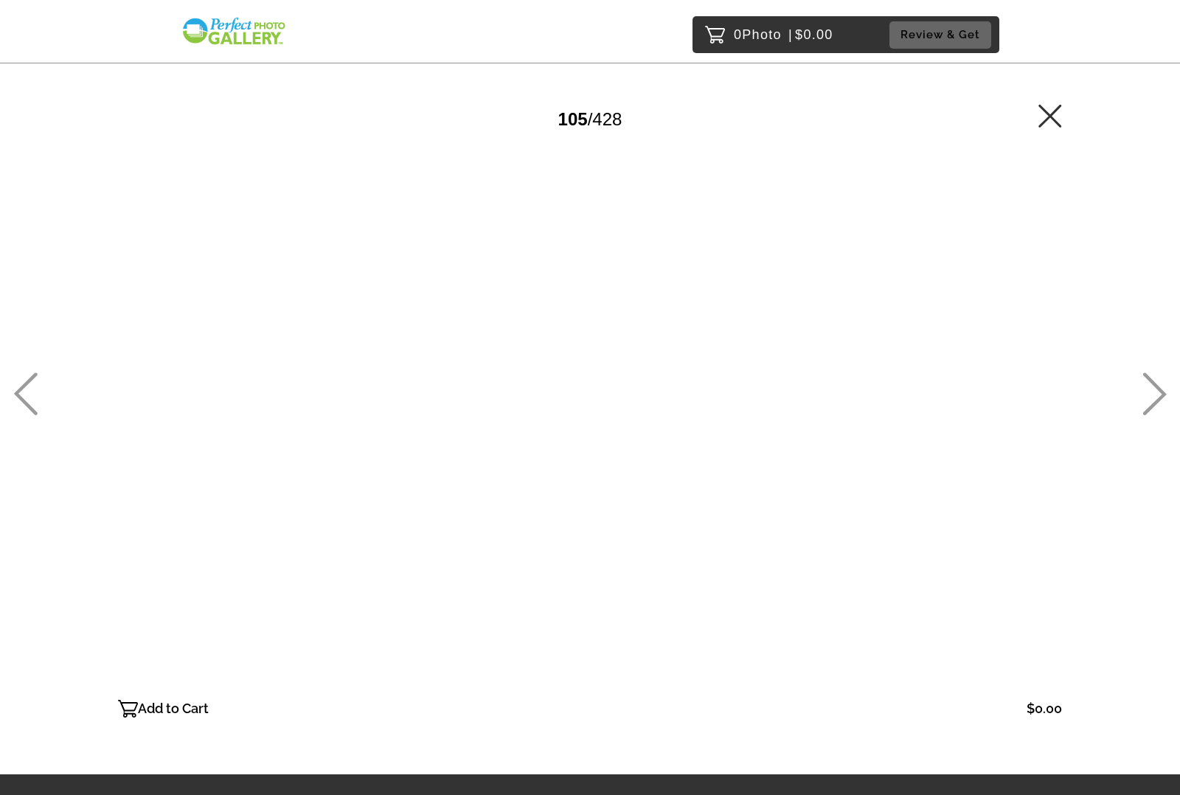
click at [1152, 388] on icon at bounding box center [1155, 394] width 24 height 43
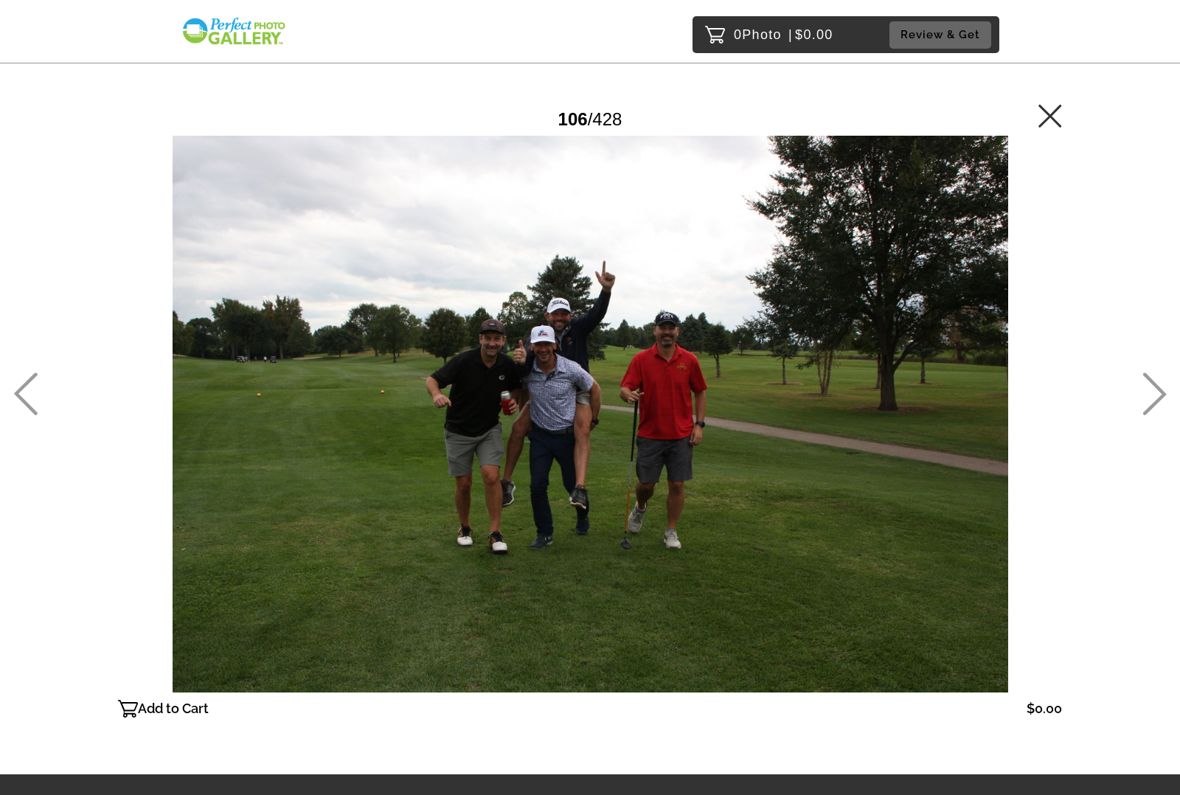
click at [1152, 388] on icon at bounding box center [1155, 394] width 24 height 43
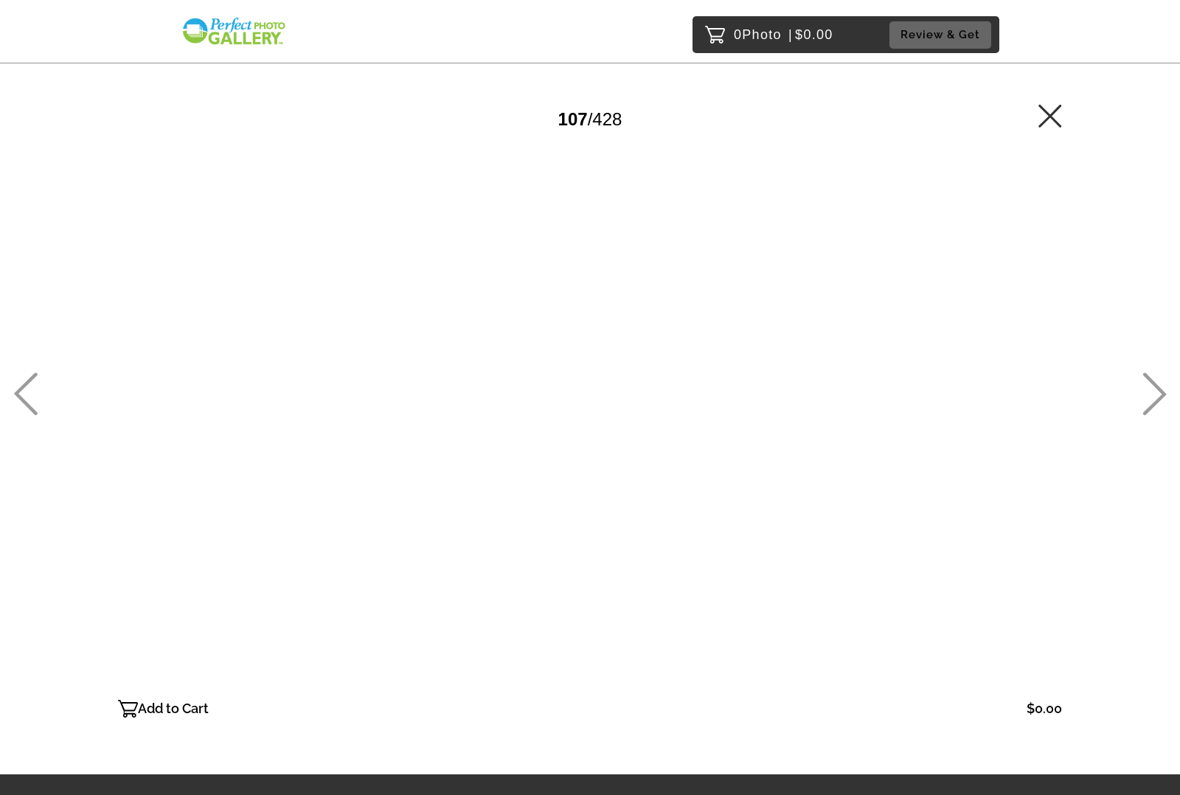
click at [1152, 388] on icon at bounding box center [1155, 394] width 24 height 43
click at [13, 393] on icon at bounding box center [25, 394] width 24 height 43
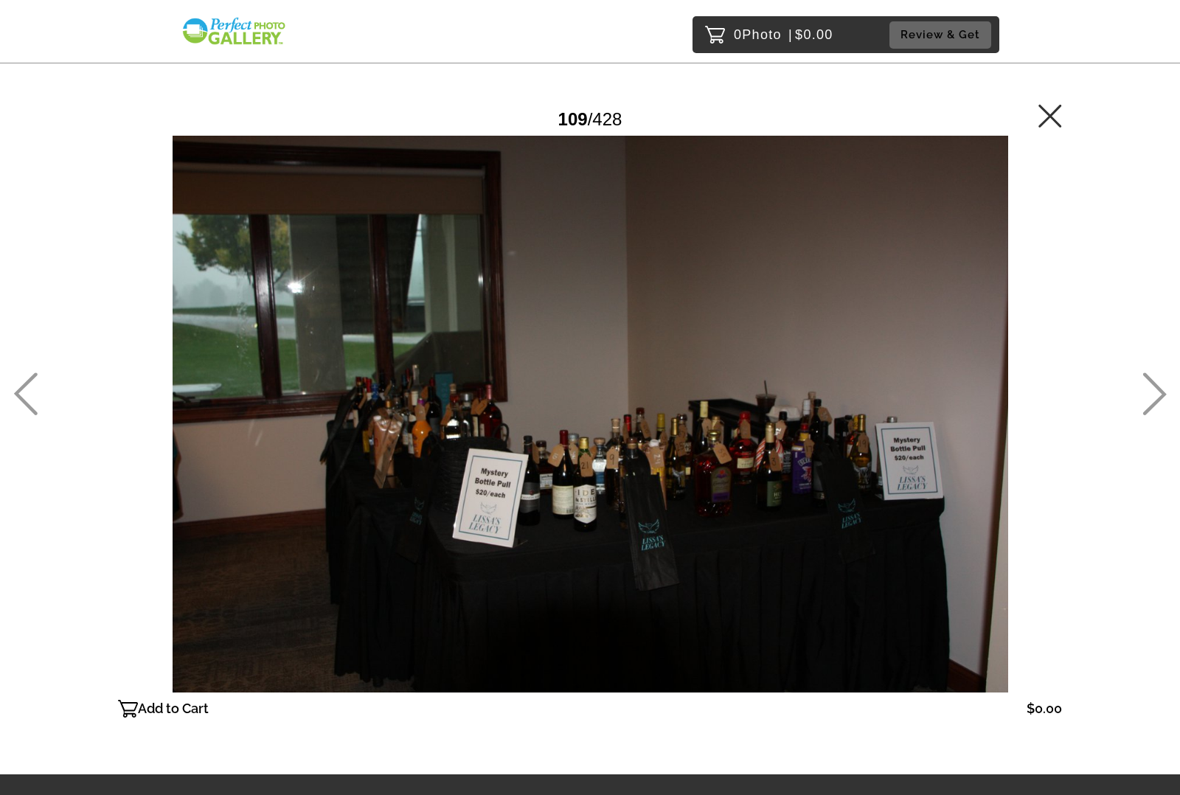
click at [1155, 393] on icon at bounding box center [1155, 394] width 24 height 43
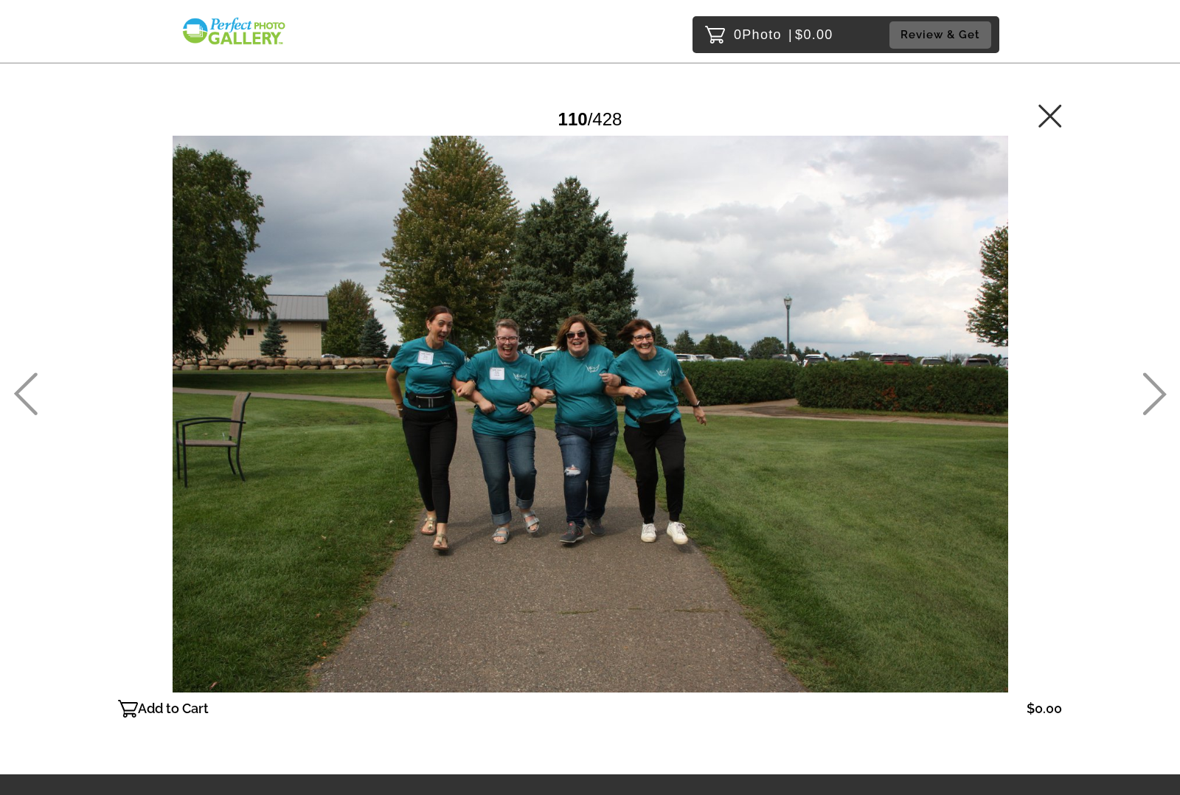
click at [1155, 393] on icon at bounding box center [1155, 394] width 24 height 43
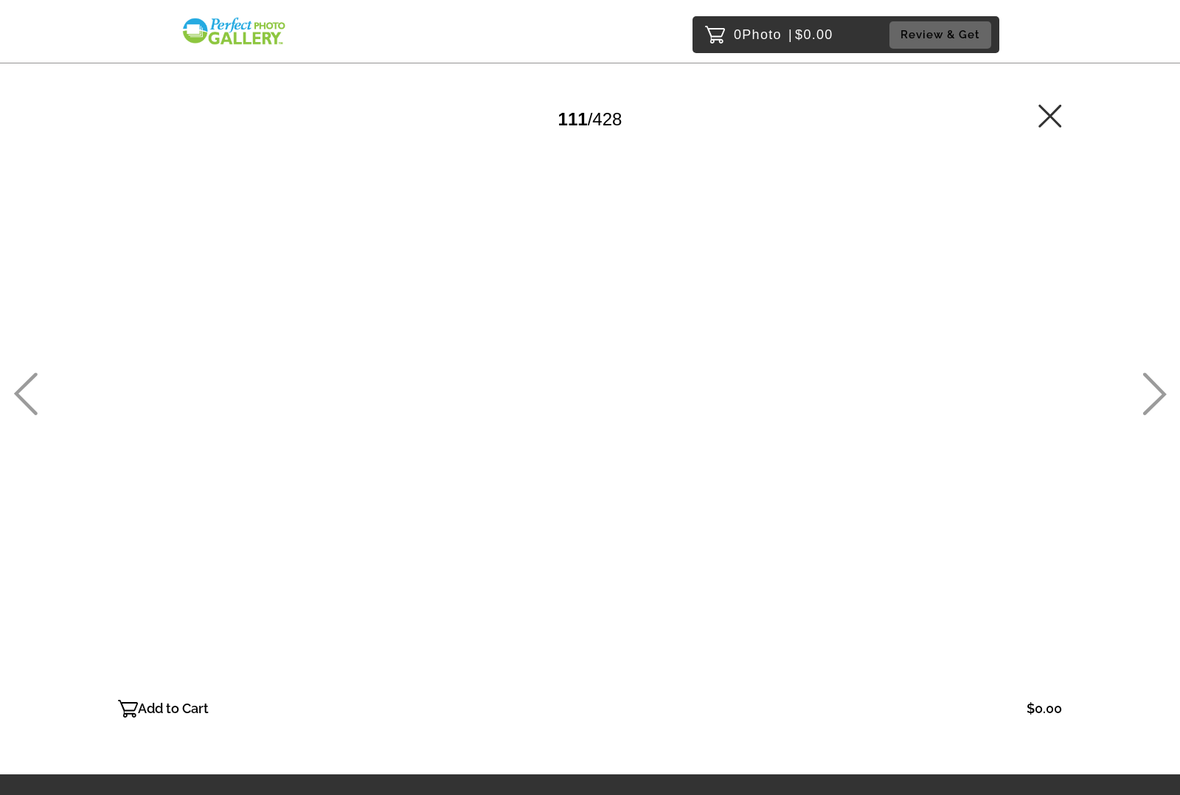
click at [1155, 393] on icon at bounding box center [1155, 394] width 24 height 43
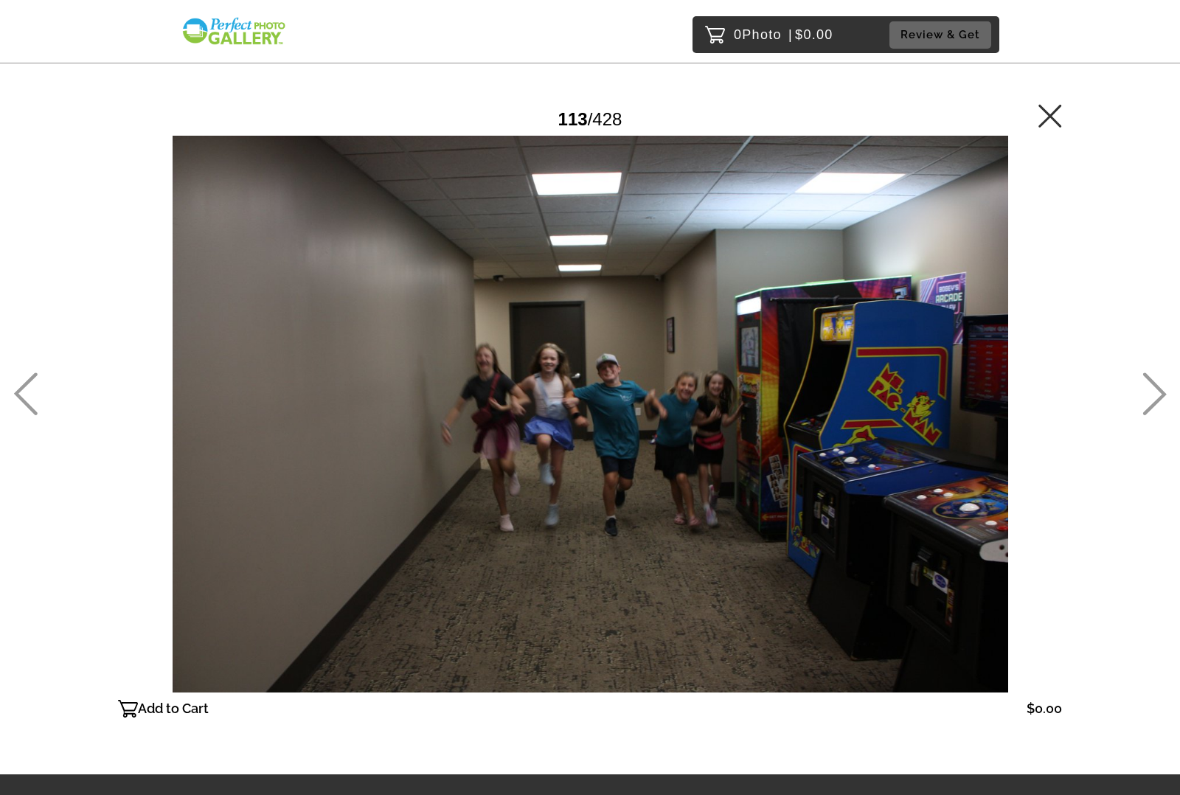
click at [1155, 393] on icon at bounding box center [1155, 394] width 24 height 43
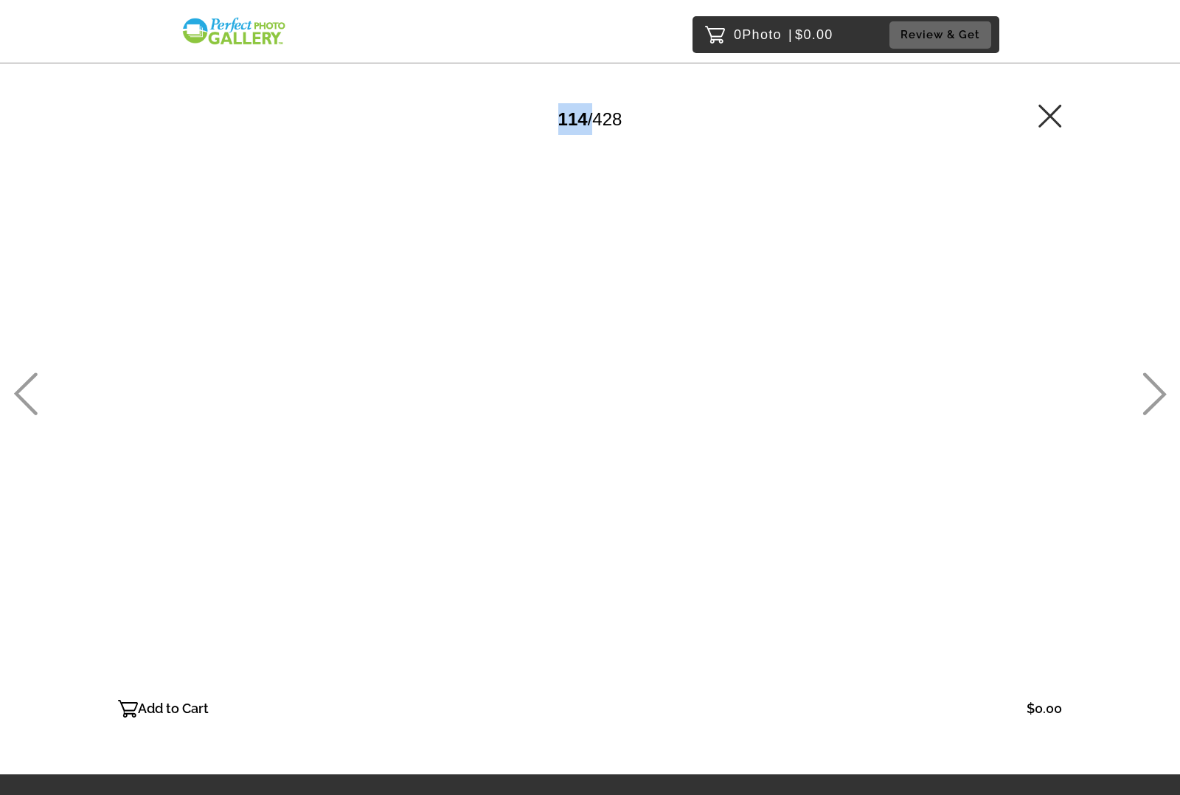
click at [1155, 393] on icon at bounding box center [1155, 394] width 24 height 43
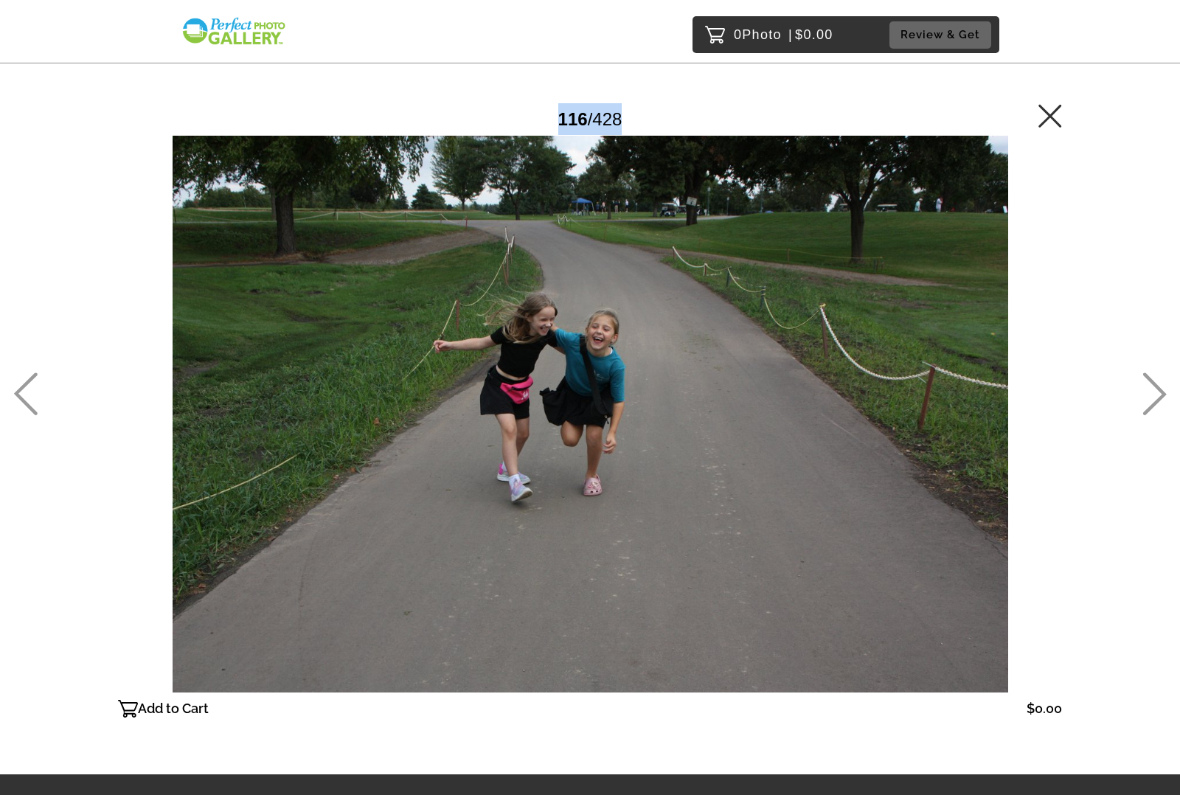
click at [1155, 393] on icon at bounding box center [1155, 394] width 24 height 43
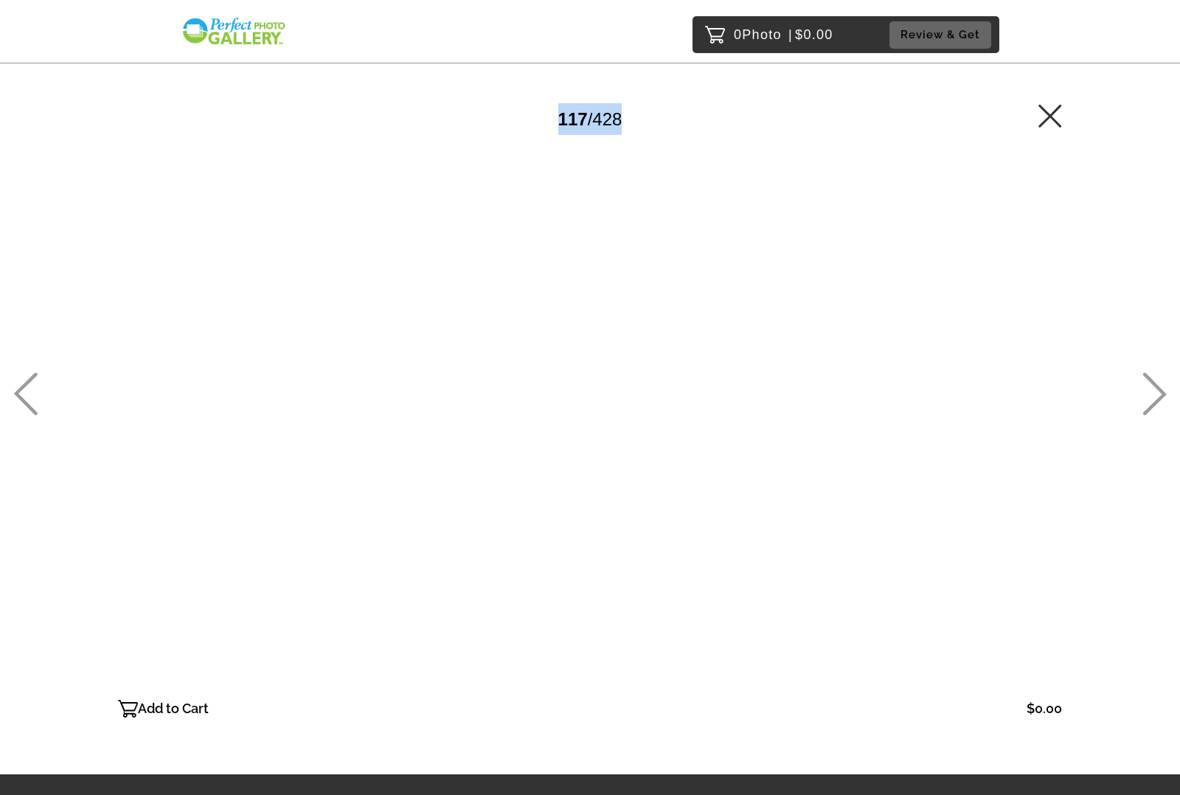
click at [1155, 393] on icon at bounding box center [1155, 394] width 24 height 43
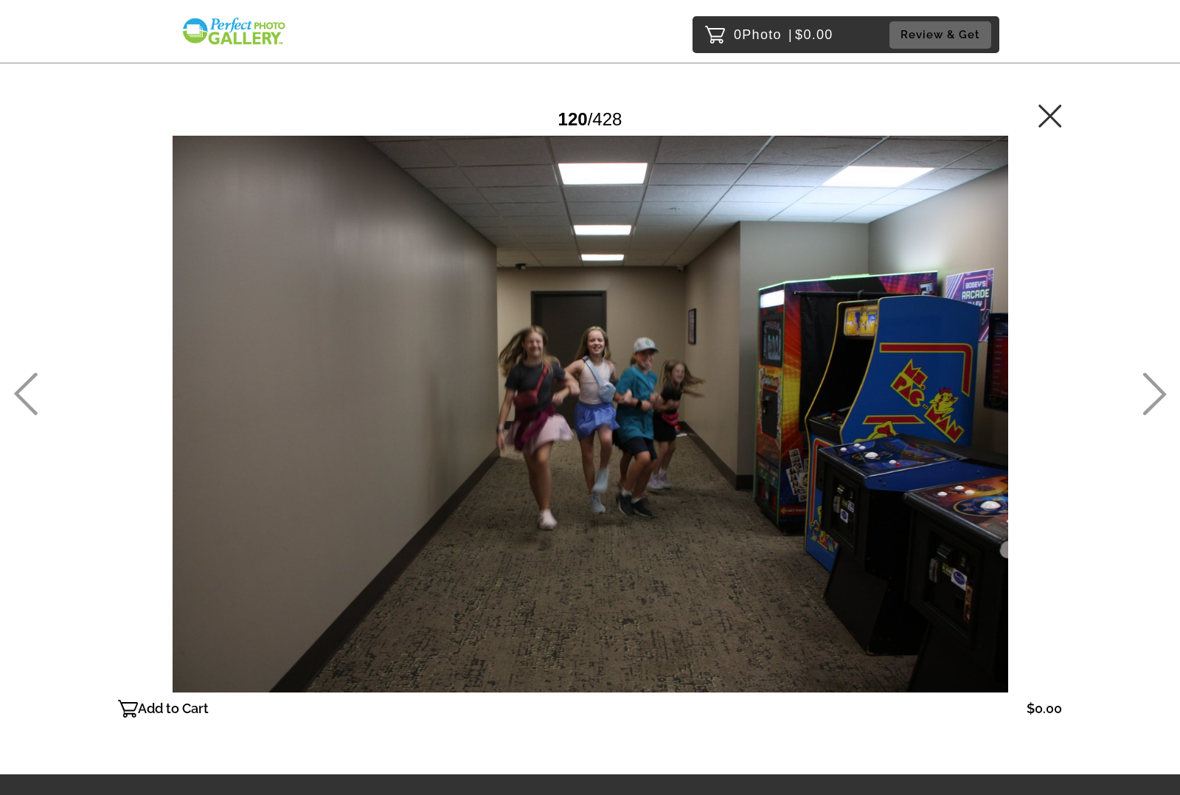
click at [1155, 393] on icon at bounding box center [1155, 394] width 24 height 43
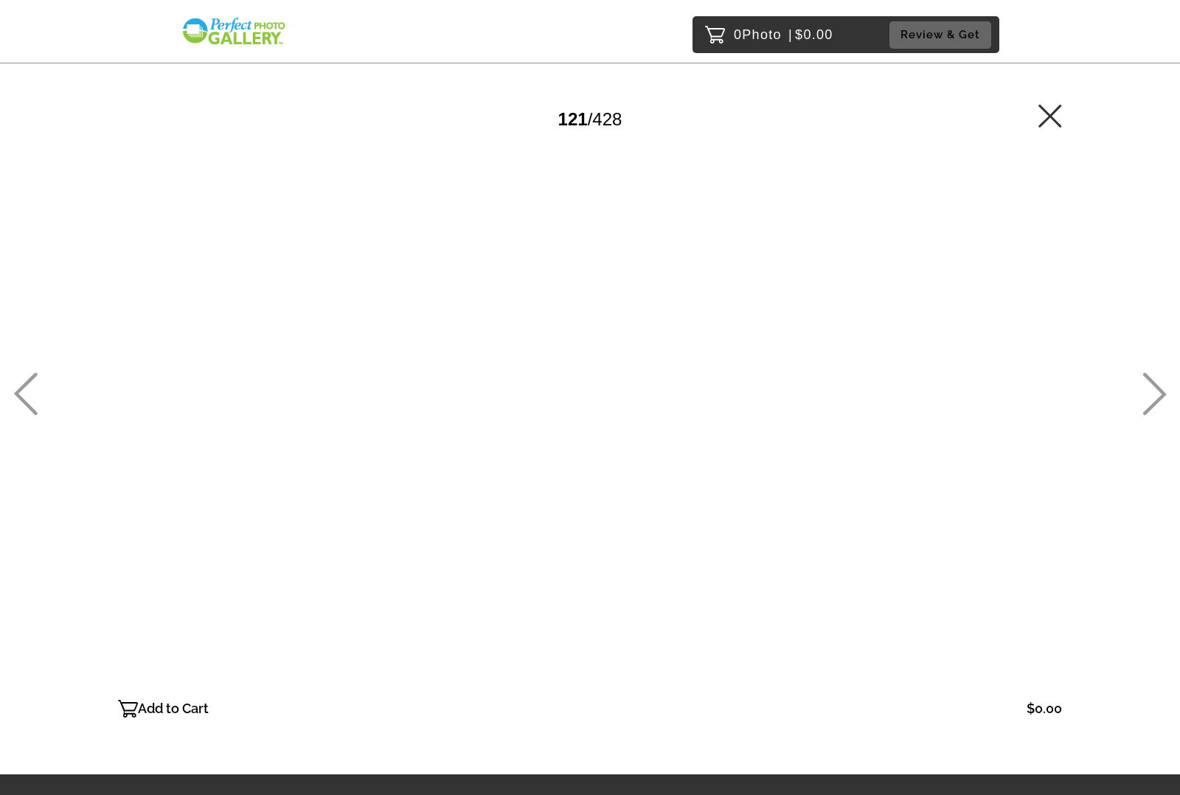
click at [1155, 393] on icon at bounding box center [1155, 394] width 24 height 43
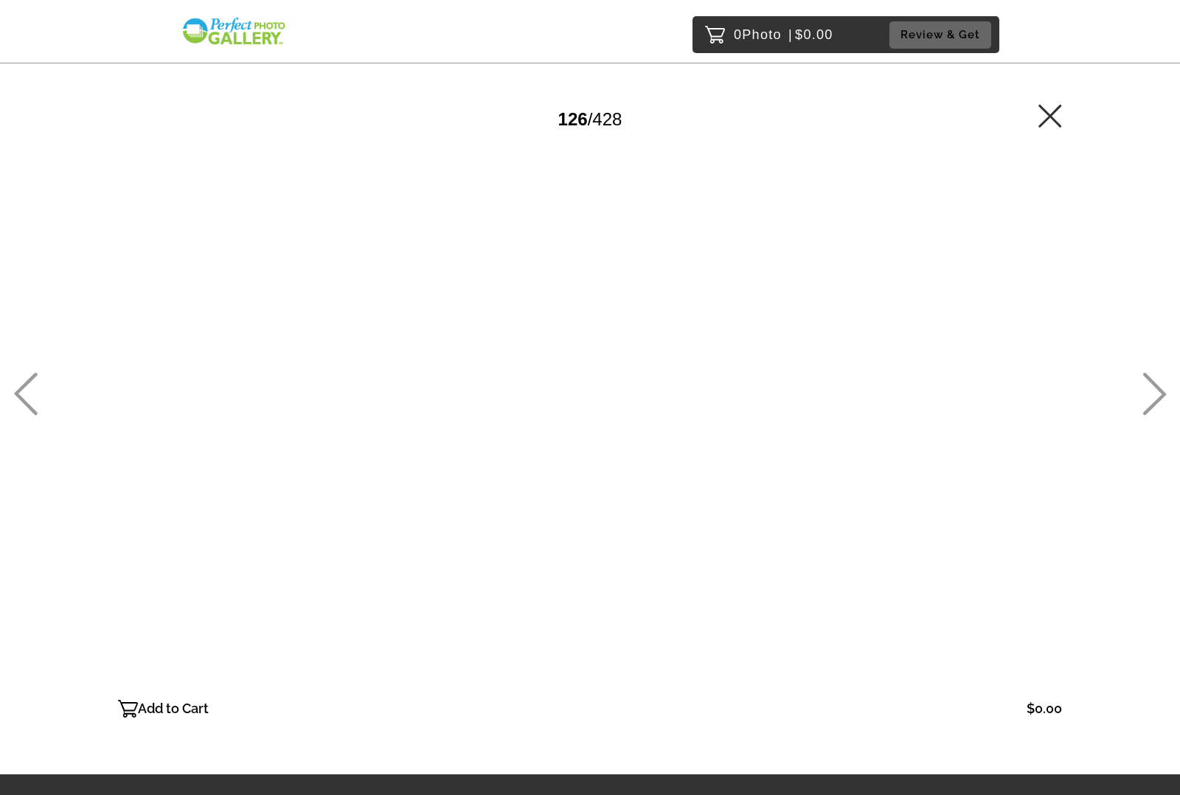
click at [1155, 393] on icon at bounding box center [1155, 394] width 24 height 43
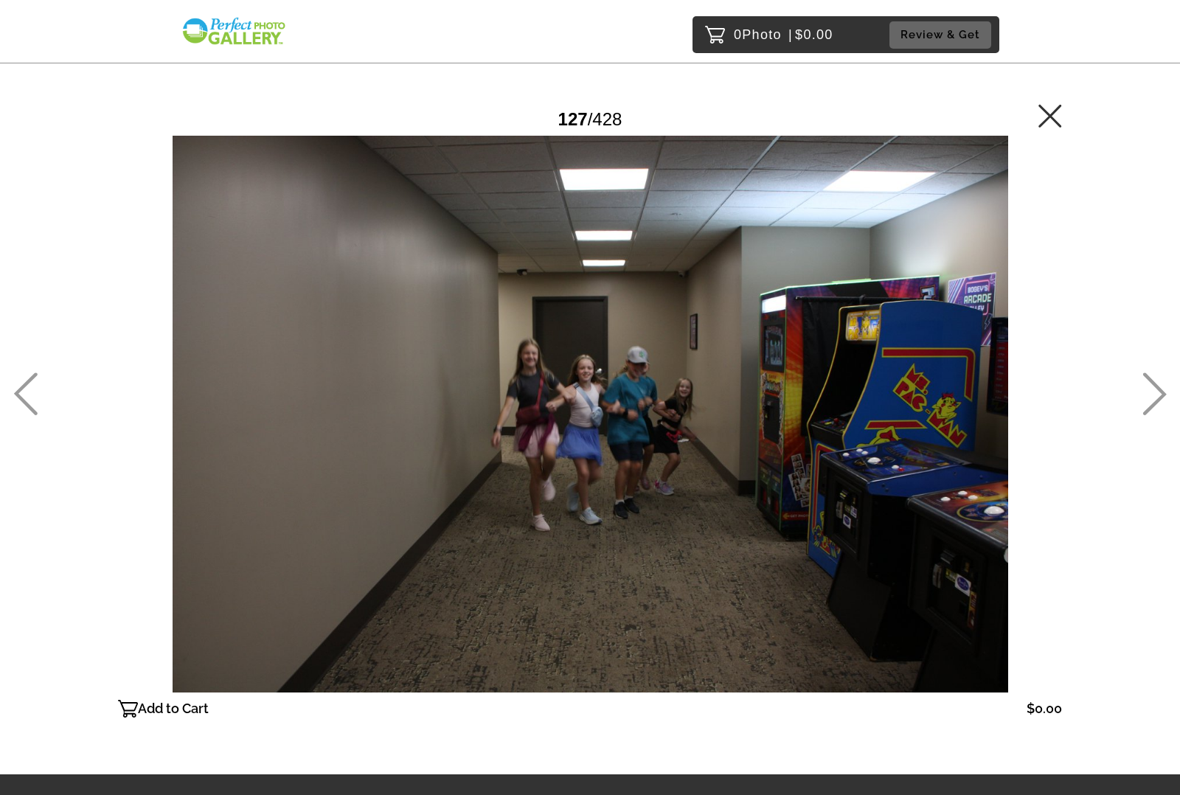
click at [1155, 393] on icon at bounding box center [1155, 394] width 24 height 43
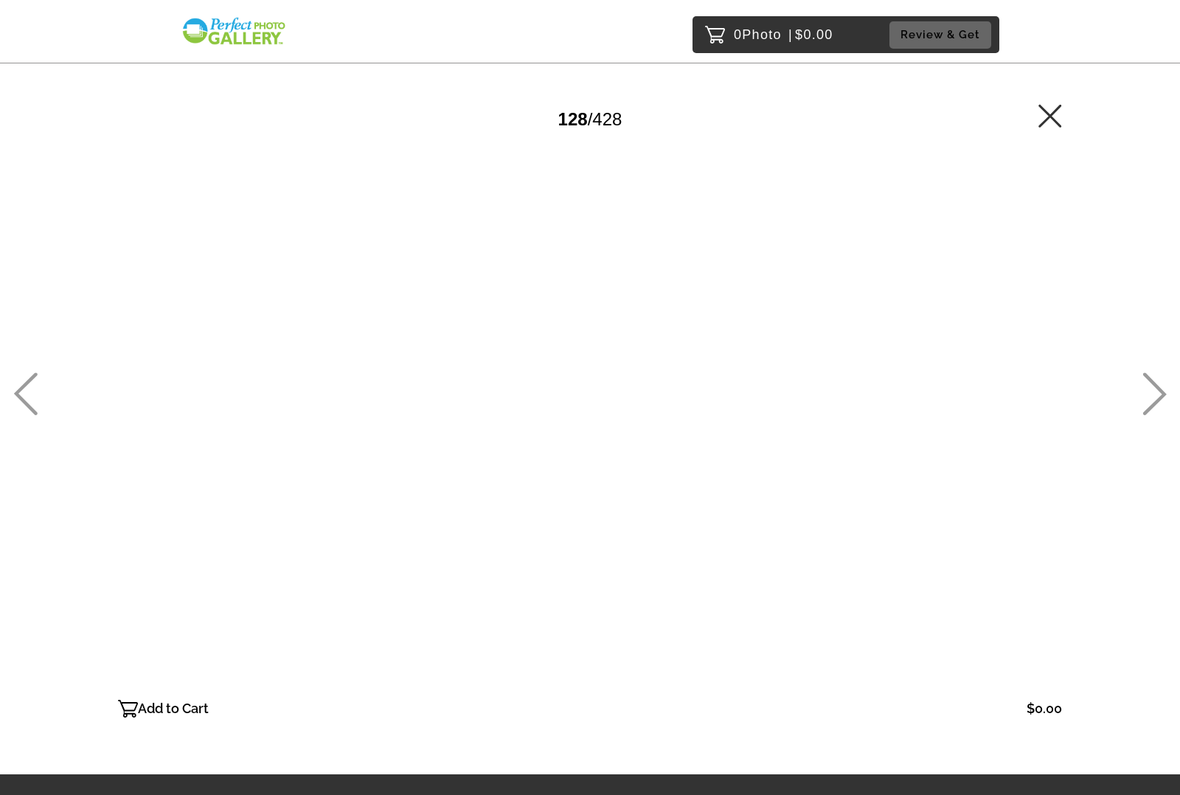
click at [1155, 393] on icon at bounding box center [1155, 394] width 24 height 43
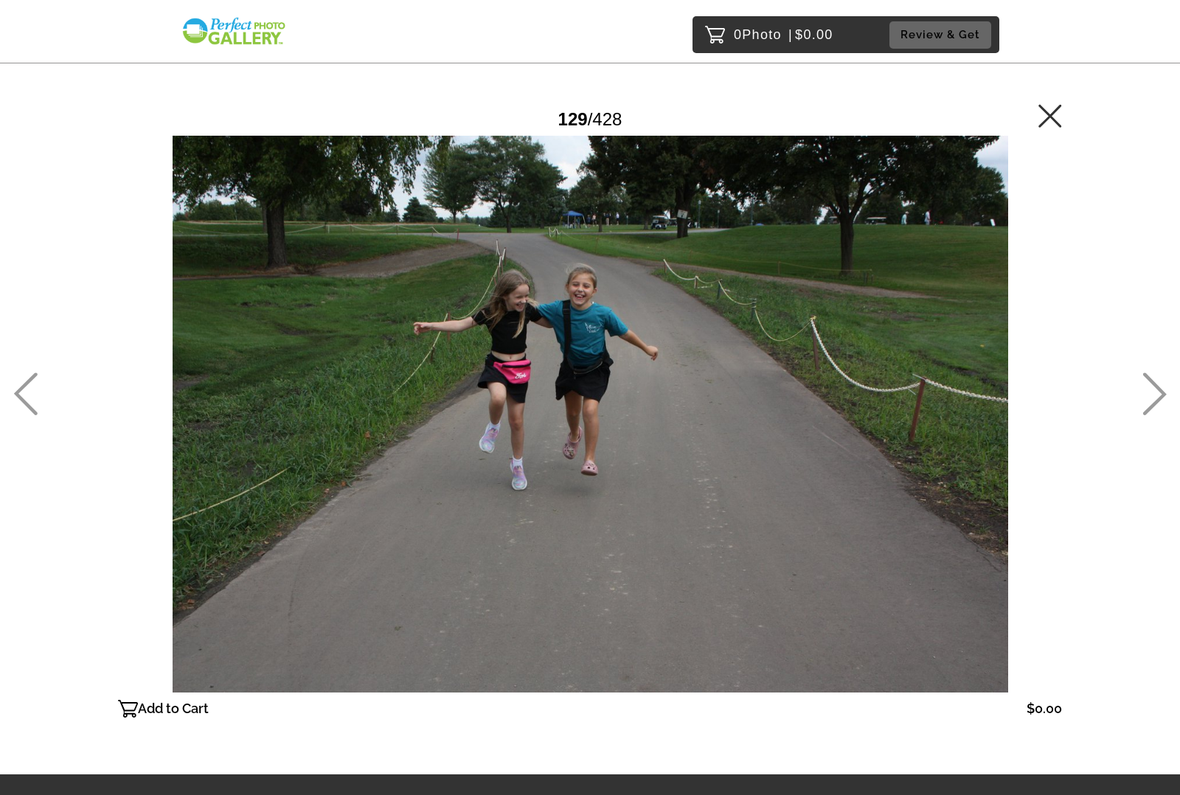
click at [1155, 393] on icon at bounding box center [1155, 394] width 24 height 43
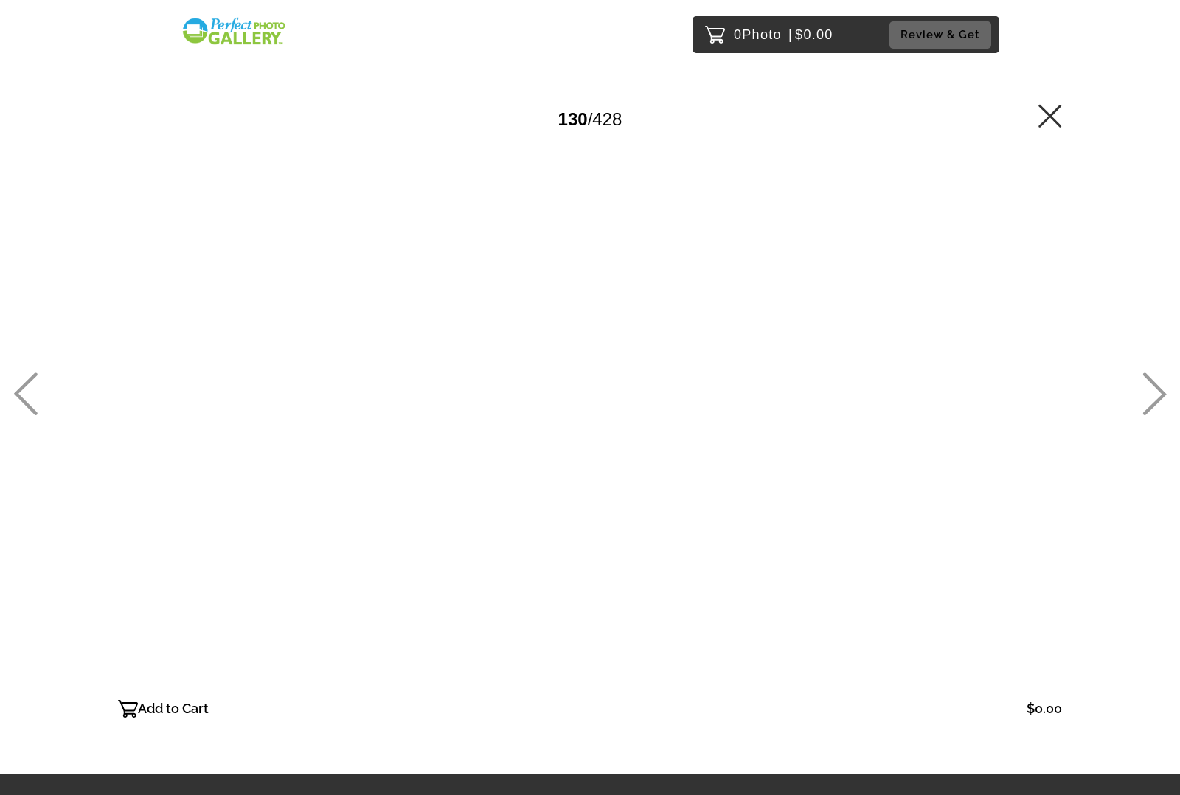
click at [1155, 393] on icon at bounding box center [1155, 394] width 24 height 43
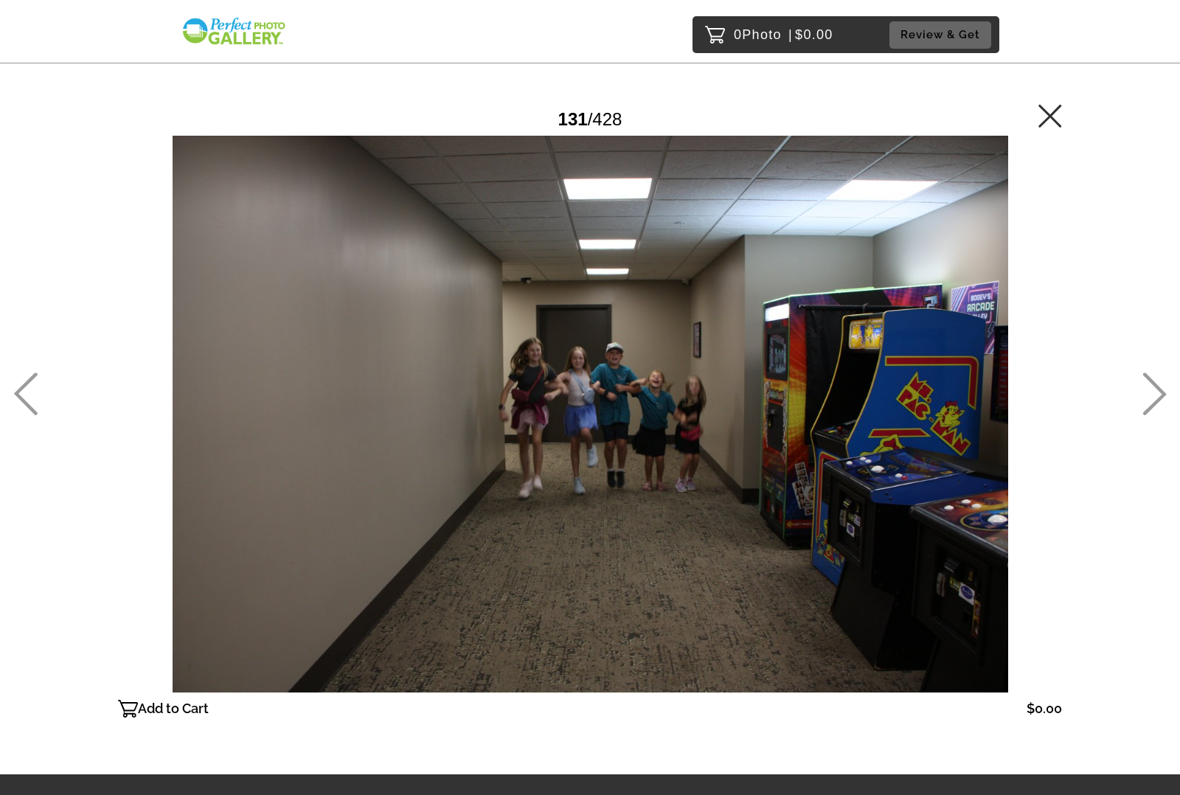
click at [1155, 393] on icon at bounding box center [1155, 394] width 24 height 43
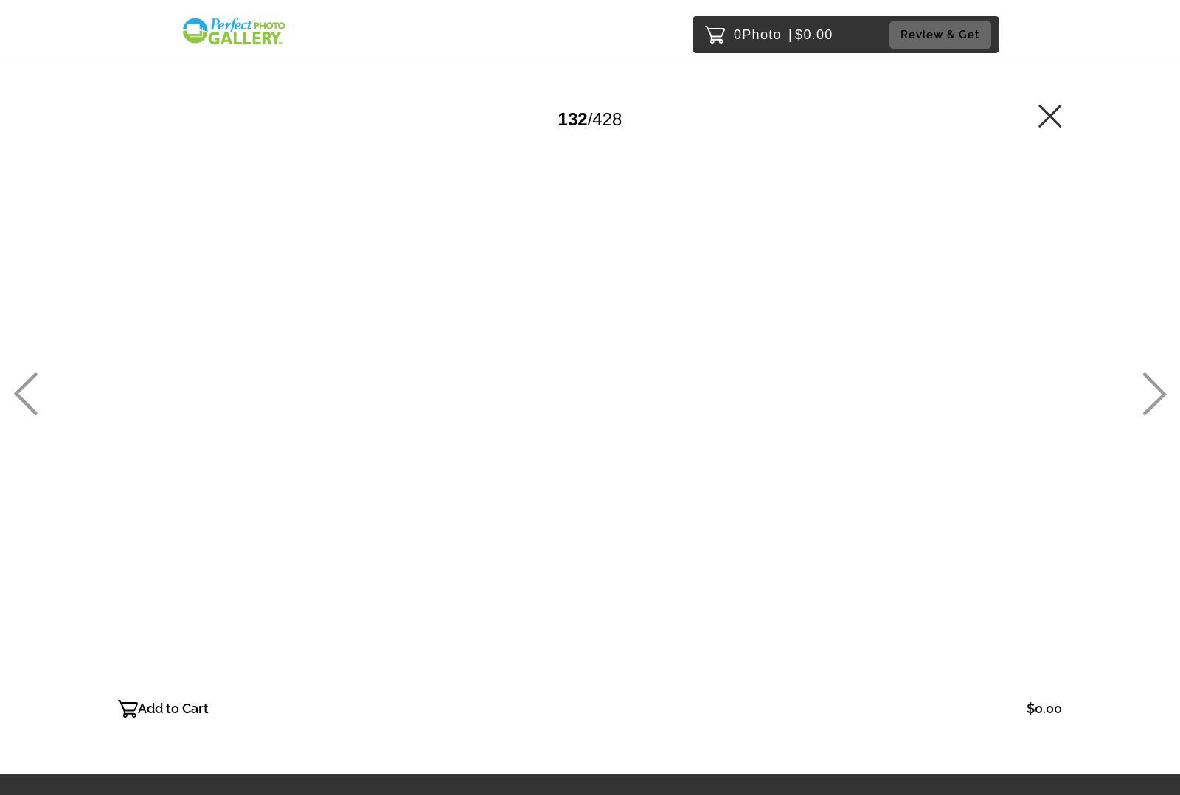
click at [1155, 393] on icon at bounding box center [1155, 394] width 24 height 43
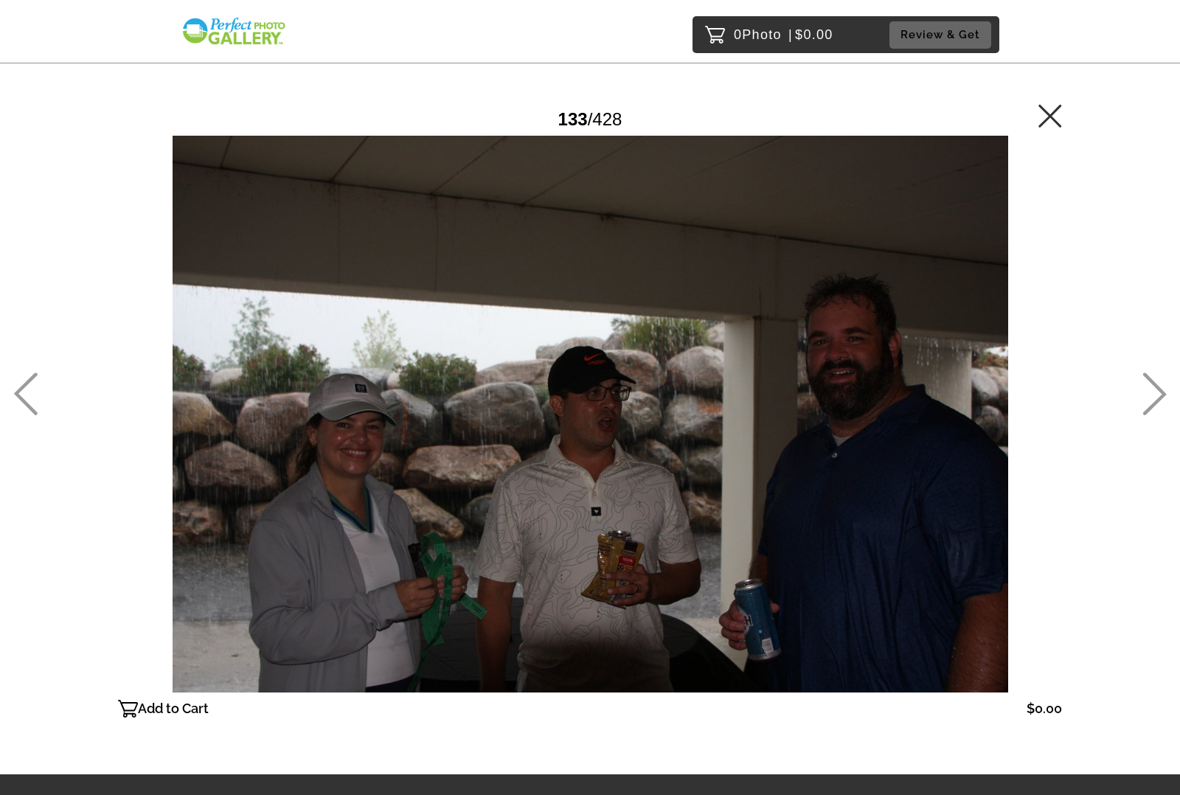
click at [1155, 393] on icon at bounding box center [1155, 394] width 24 height 43
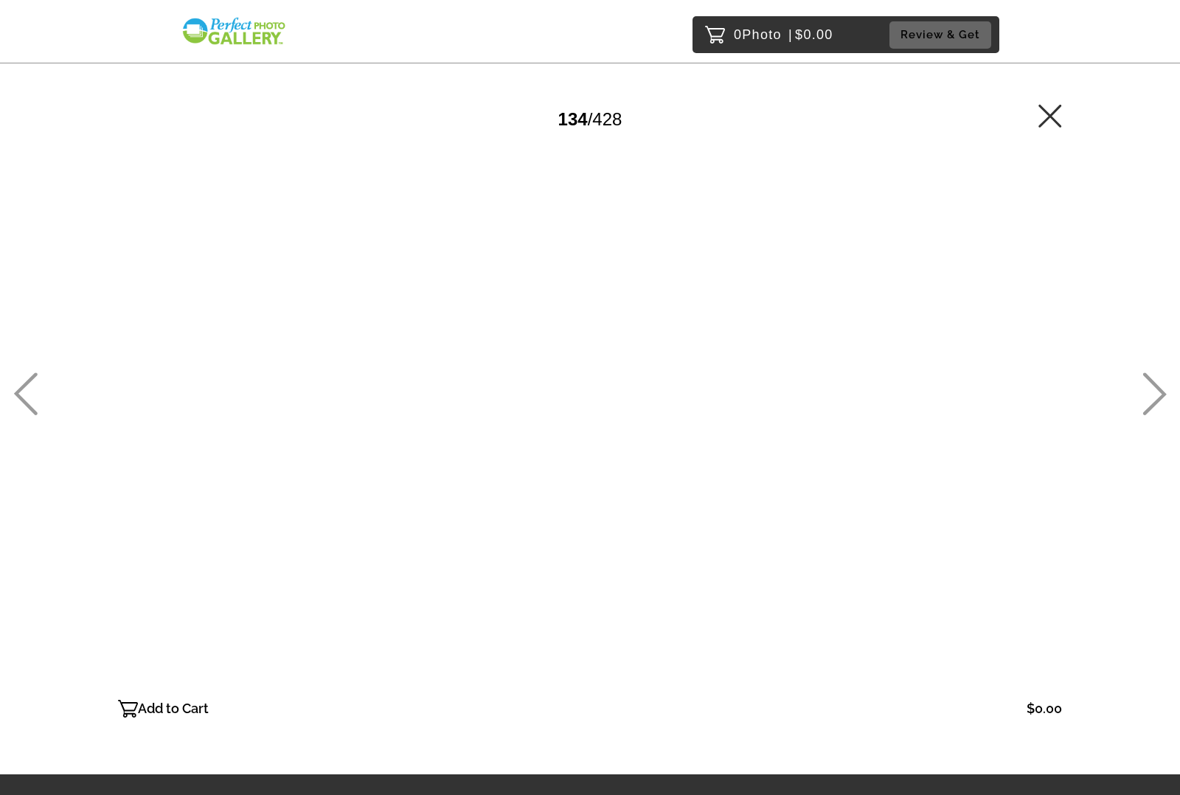
click at [1155, 393] on icon at bounding box center [1155, 394] width 24 height 43
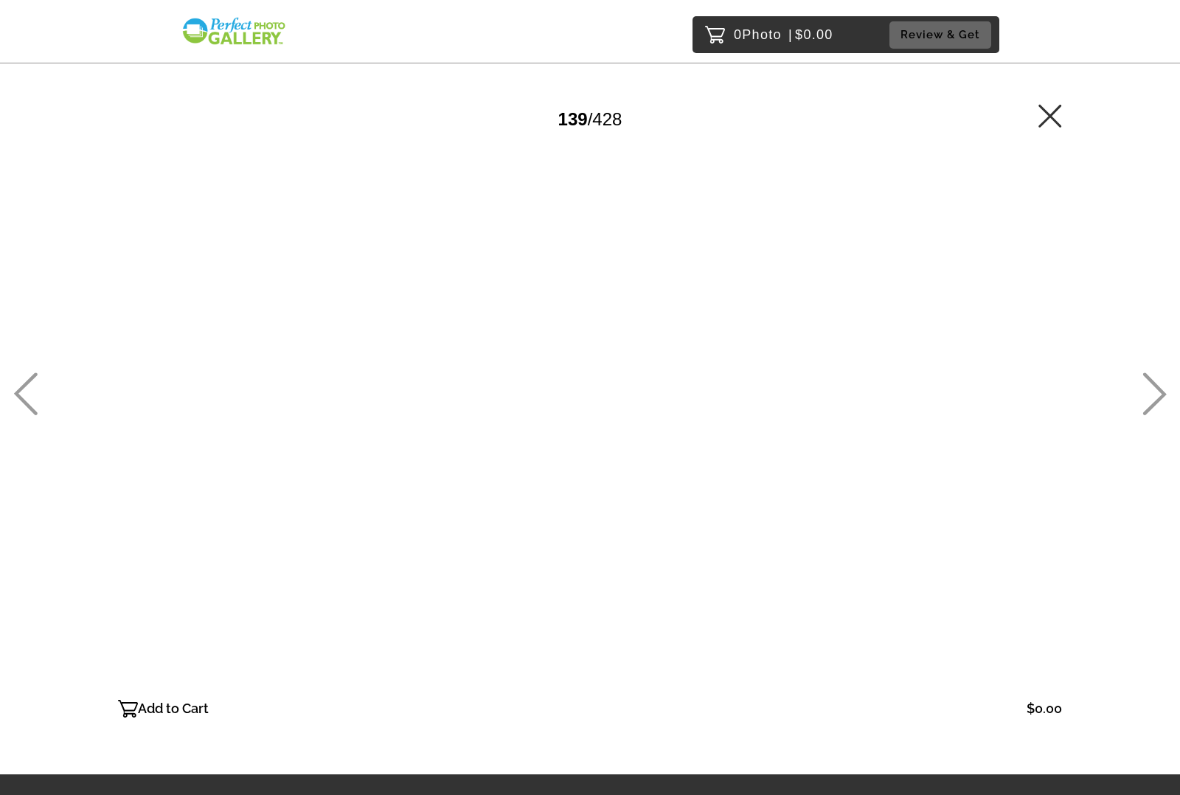
click at [1155, 393] on icon at bounding box center [1155, 394] width 24 height 43
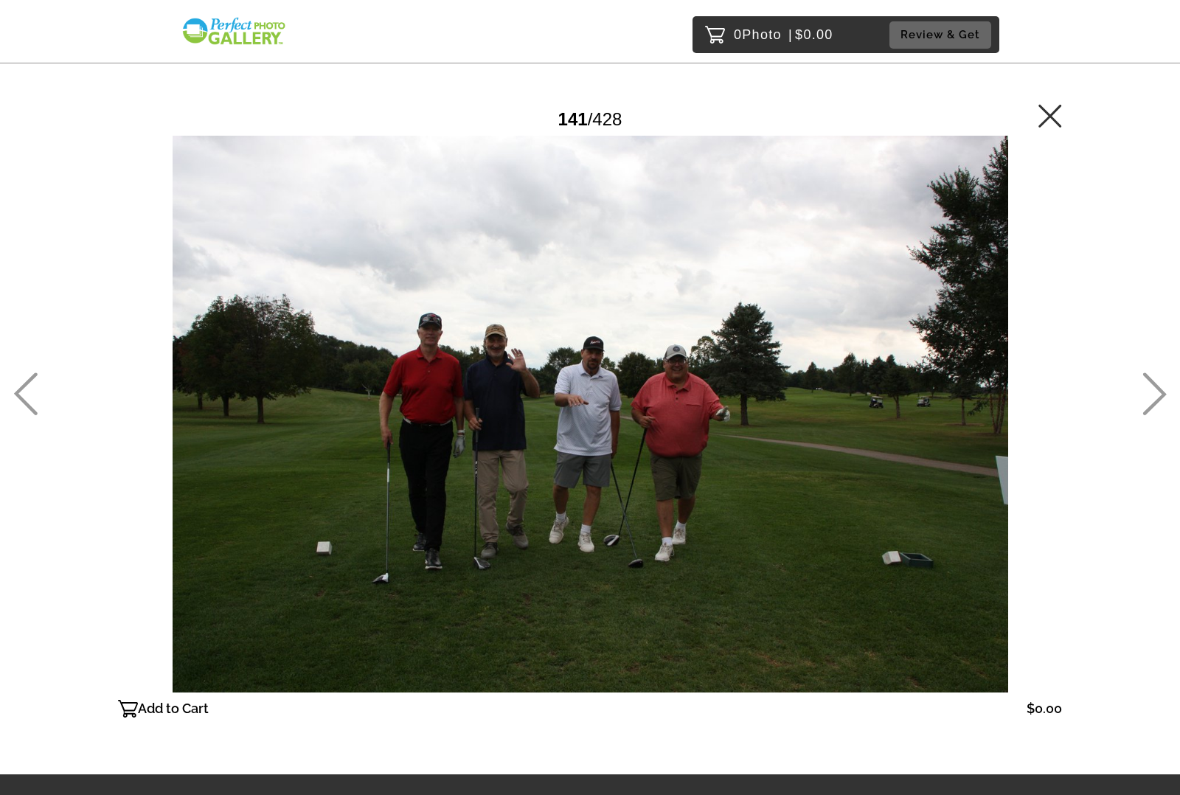
click at [1155, 393] on icon at bounding box center [1155, 394] width 24 height 43
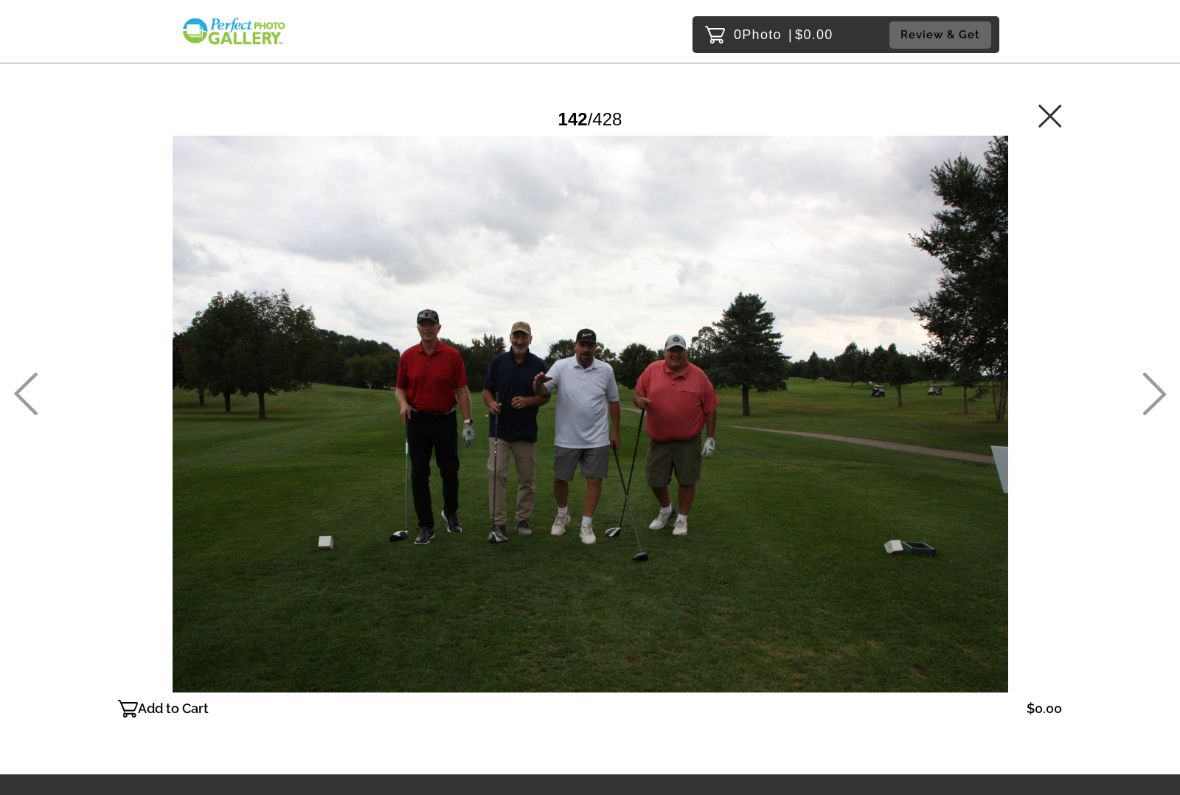
click at [1155, 393] on icon at bounding box center [1155, 394] width 24 height 43
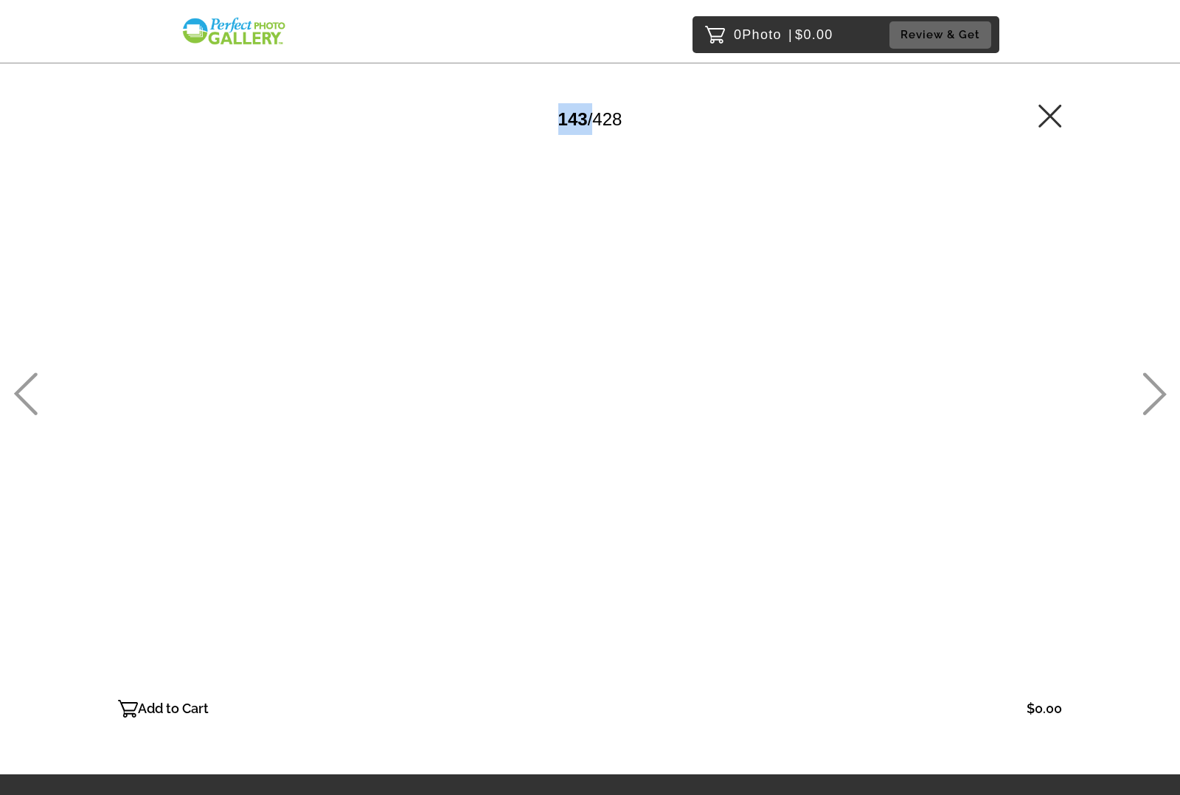
click at [1155, 393] on icon at bounding box center [1155, 394] width 24 height 43
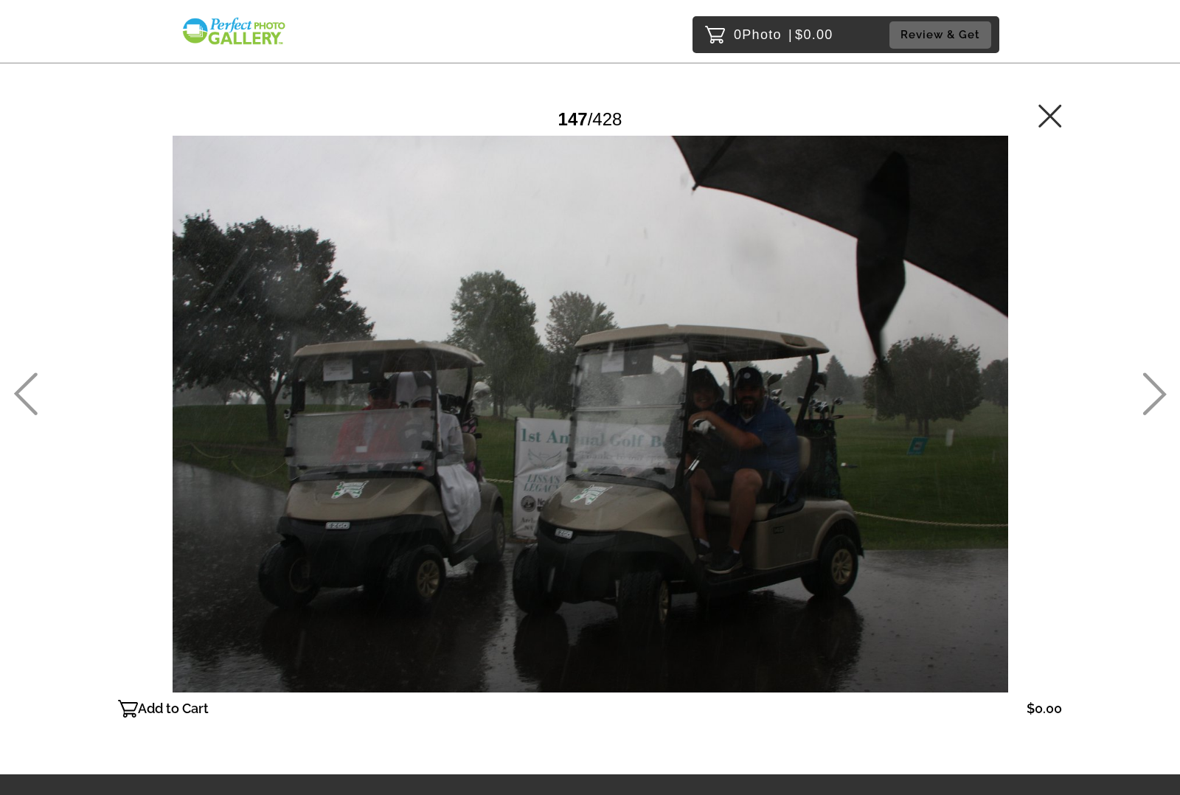
click at [1155, 393] on icon at bounding box center [1155, 394] width 24 height 43
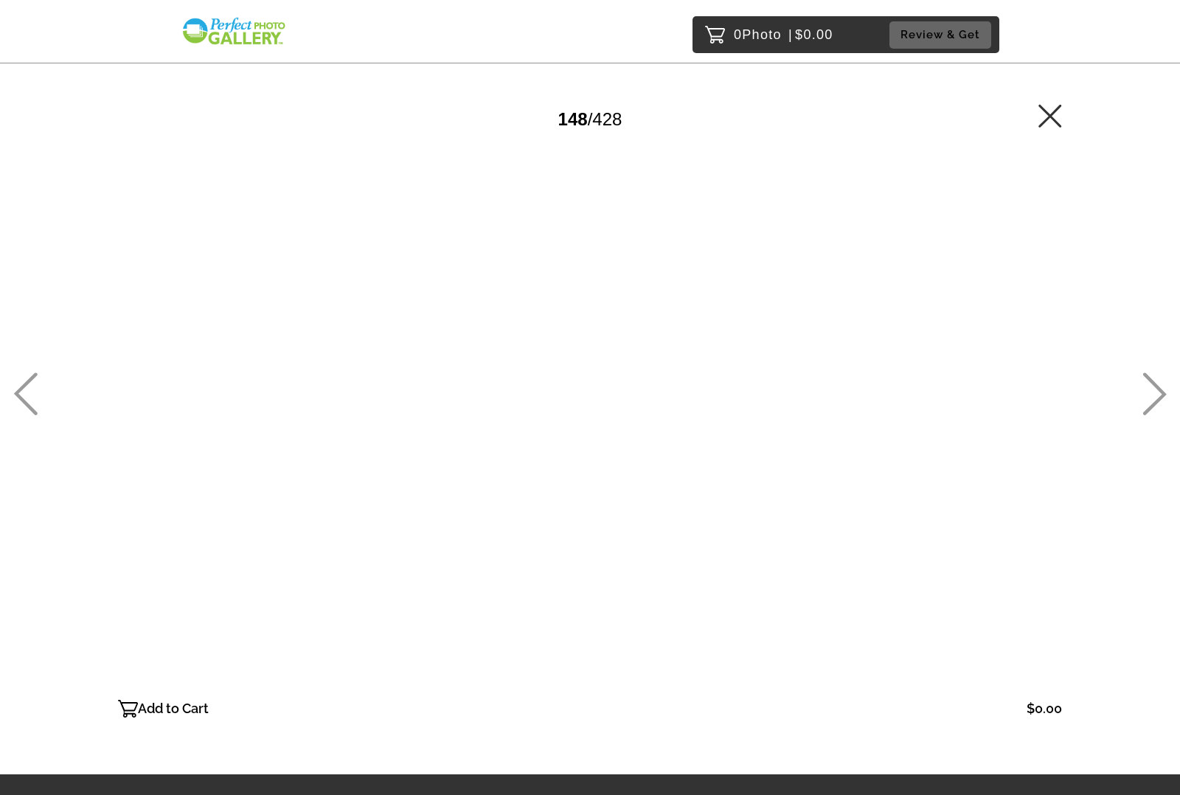
click at [1155, 393] on icon at bounding box center [1155, 394] width 24 height 43
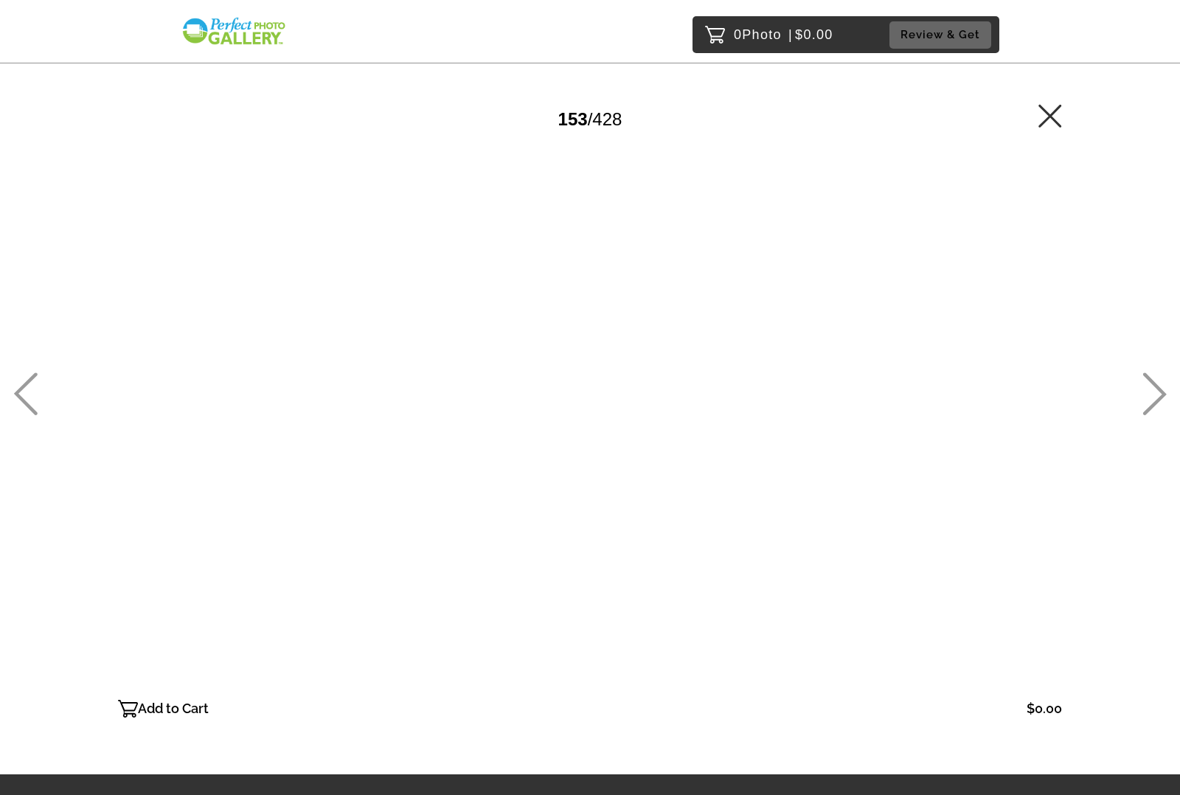
click at [1155, 393] on icon at bounding box center [1155, 394] width 24 height 43
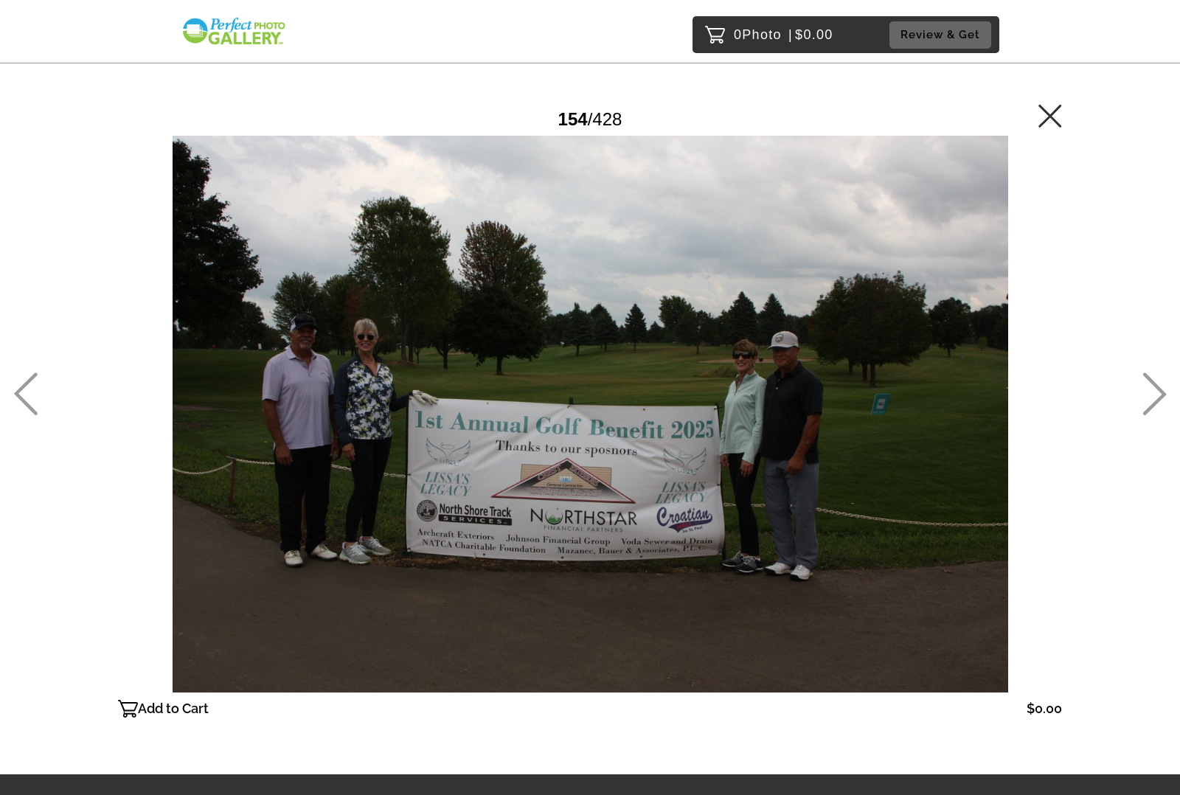
click at [1155, 393] on icon at bounding box center [1155, 394] width 24 height 43
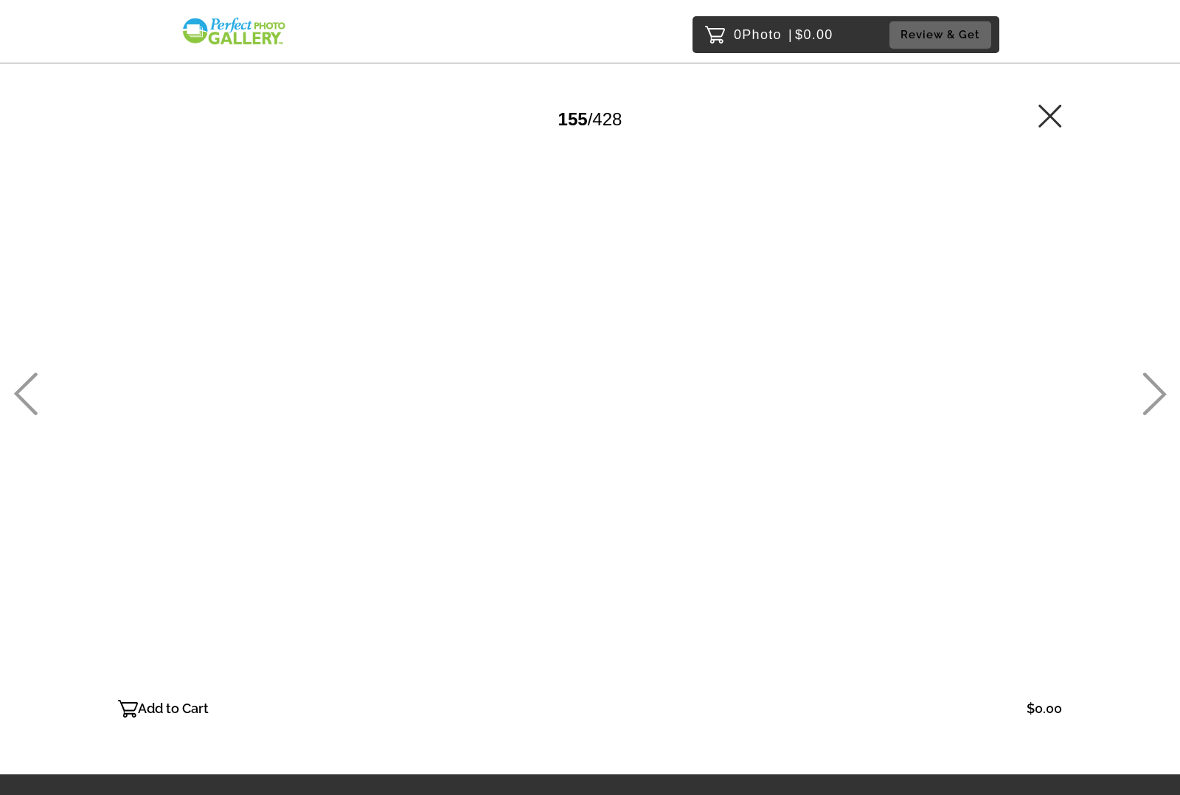
click at [1155, 393] on icon at bounding box center [1155, 394] width 24 height 43
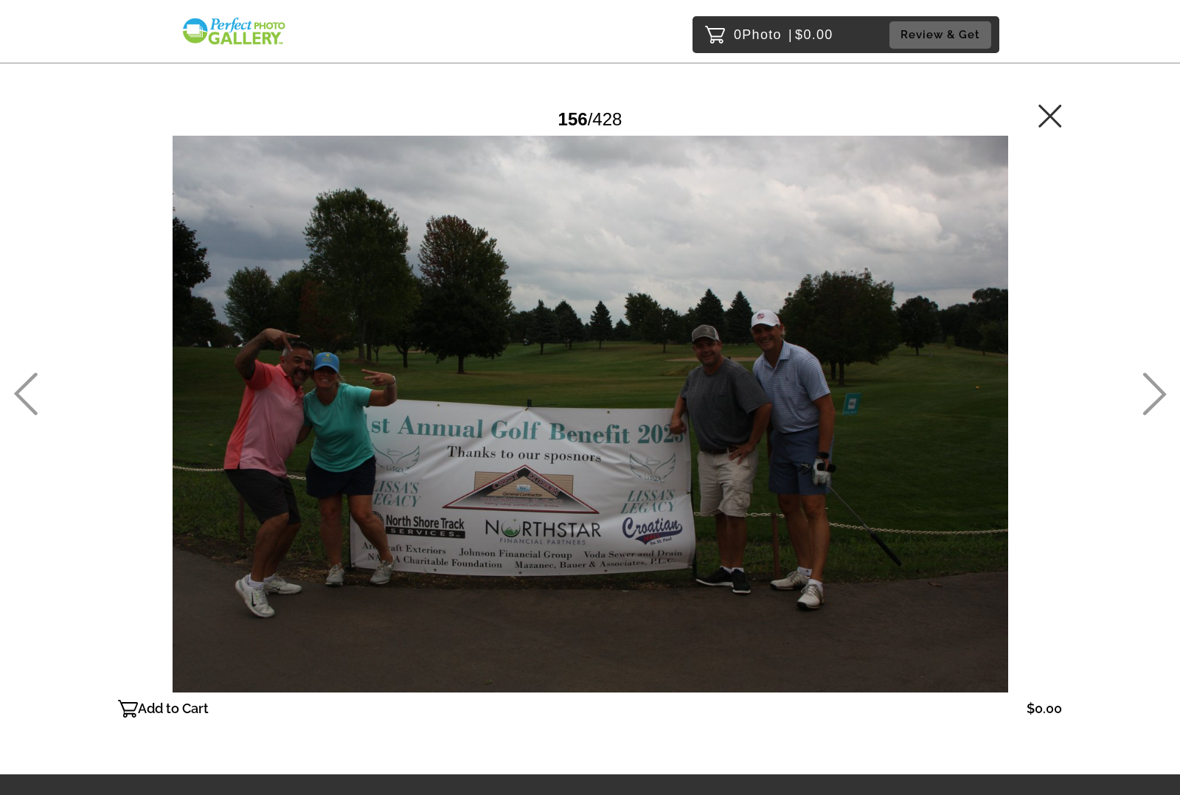
click at [1155, 393] on icon at bounding box center [1155, 394] width 24 height 43
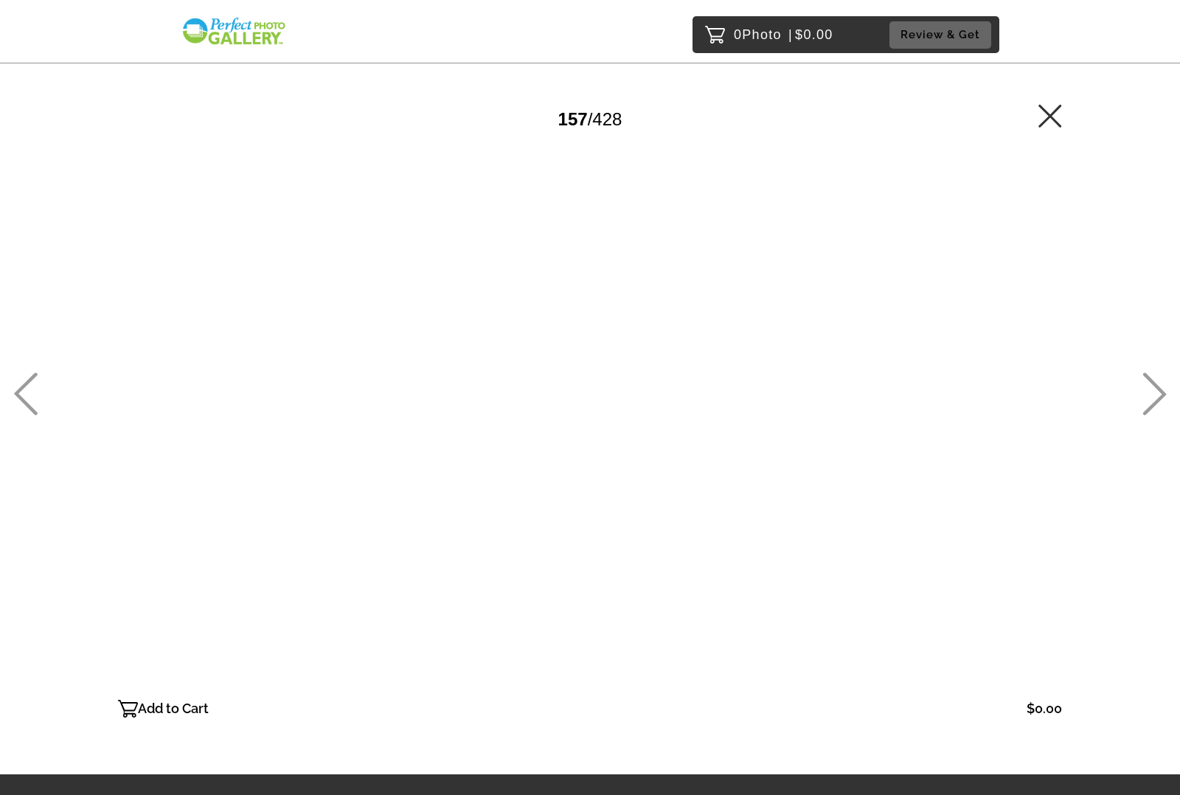
click at [1155, 393] on icon at bounding box center [1155, 394] width 24 height 43
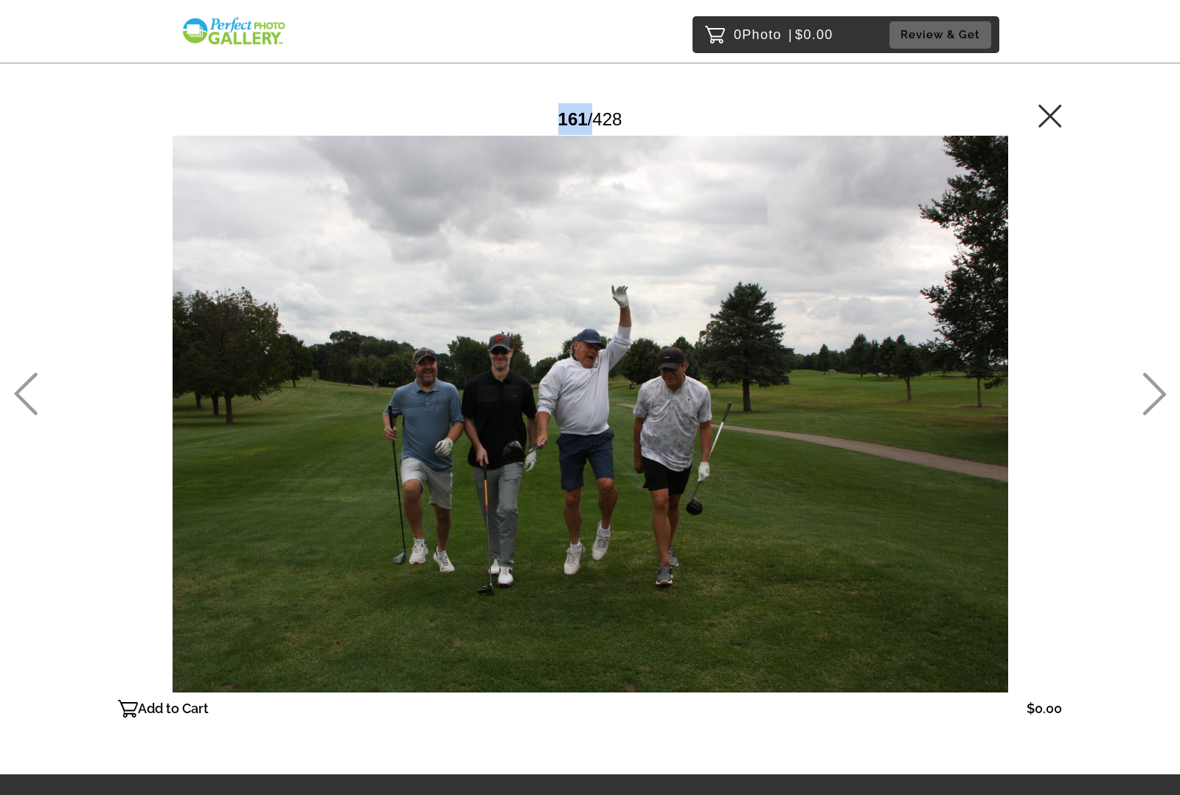
click at [1155, 393] on icon at bounding box center [1155, 394] width 24 height 43
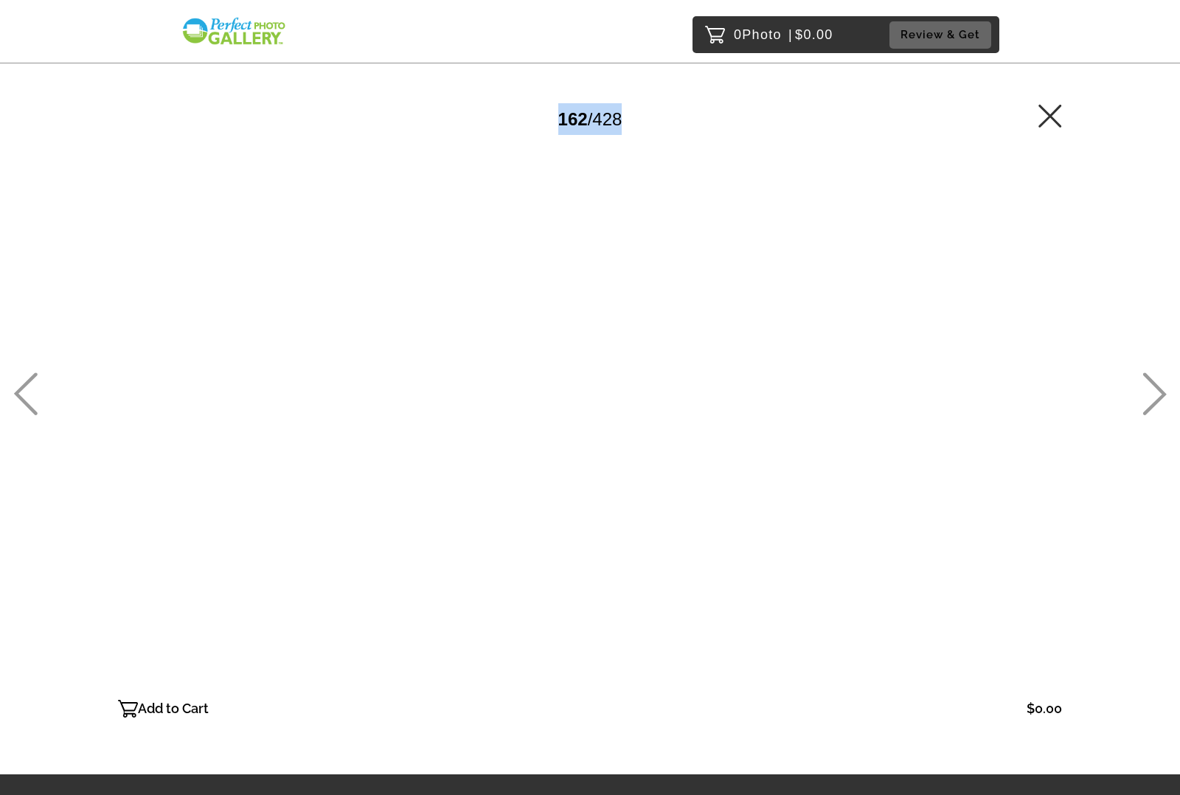
click at [1155, 393] on icon at bounding box center [1155, 394] width 24 height 43
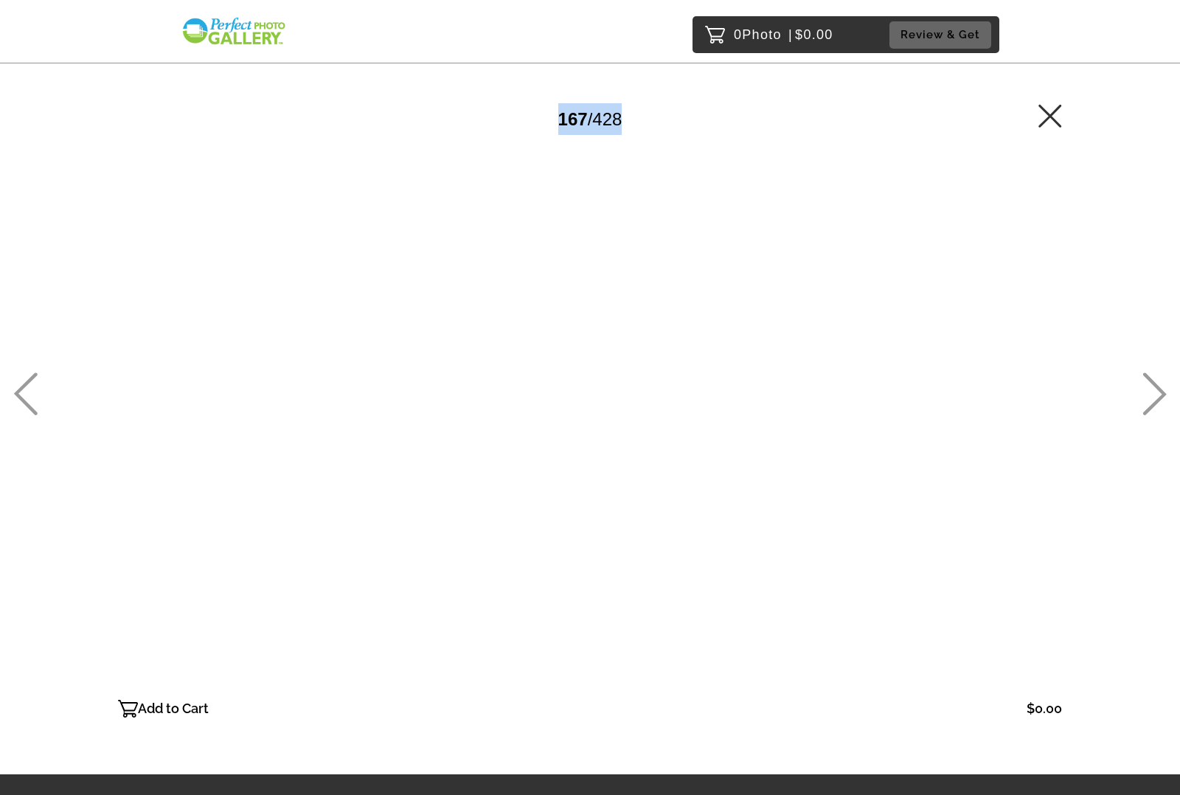
click at [1155, 393] on icon at bounding box center [1155, 394] width 24 height 43
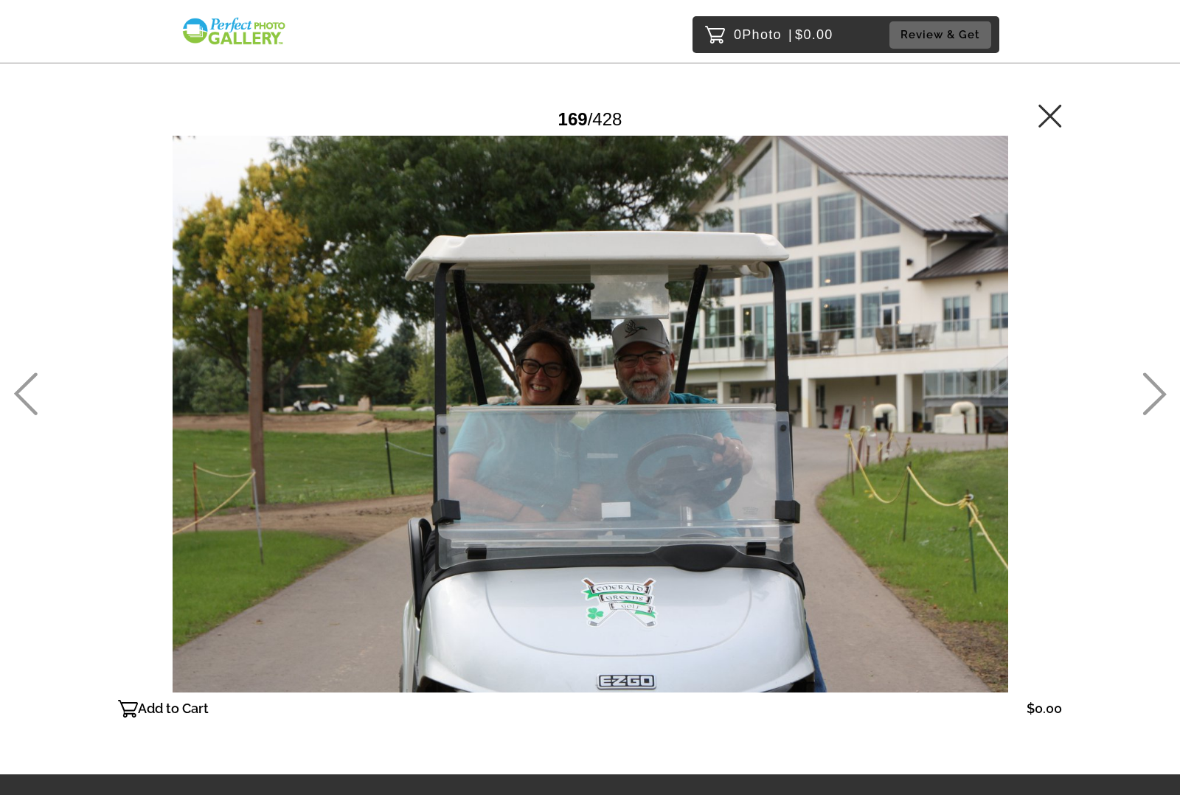
click at [27, 393] on icon at bounding box center [25, 394] width 24 height 43
